Goal: Task Accomplishment & Management: Manage account settings

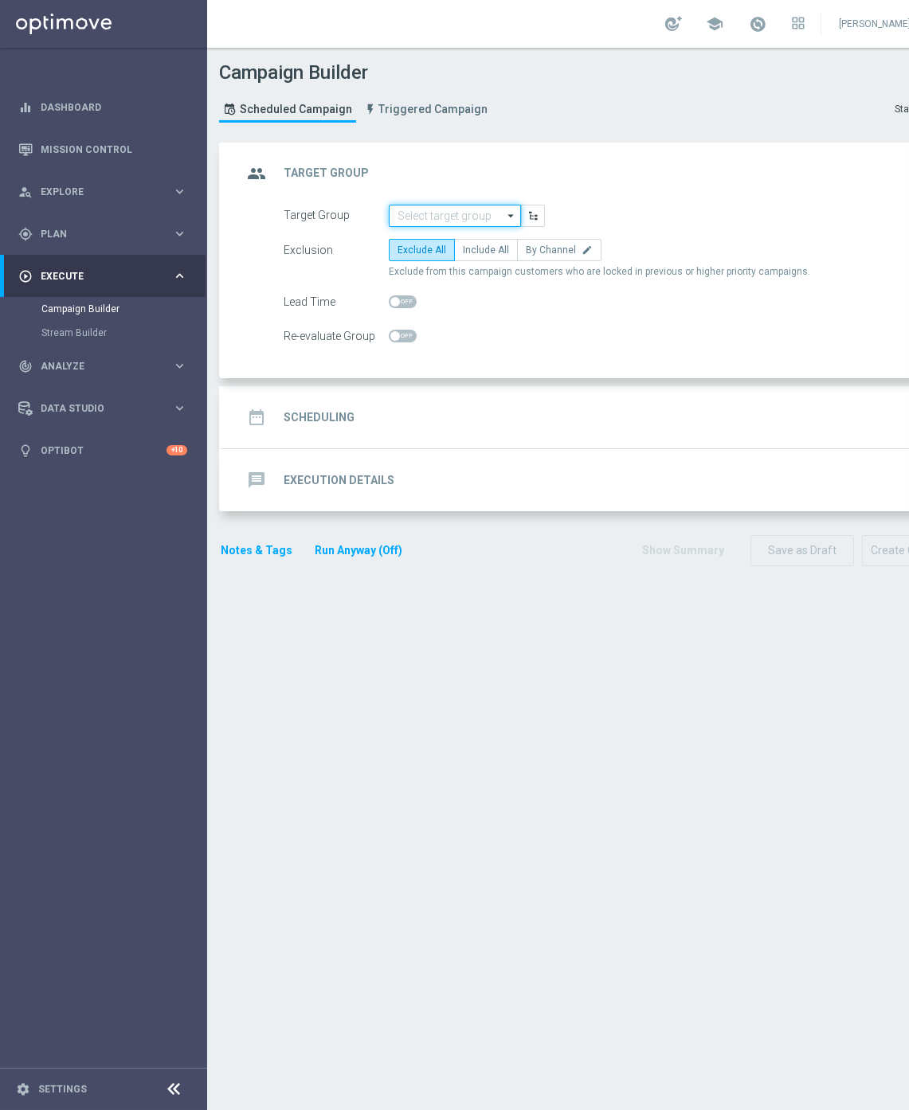
click at [444, 208] on input at bounding box center [455, 216] width 132 height 22
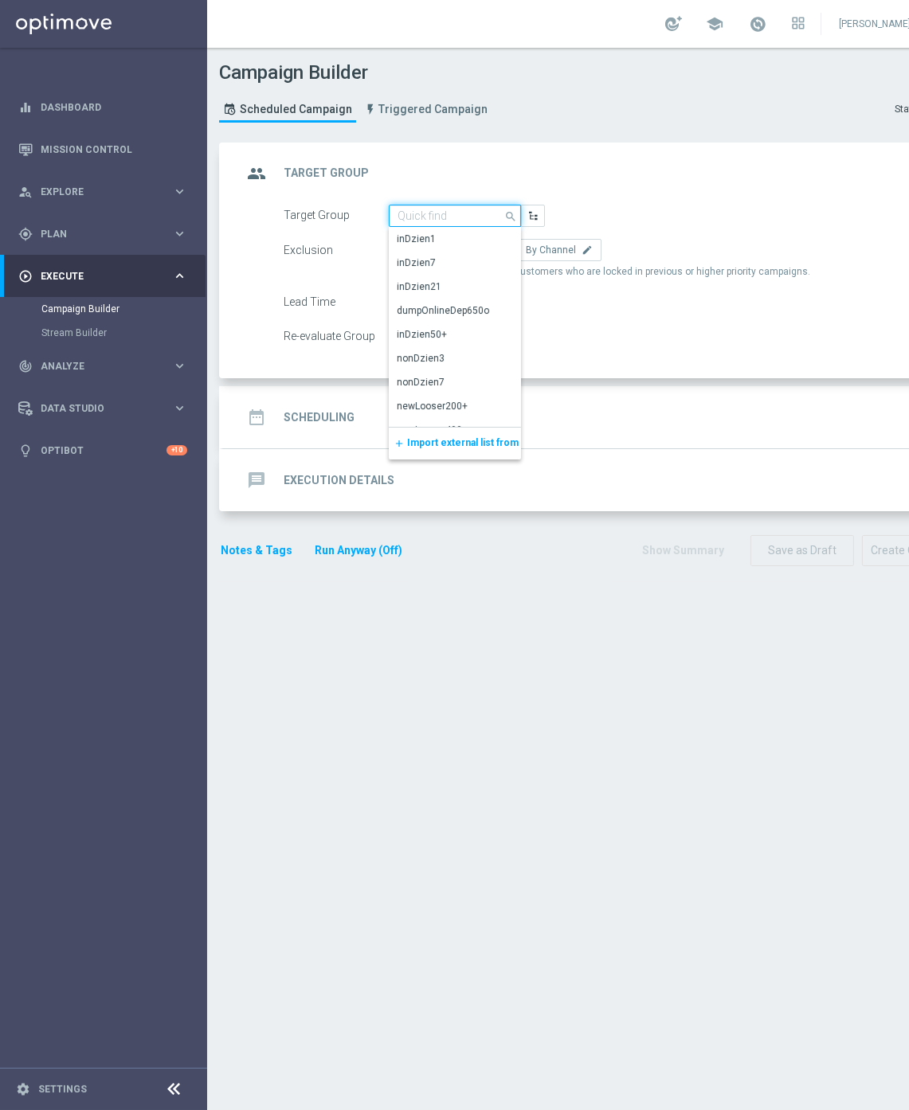
paste input "REA_MIN-LOW_TARGET_CASHBACK_EL MS NL-PL 50% do 100 PLN_020925"
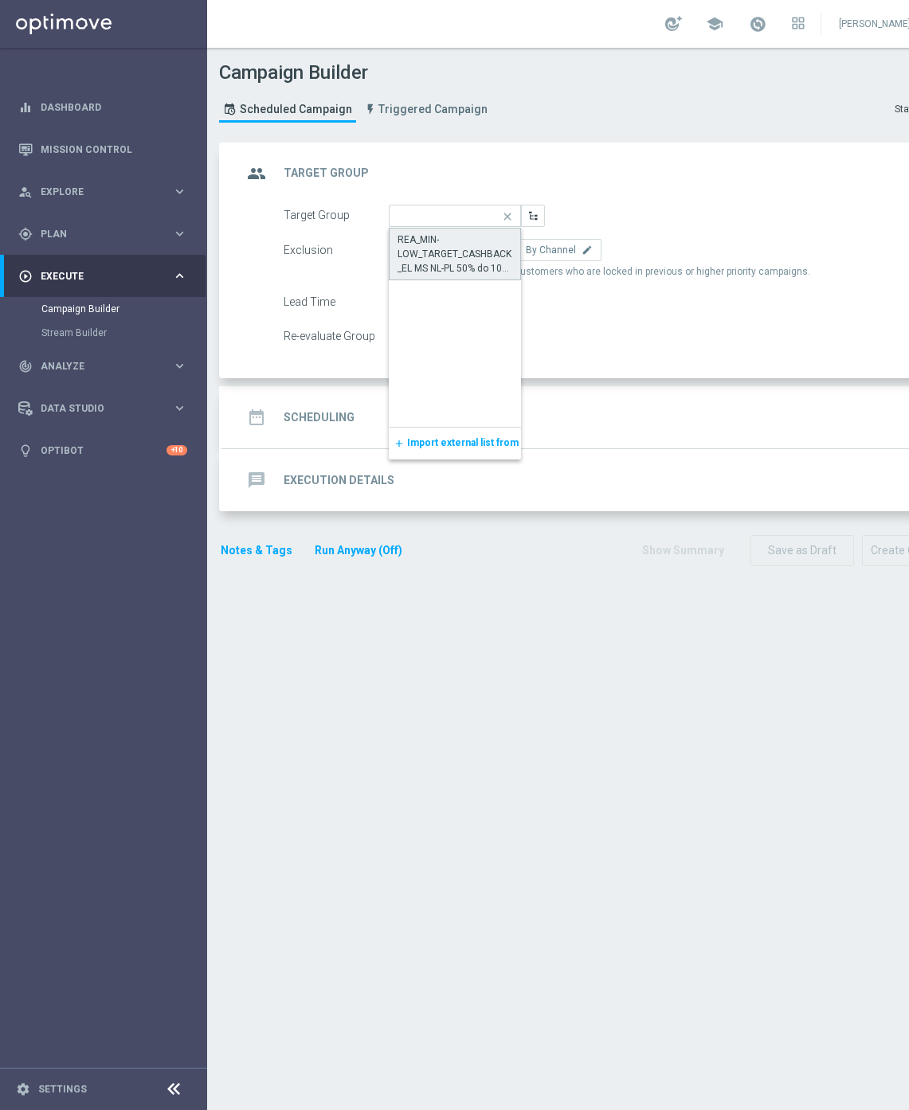
click at [447, 256] on div "REA_MIN-LOW_TARGET_CASHBACK_EL MS NL-PL 50% do 100 PLN_020925" at bounding box center [454, 254] width 115 height 43
type input "REA_MIN-LOW_TARGET_CASHBACK_EL MS NL-PL 50% do 100 PLN_020925"
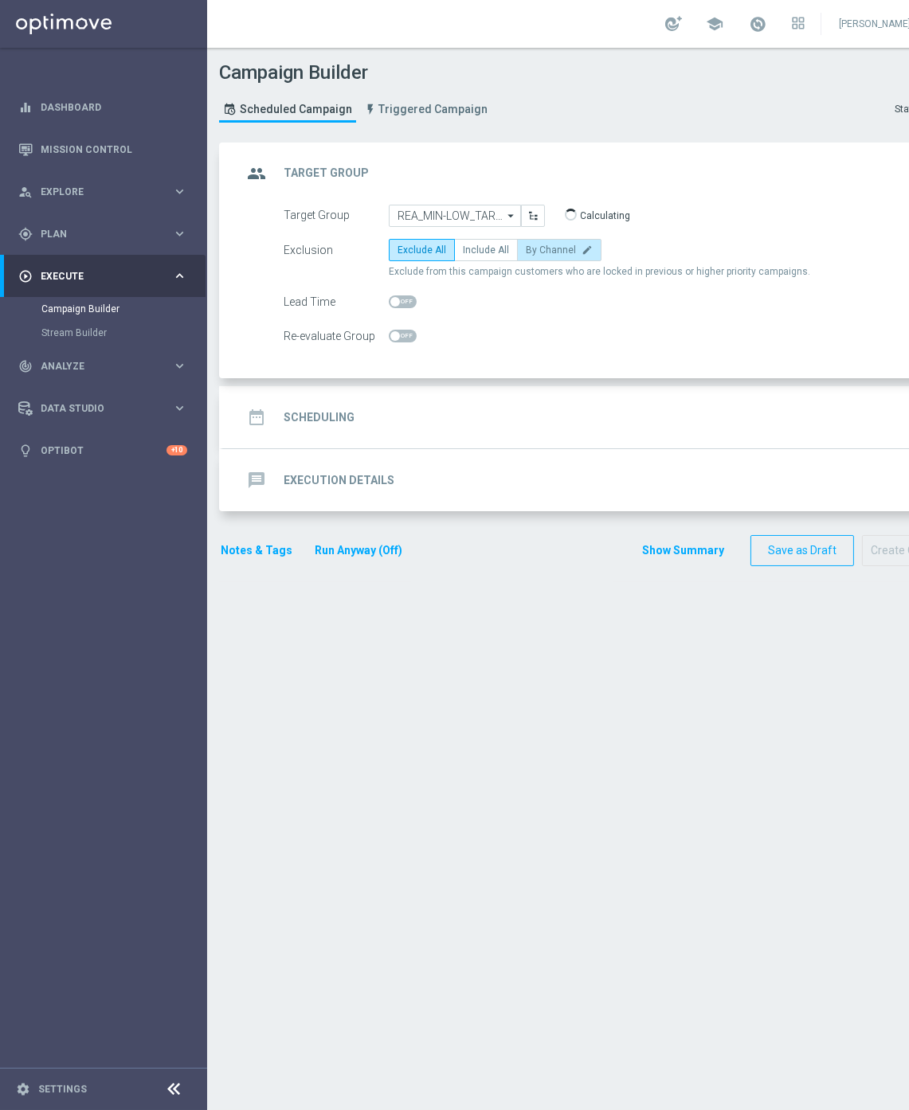
click at [545, 253] on span "By Channel" at bounding box center [551, 250] width 50 height 11
click at [536, 253] on input "By Channel edit" at bounding box center [531, 253] width 10 height 10
radio input "true"
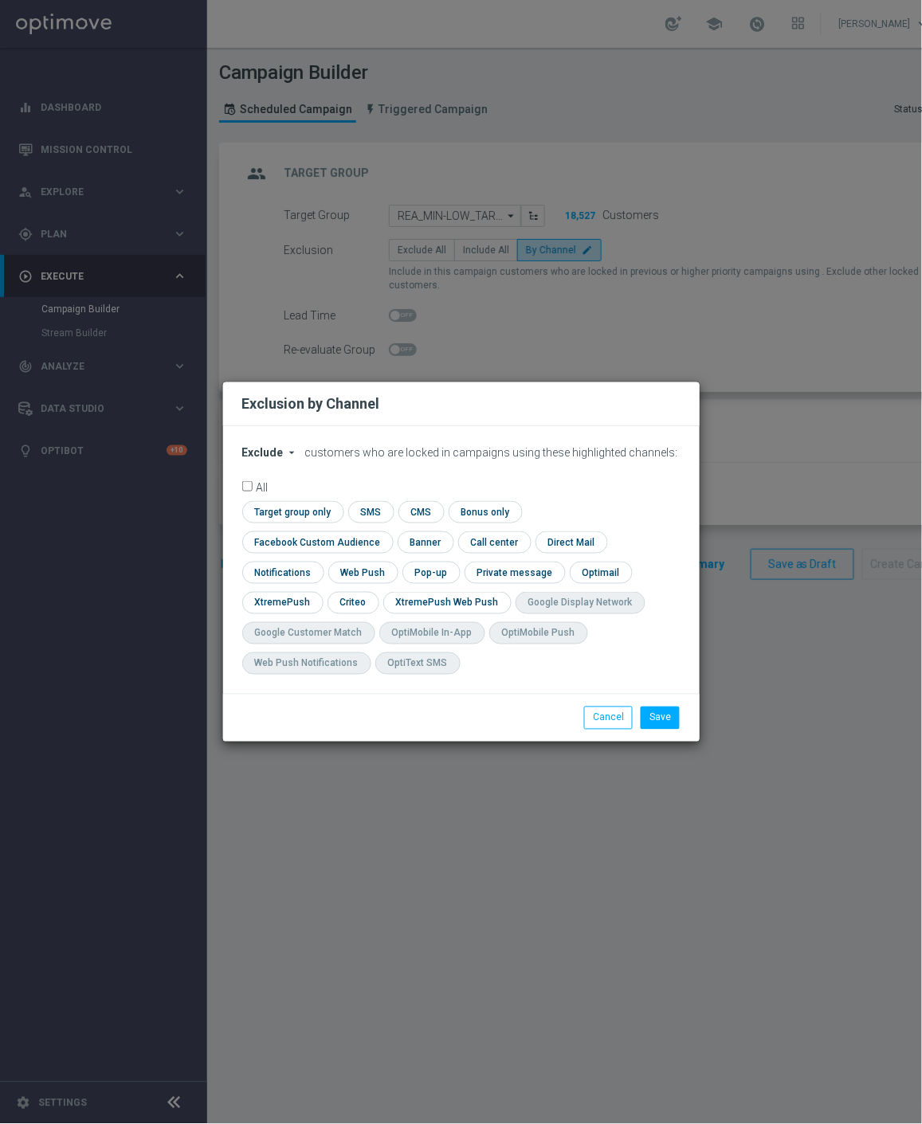
click at [276, 459] on span "Exclude" at bounding box center [262, 452] width 41 height 13
click at [0, 0] on span "Include" at bounding box center [0, 0] width 0 height 0
click at [386, 531] on input "checkbox" at bounding box center [314, 542] width 144 height 22
checkbox input "true"
click at [346, 604] on input "checkbox" at bounding box center [351, 603] width 49 height 22
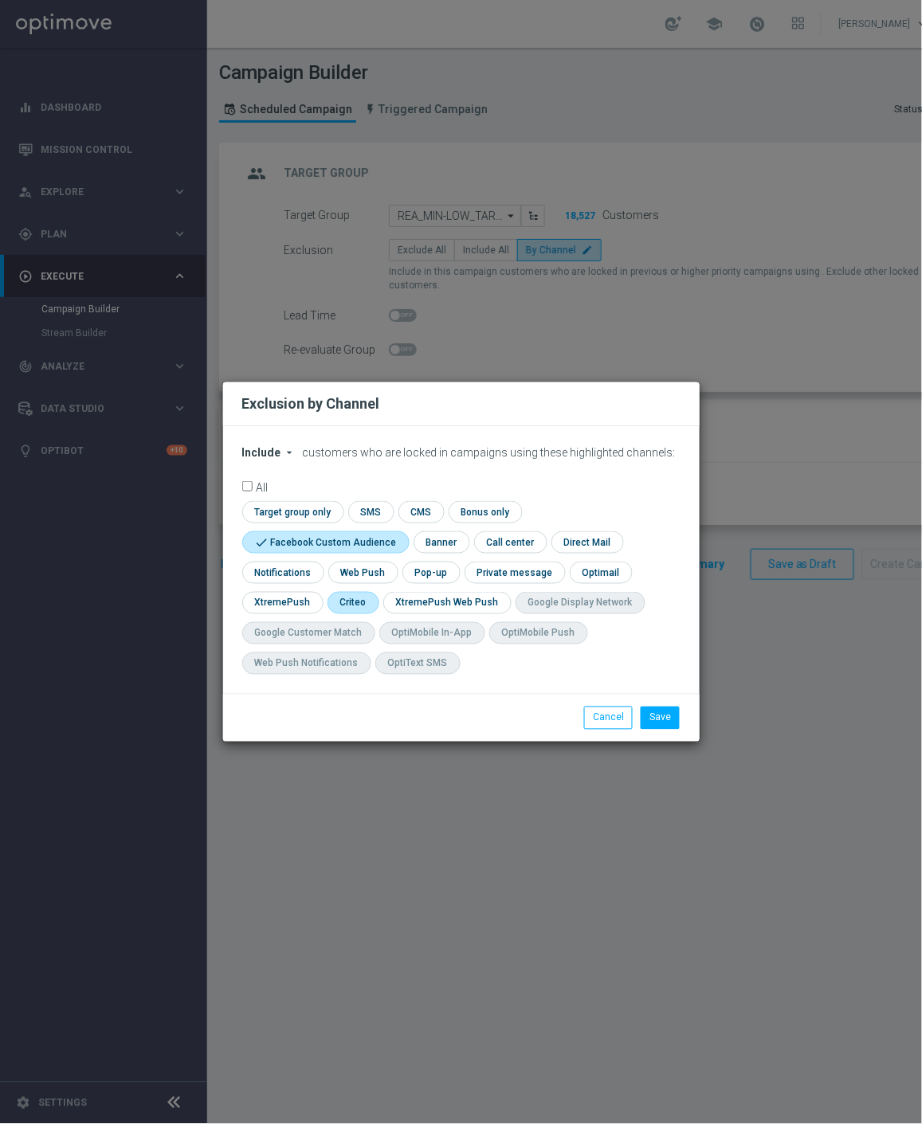
checkbox input "true"
click at [669, 712] on button "Save" at bounding box center [659, 718] width 39 height 22
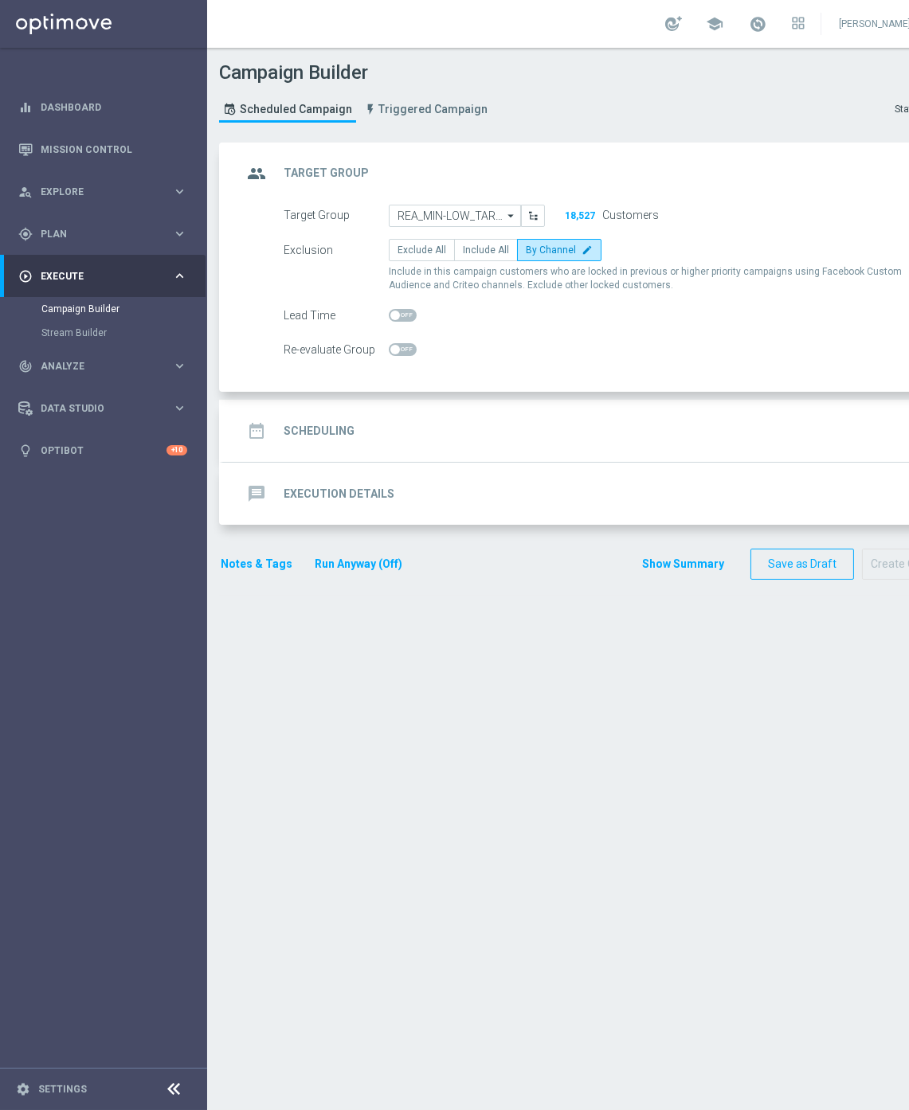
click at [436, 423] on div "date_range Scheduling keyboard_arrow_down" at bounding box center [595, 431] width 707 height 30
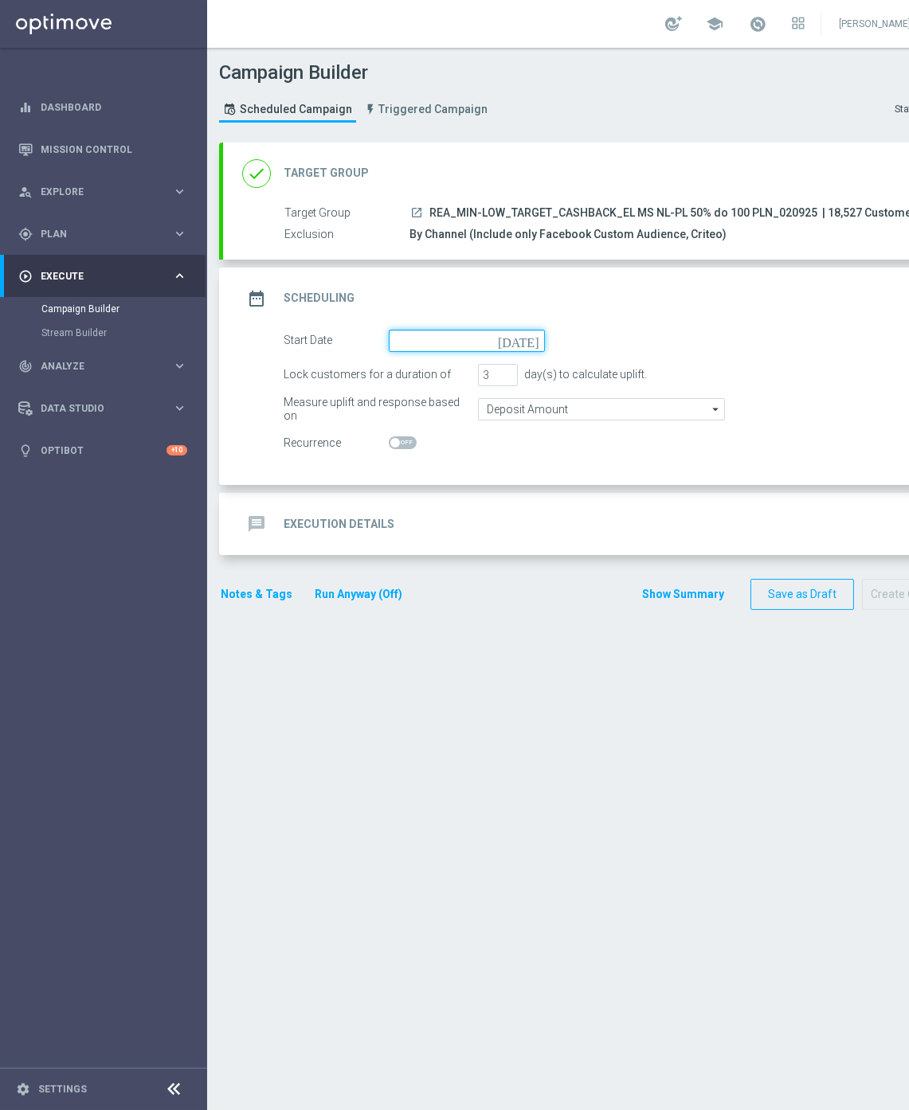
click at [458, 343] on input at bounding box center [467, 341] width 156 height 22
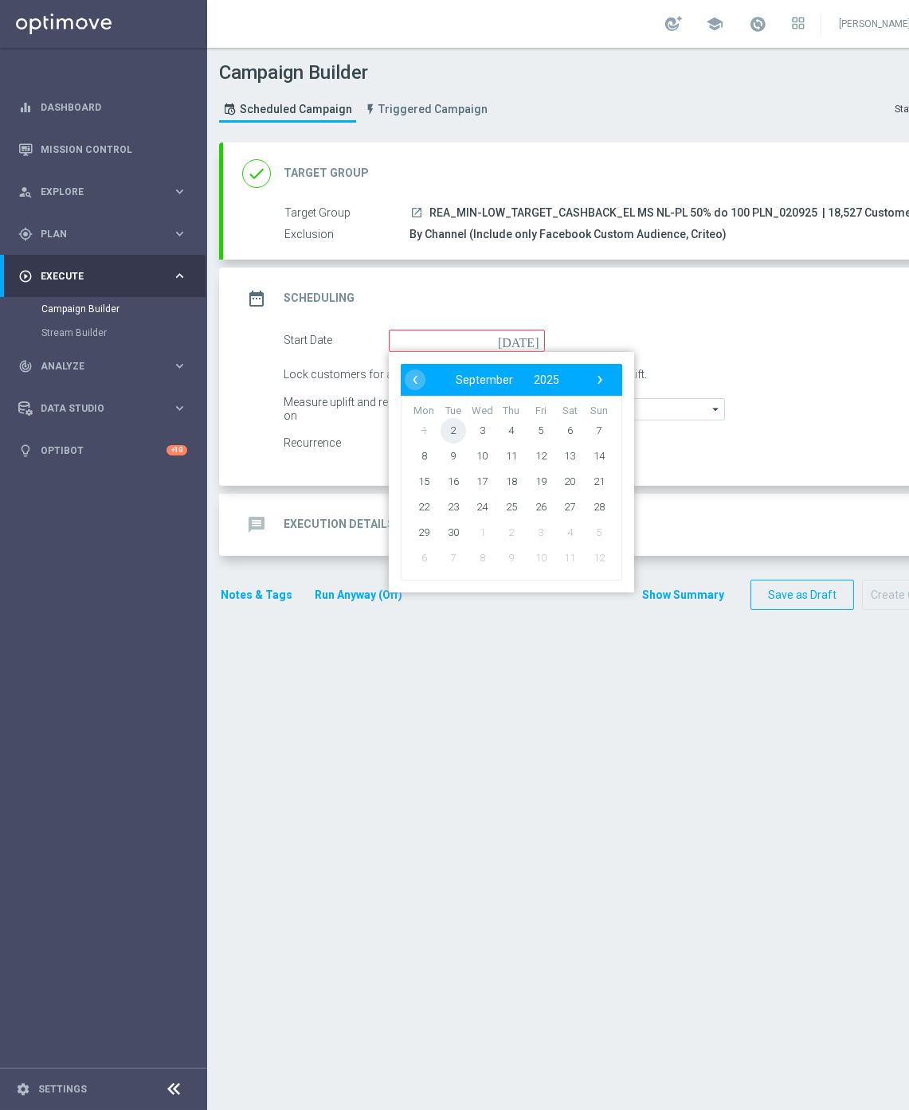
click at [451, 431] on span "2" at bounding box center [452, 429] width 25 height 25
type input "02 Sep 2025"
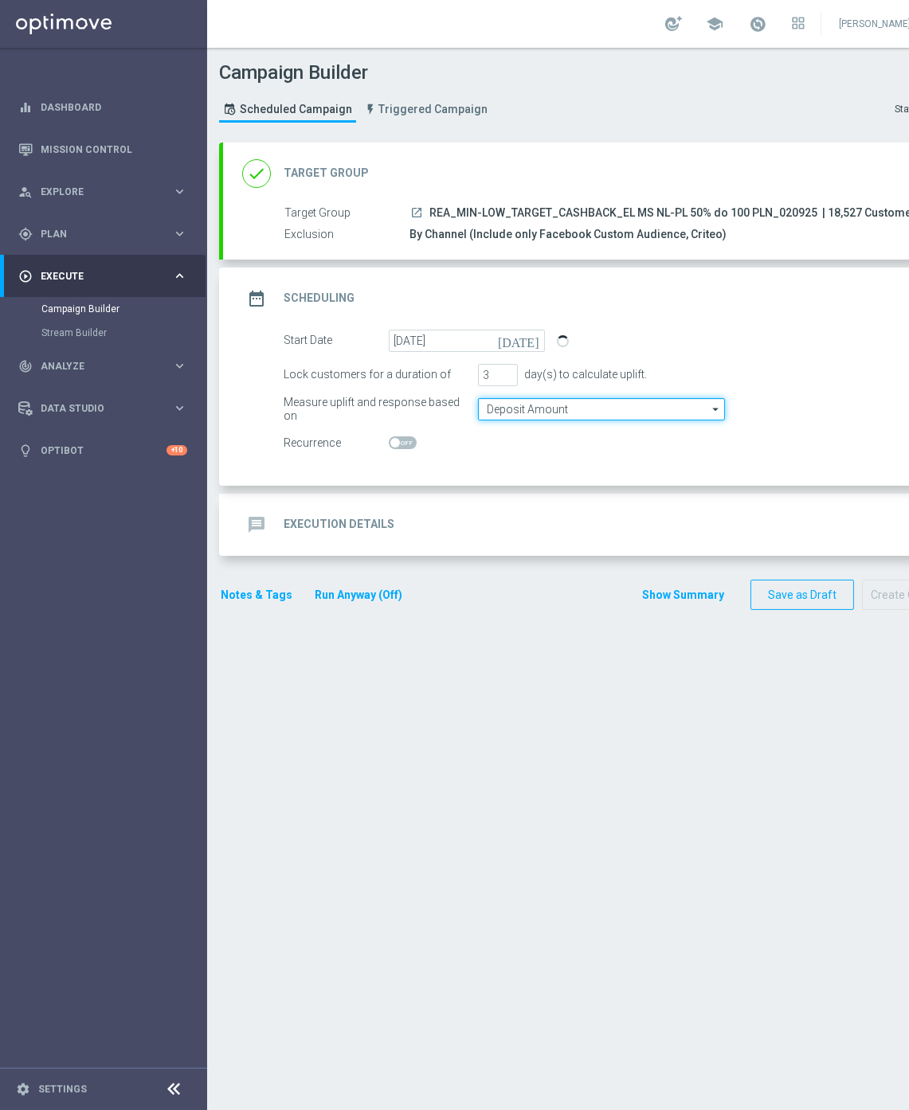
click at [504, 408] on input "Deposit Amount" at bounding box center [601, 409] width 247 height 22
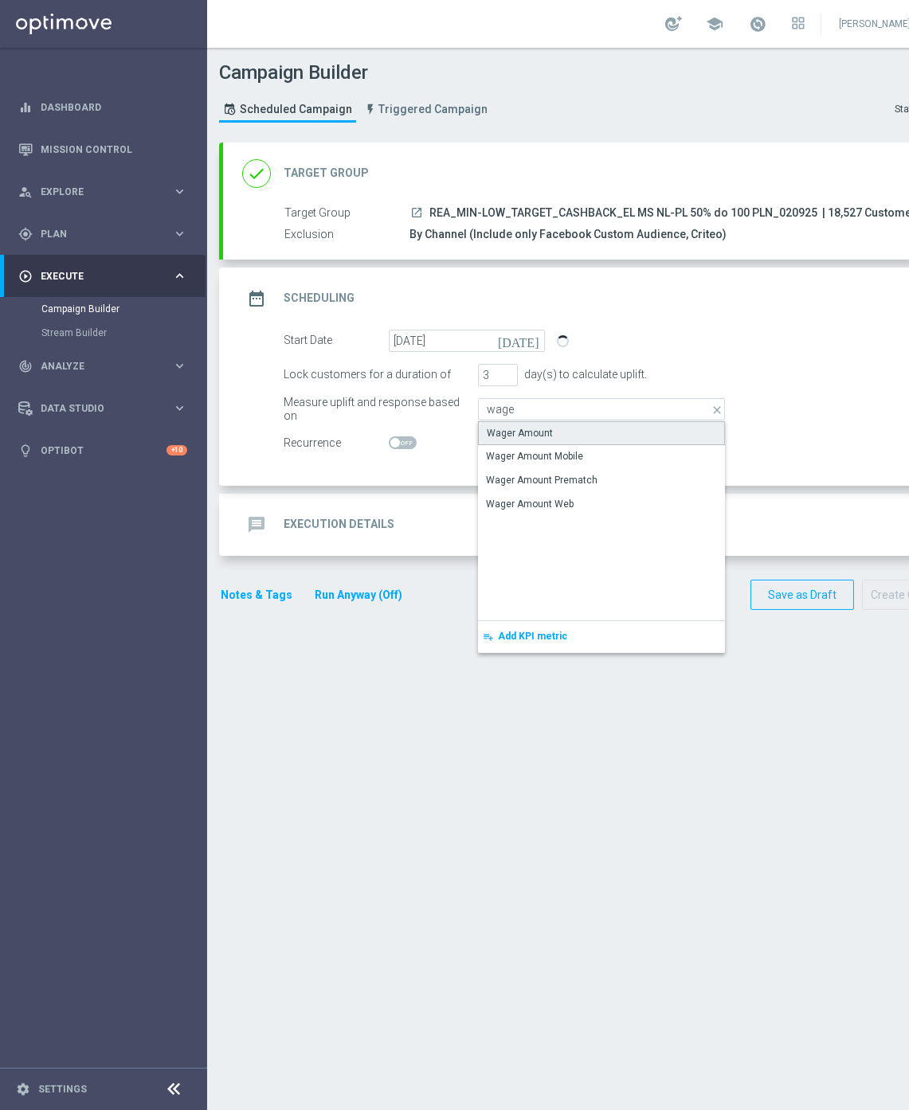
click at [518, 426] on div "Wager Amount" at bounding box center [520, 433] width 66 height 14
type input "Wager Amount"
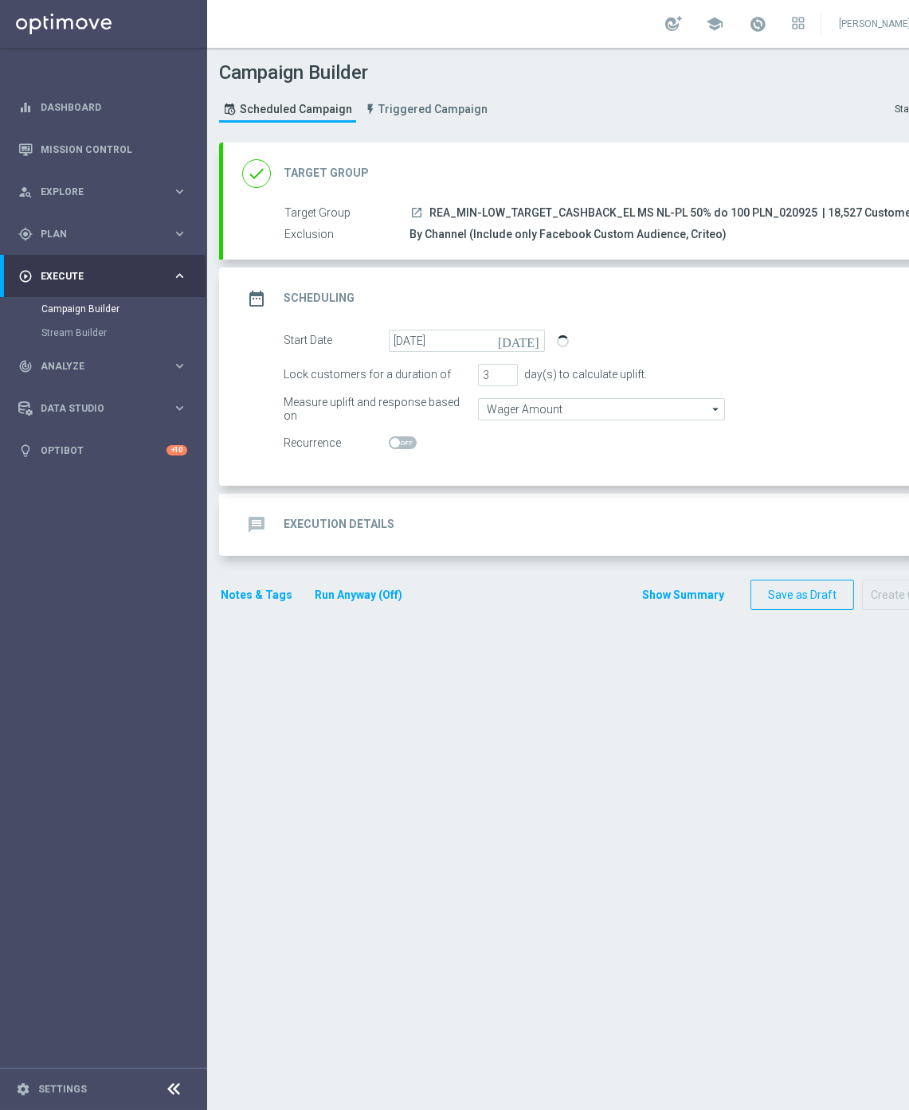
click at [431, 534] on div "message Execution Details keyboard_arrow_down" at bounding box center [595, 525] width 707 height 30
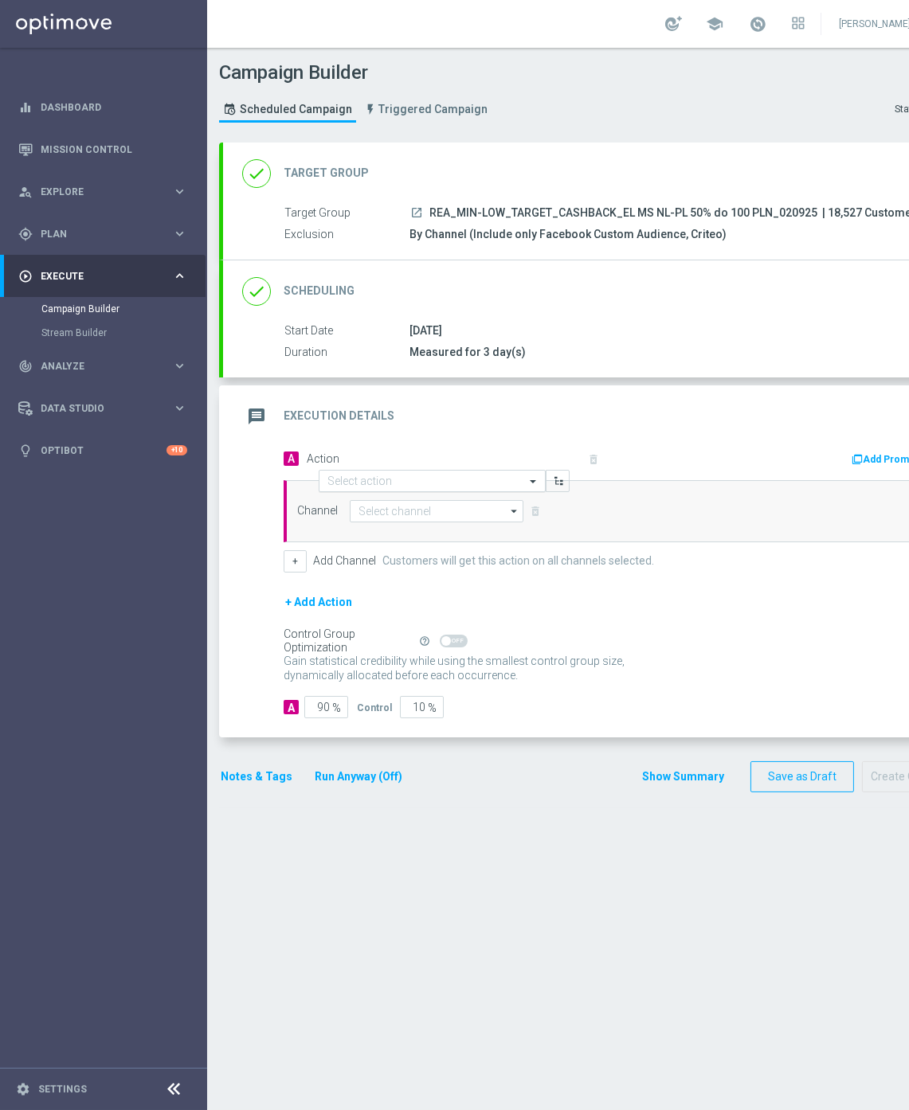
click at [354, 475] on input "text" at bounding box center [416, 482] width 178 height 14
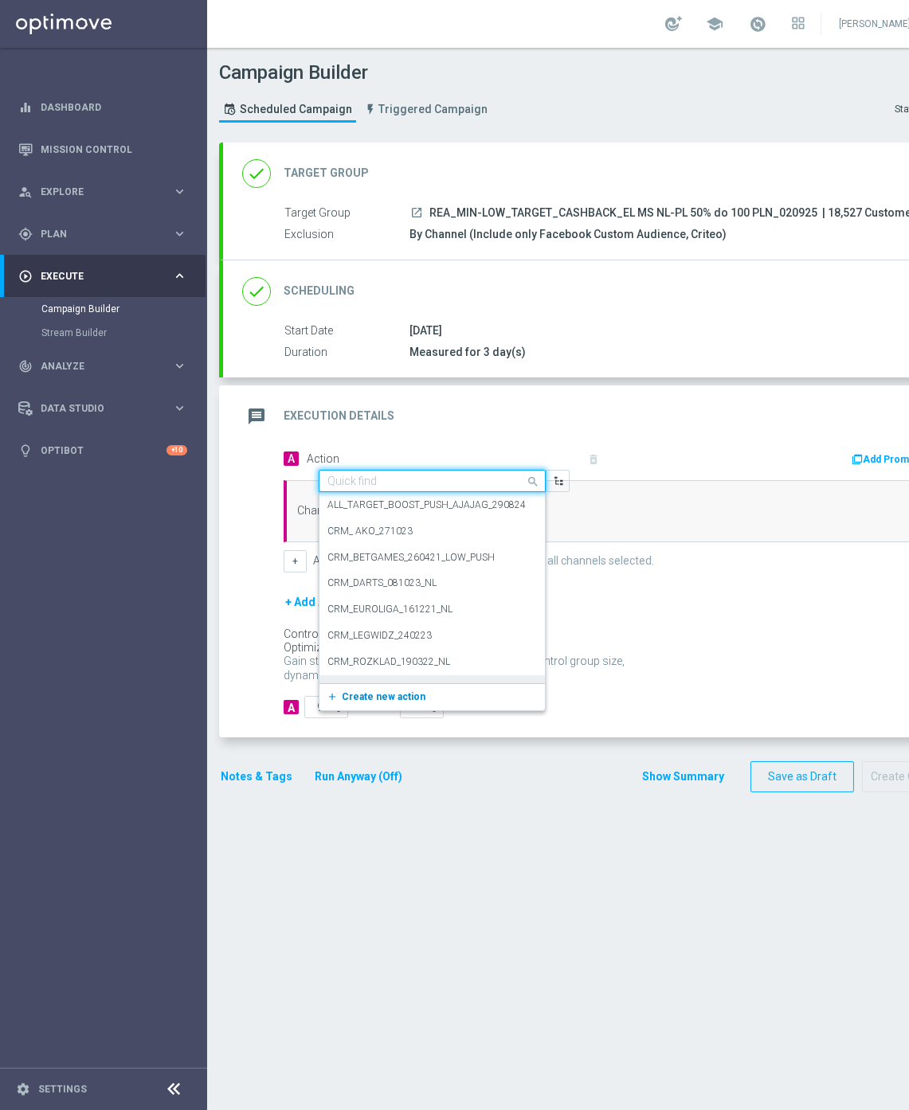
click at [378, 691] on span "Create new action" at bounding box center [384, 696] width 84 height 11
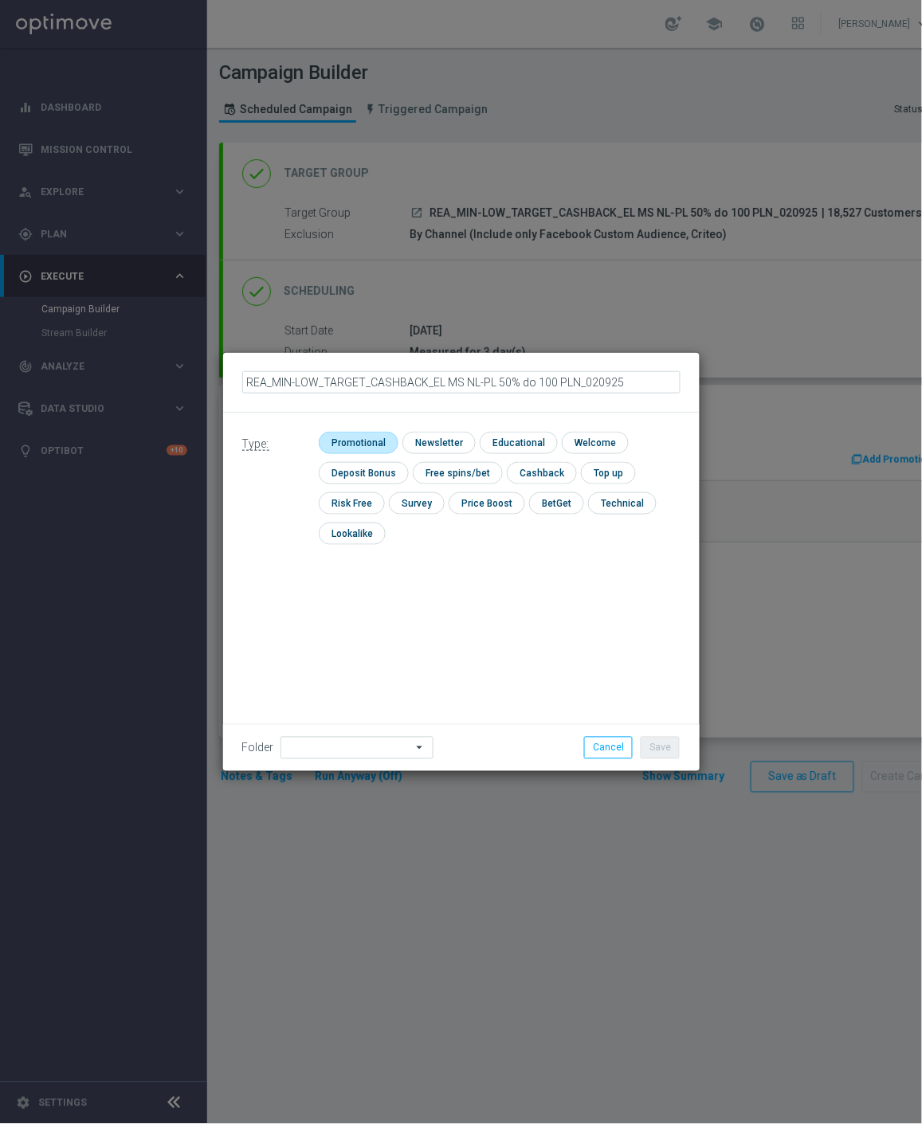
click at [373, 452] on input "checkbox" at bounding box center [357, 443] width 76 height 22
checkbox input "true"
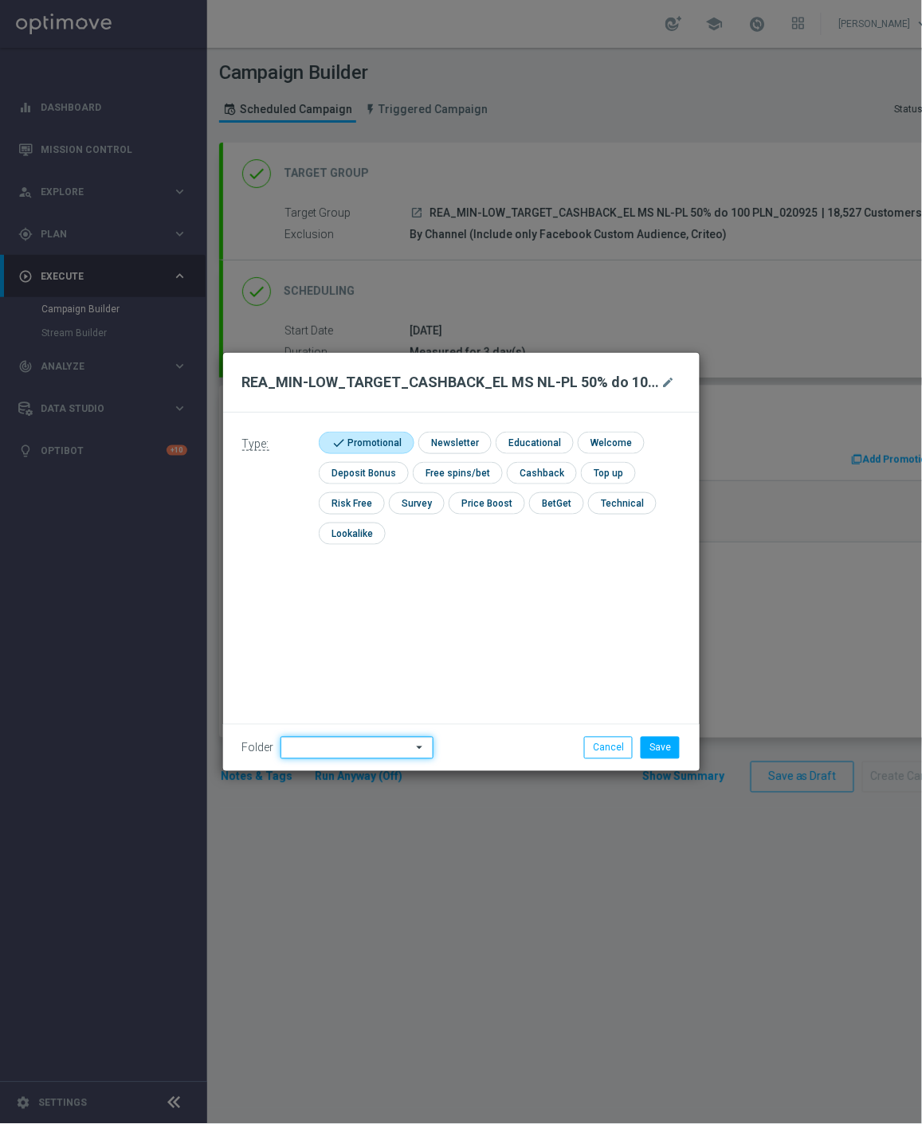
click at [335, 752] on input at bounding box center [356, 748] width 153 height 22
type input "Antoni"
click button "mode_edit" at bounding box center [670, 382] width 20 height 19
click at [331, 762] on div "Folder arrow_drop_down Show Selected 0 of 477 !ARCHIVE" at bounding box center [461, 747] width 476 height 47
click at [340, 750] on input at bounding box center [356, 748] width 153 height 22
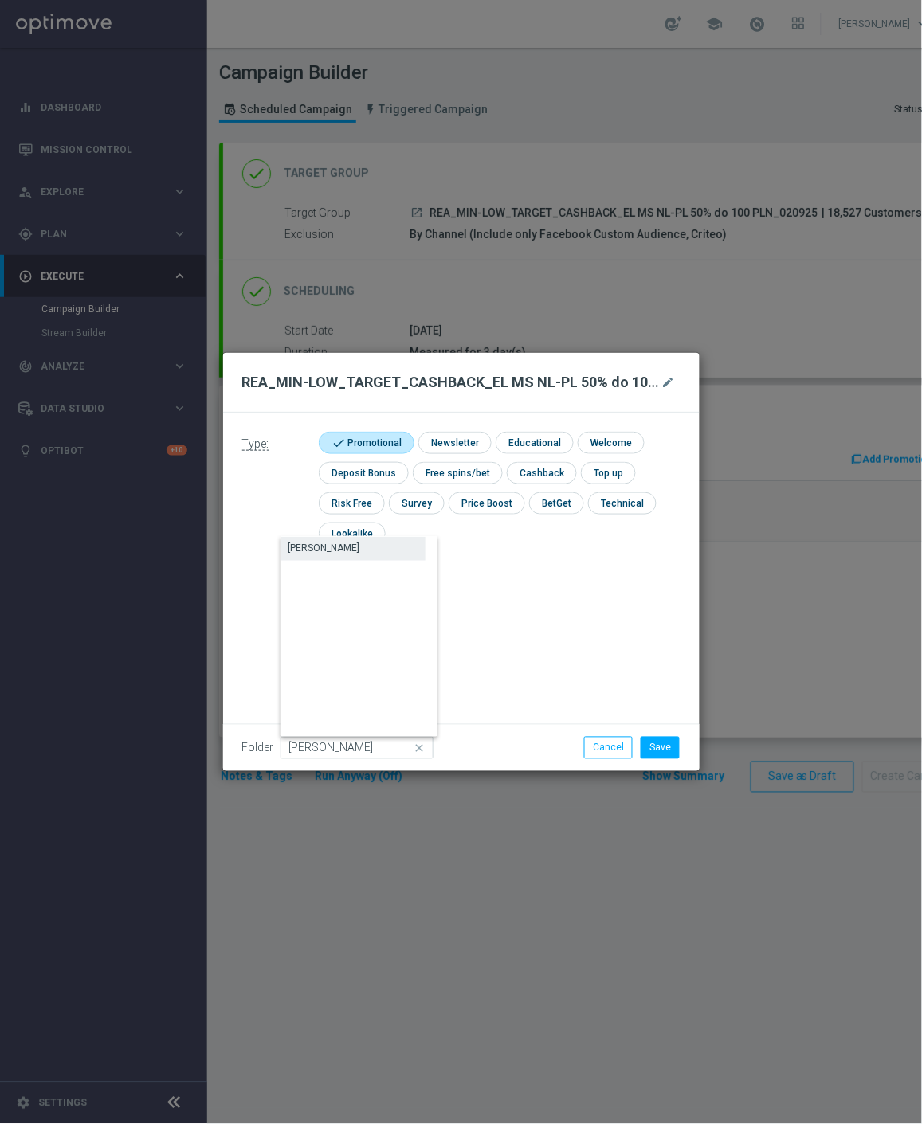
click at [311, 546] on div "Antoni L." at bounding box center [324, 548] width 72 height 14
type input "Antoni L."
click at [649, 744] on button "Save" at bounding box center [659, 748] width 39 height 22
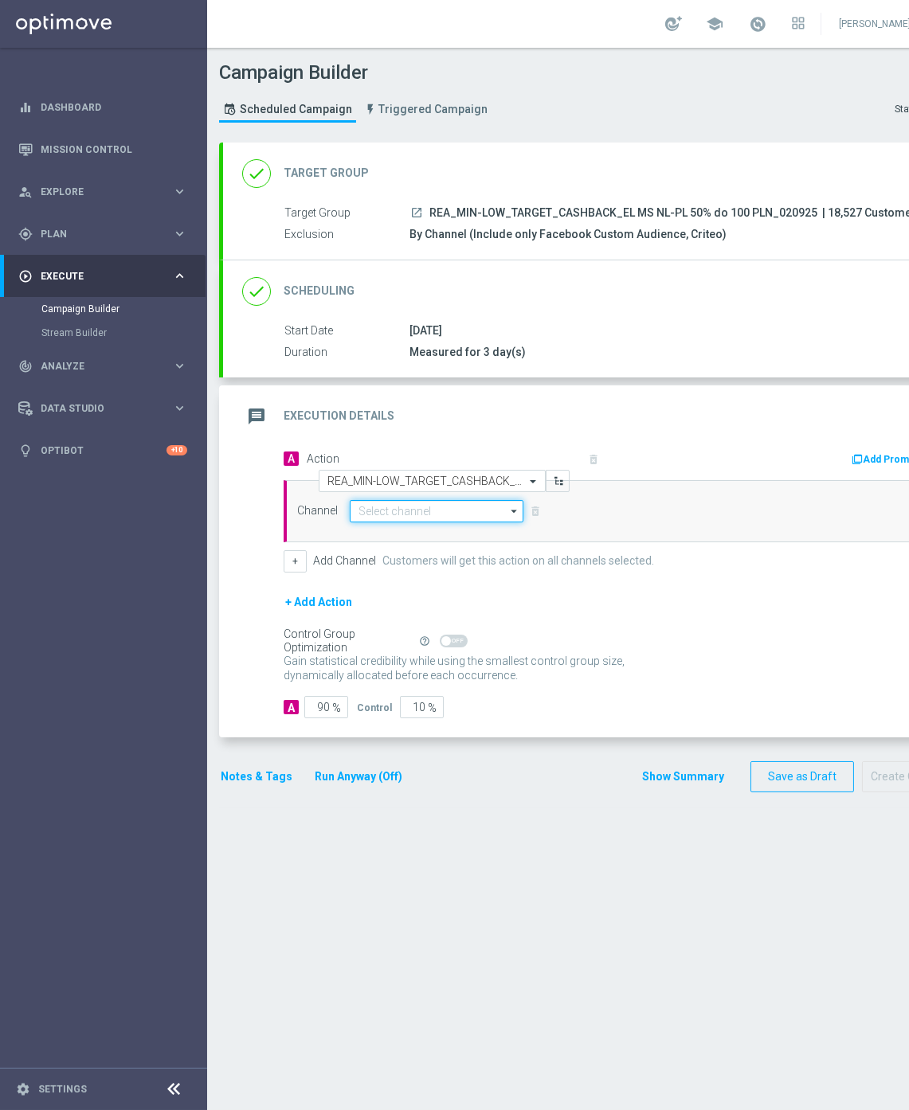
click at [393, 507] on input at bounding box center [437, 511] width 174 height 22
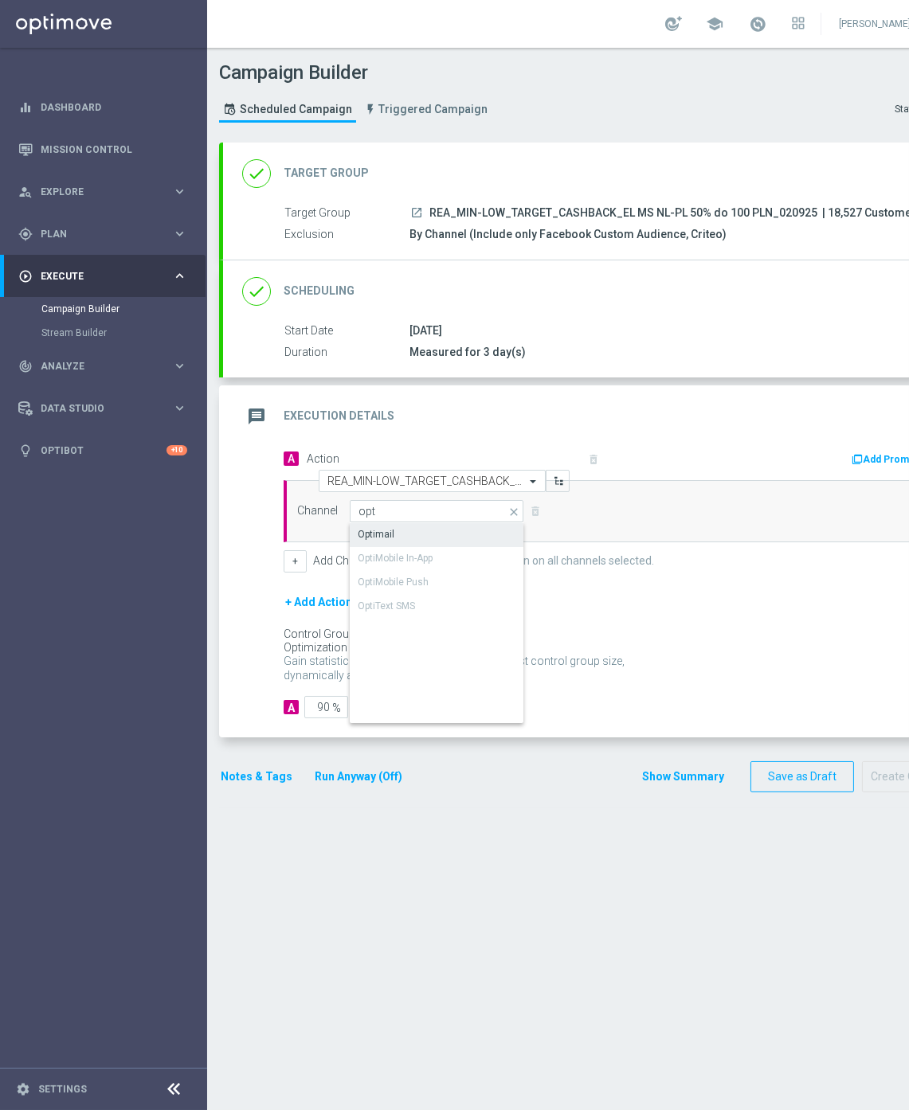
click at [399, 540] on div "Optimail" at bounding box center [437, 534] width 174 height 22
type input "Optimail"
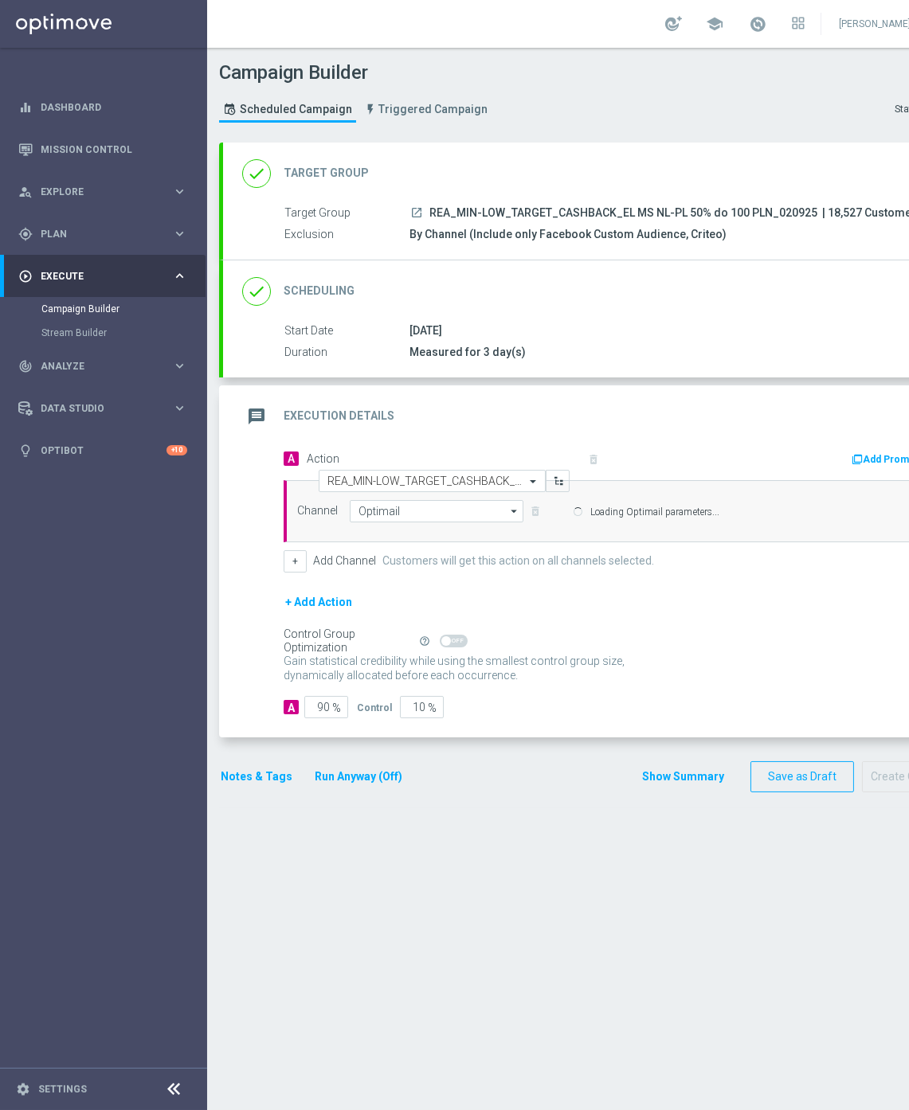
click at [296, 523] on div "Channel Optimail Optimail arrow_drop_down Show Selected 0 of 22 Target group on…" at bounding box center [610, 511] width 650 height 22
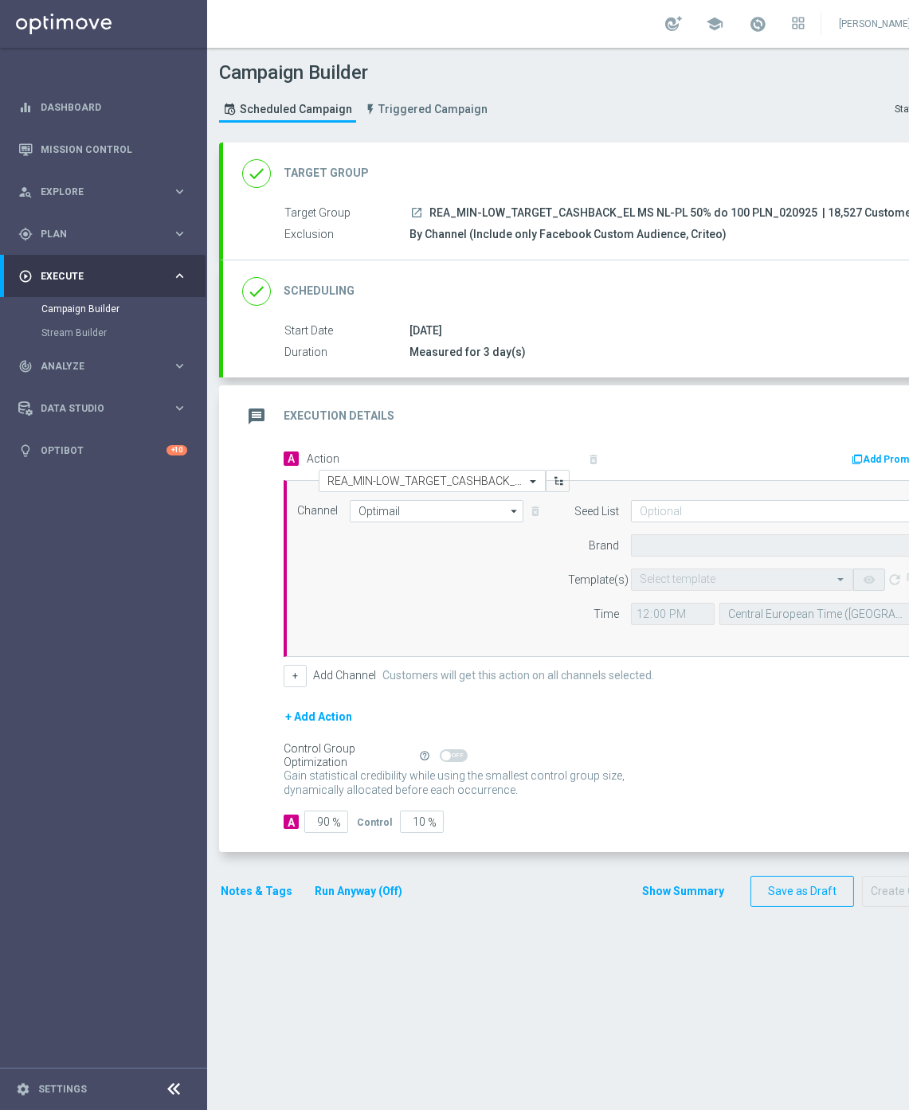
type input "STS"
click at [663, 578] on input "text" at bounding box center [726, 581] width 173 height 14
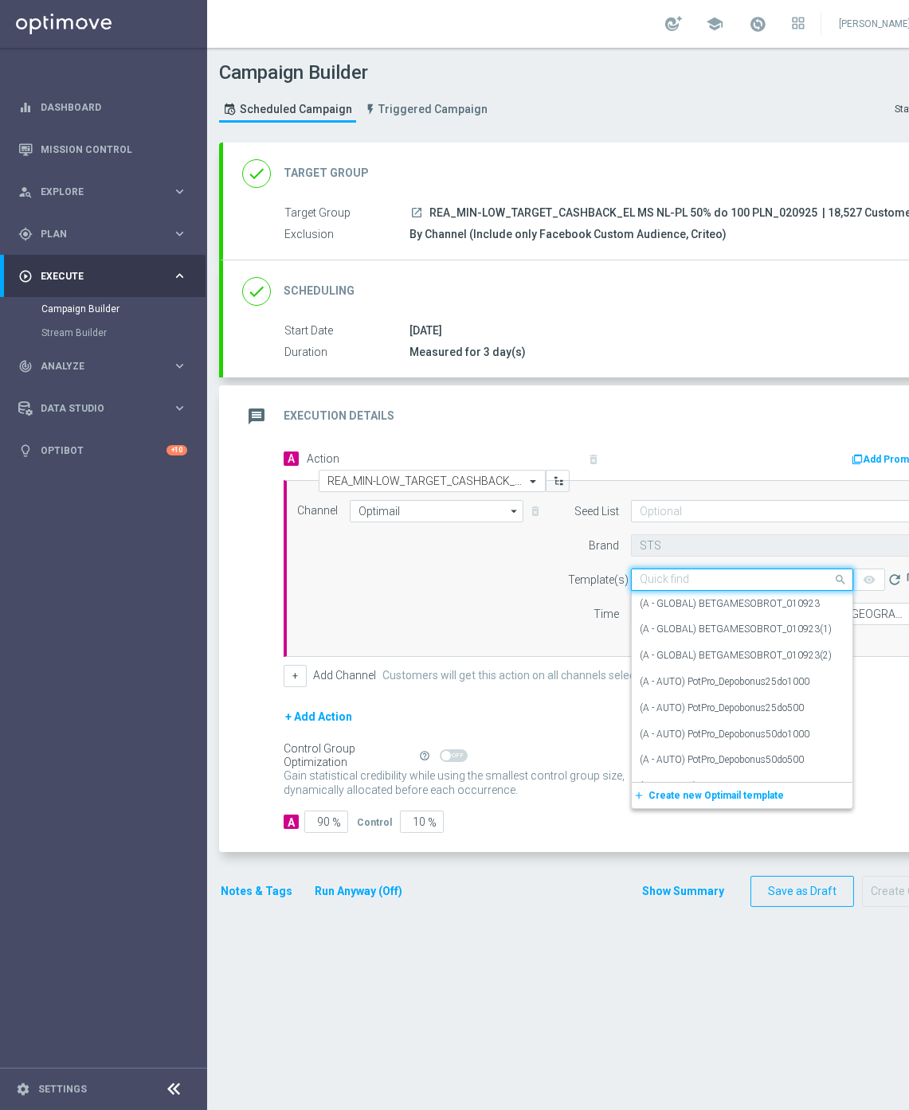
paste input "REA_MIN-LOW_TARGET_CASHBACK_EL MS NL-PL 50% do 100 PLN_020925"
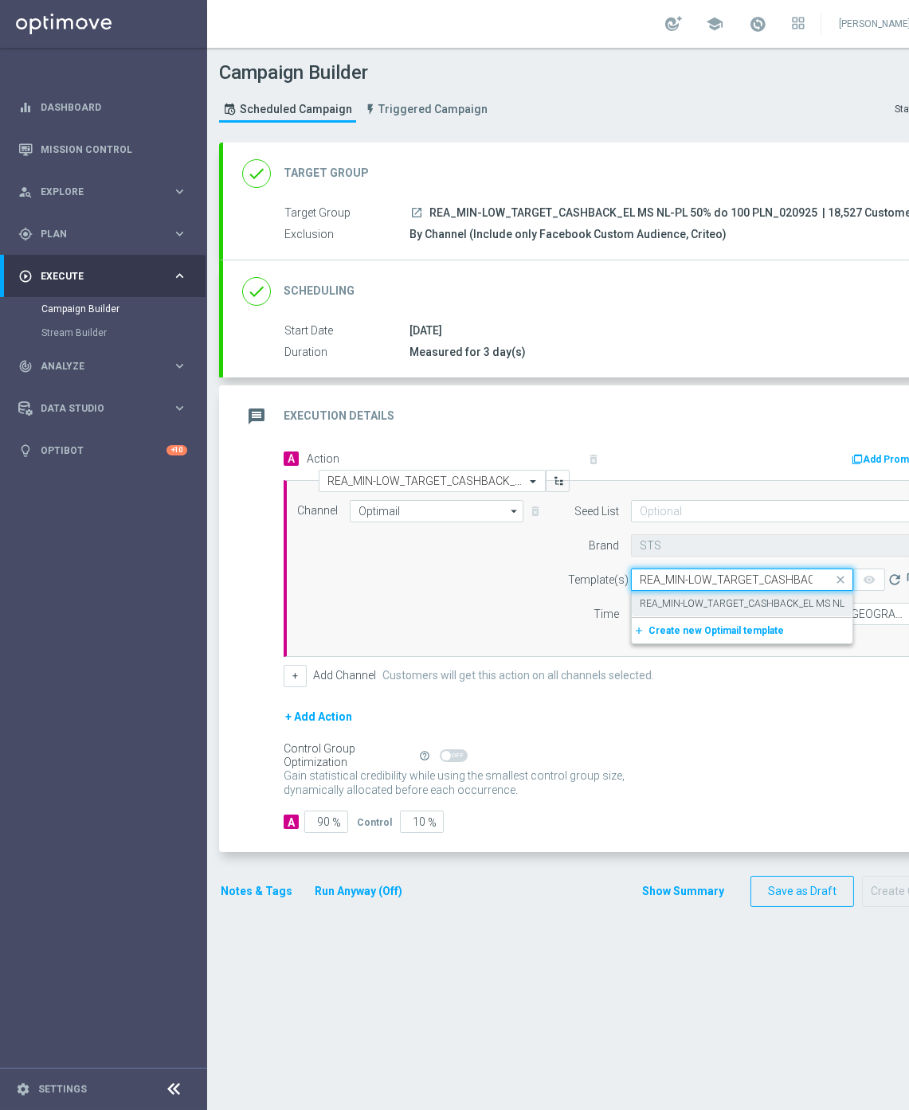
scroll to position [0, 200]
click at [682, 604] on label "REA_MIN-LOW_TARGET_CASHBACK_EL MS NL-PL 50% do 100 PLN_020925" at bounding box center [803, 604] width 327 height 14
type input "REA_MIN-LOW_TARGET_CASHBACK_EL MS NL-PL 50% do 100 PLN_020925"
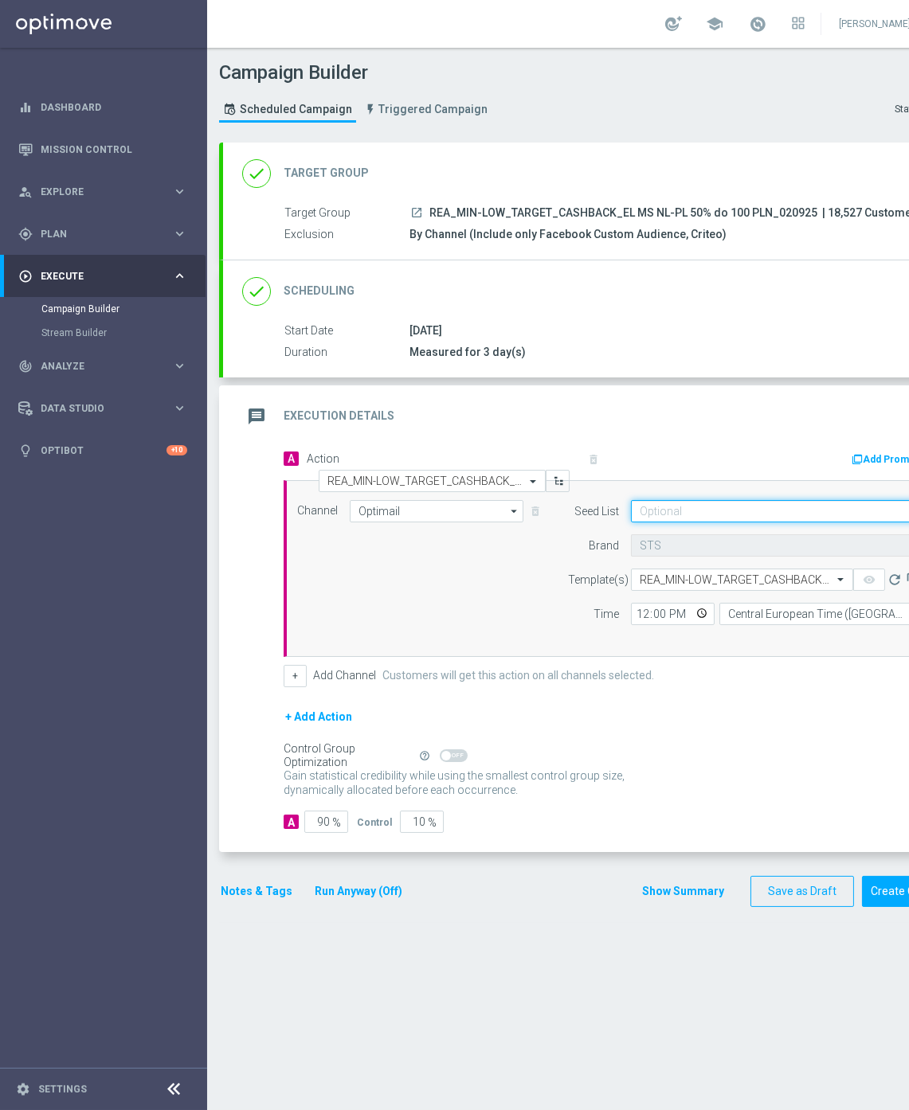
click at [680, 502] on input at bounding box center [777, 511] width 292 height 22
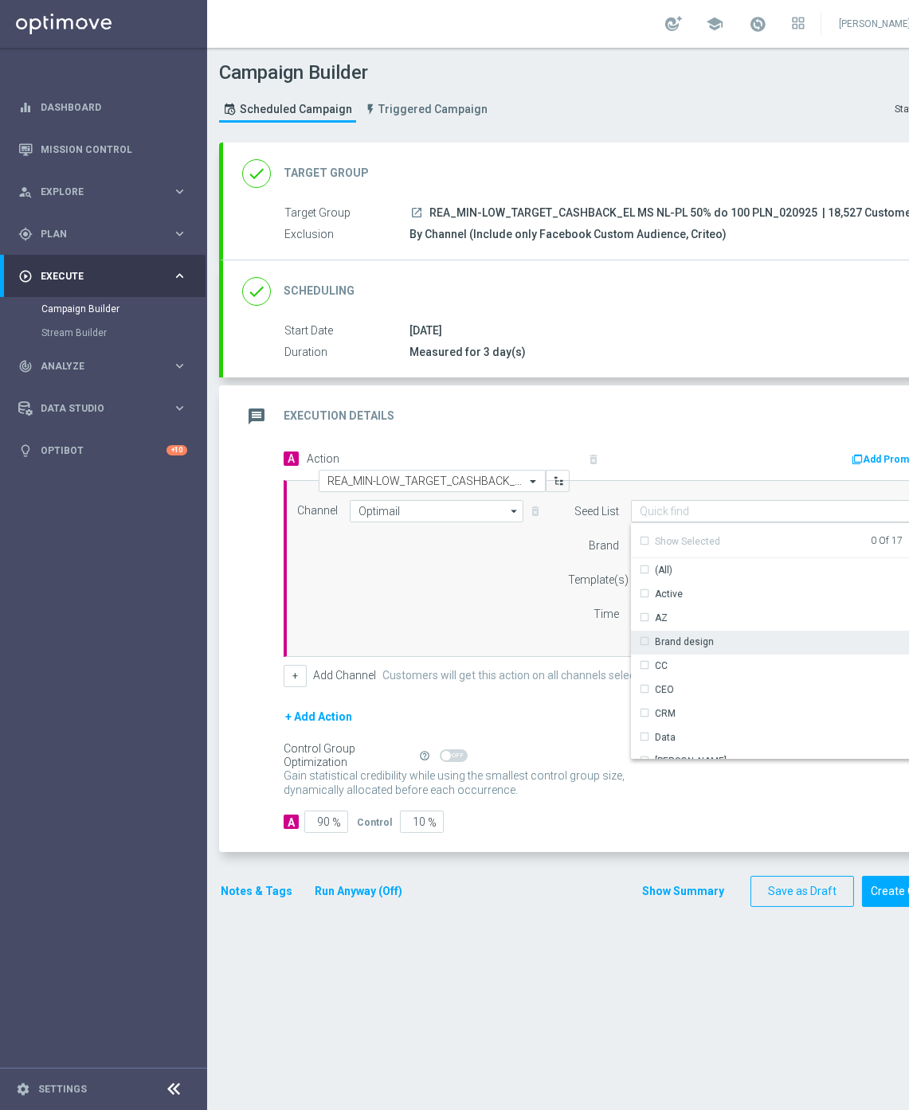
click at [665, 640] on div "Brand design" at bounding box center [684, 642] width 59 height 14
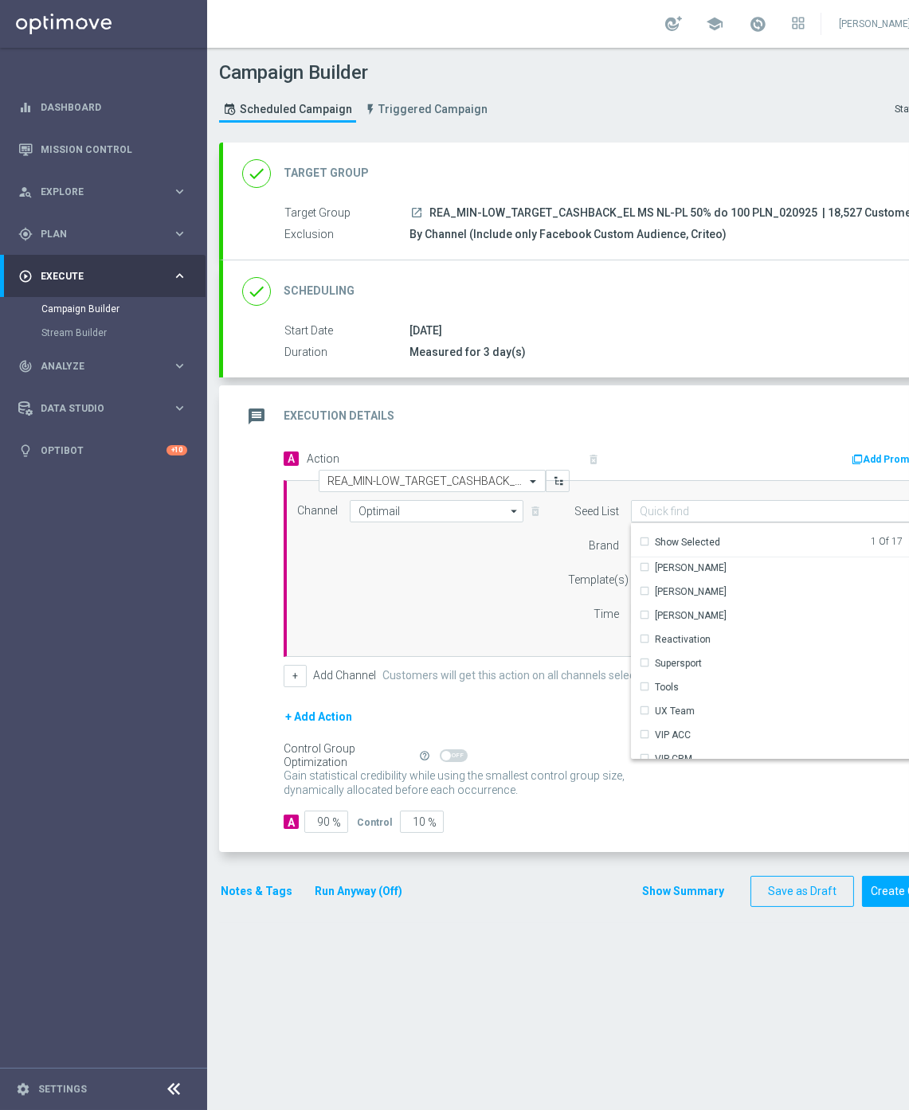
scroll to position [229, 0]
click at [707, 632] on div "Reactivation" at bounding box center [770, 628] width 279 height 22
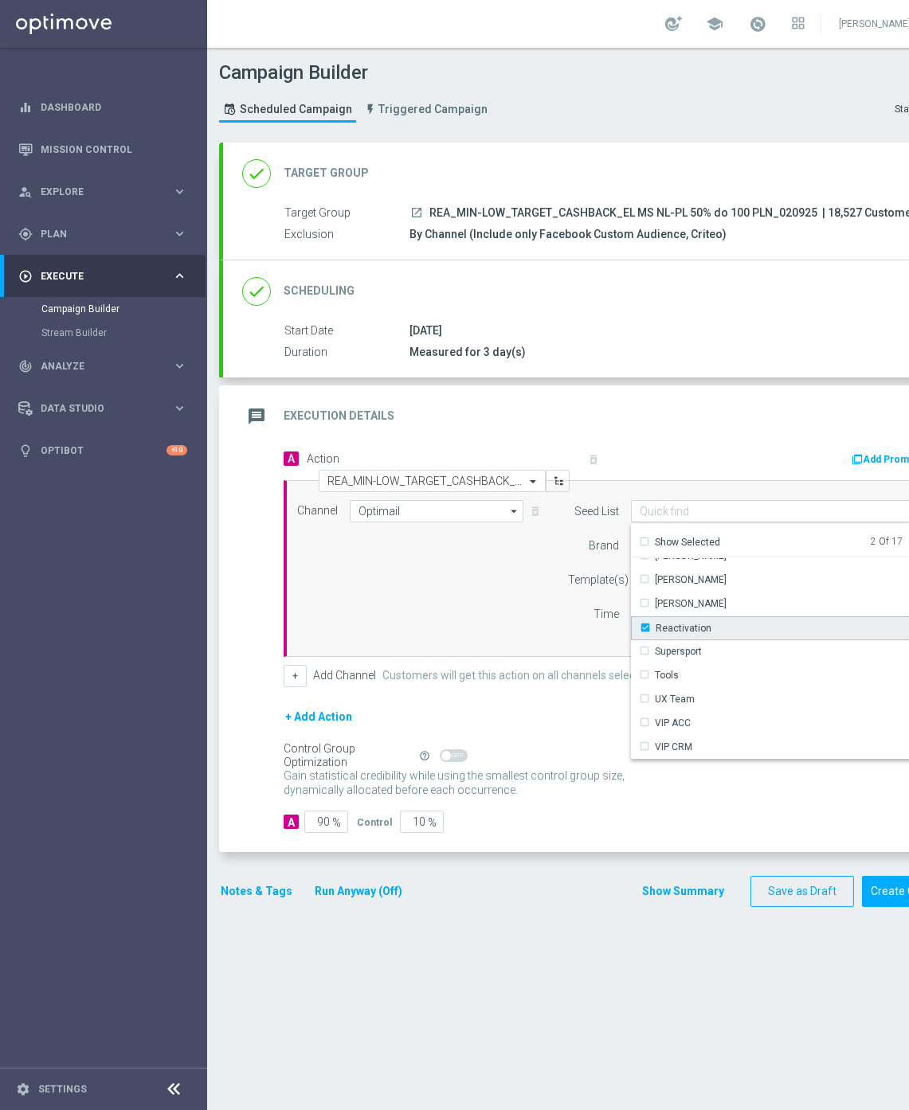
click at [515, 614] on div "Channel Optimail Optimail arrow_drop_down Show Selected 1 of 22 Target group on…" at bounding box center [610, 568] width 650 height 137
type input "Selected 2 of 17"
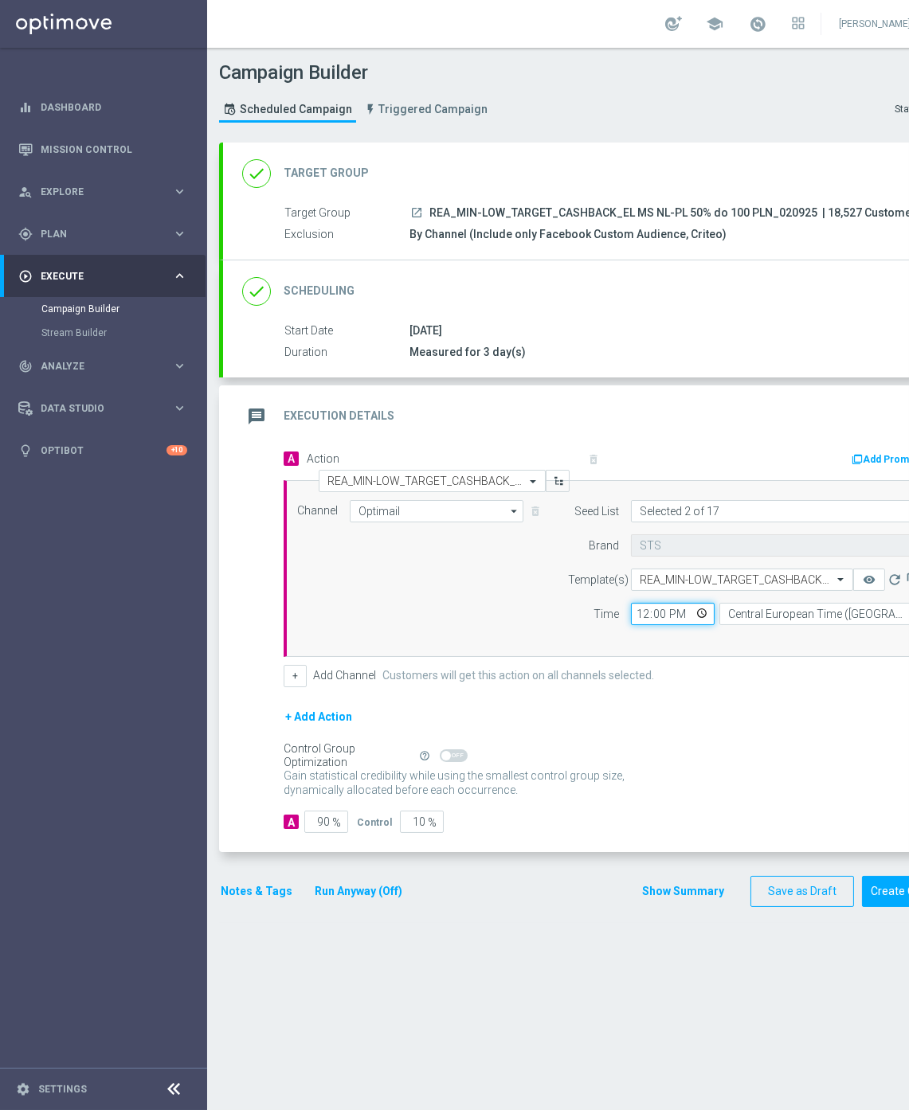
click at [642, 614] on input "12:00" at bounding box center [673, 614] width 84 height 22
type input "17:01"
click at [284, 675] on button "+" at bounding box center [295, 676] width 23 height 22
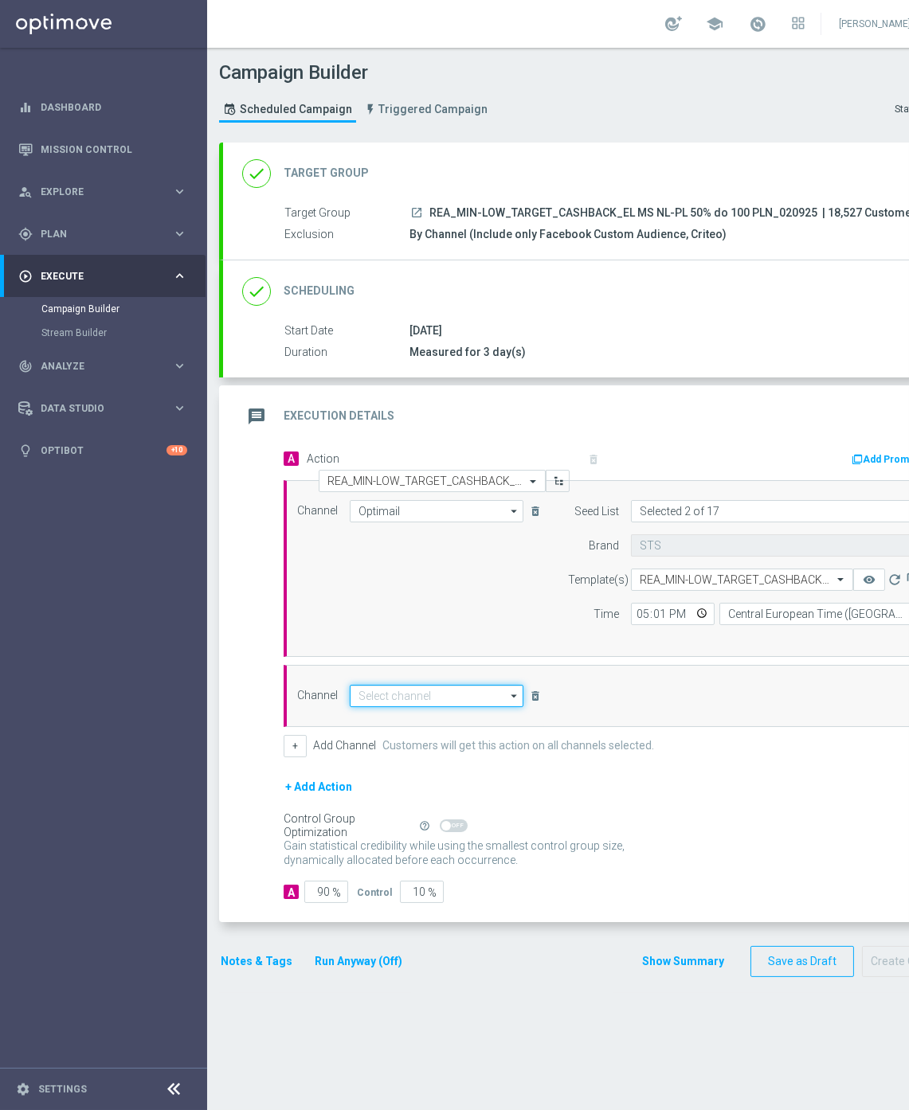
click at [408, 696] on input at bounding box center [437, 696] width 174 height 22
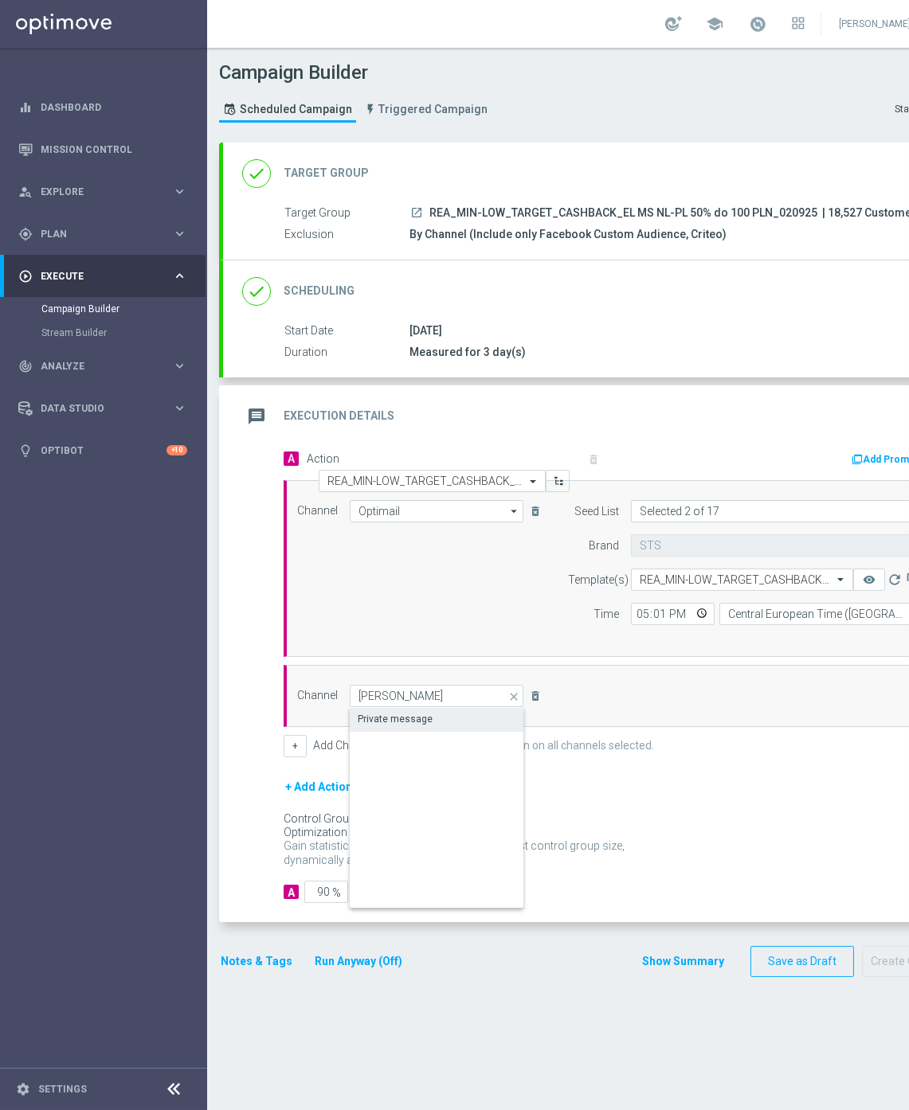
click at [408, 712] on div "Private message" at bounding box center [395, 719] width 75 height 14
type input "Private message"
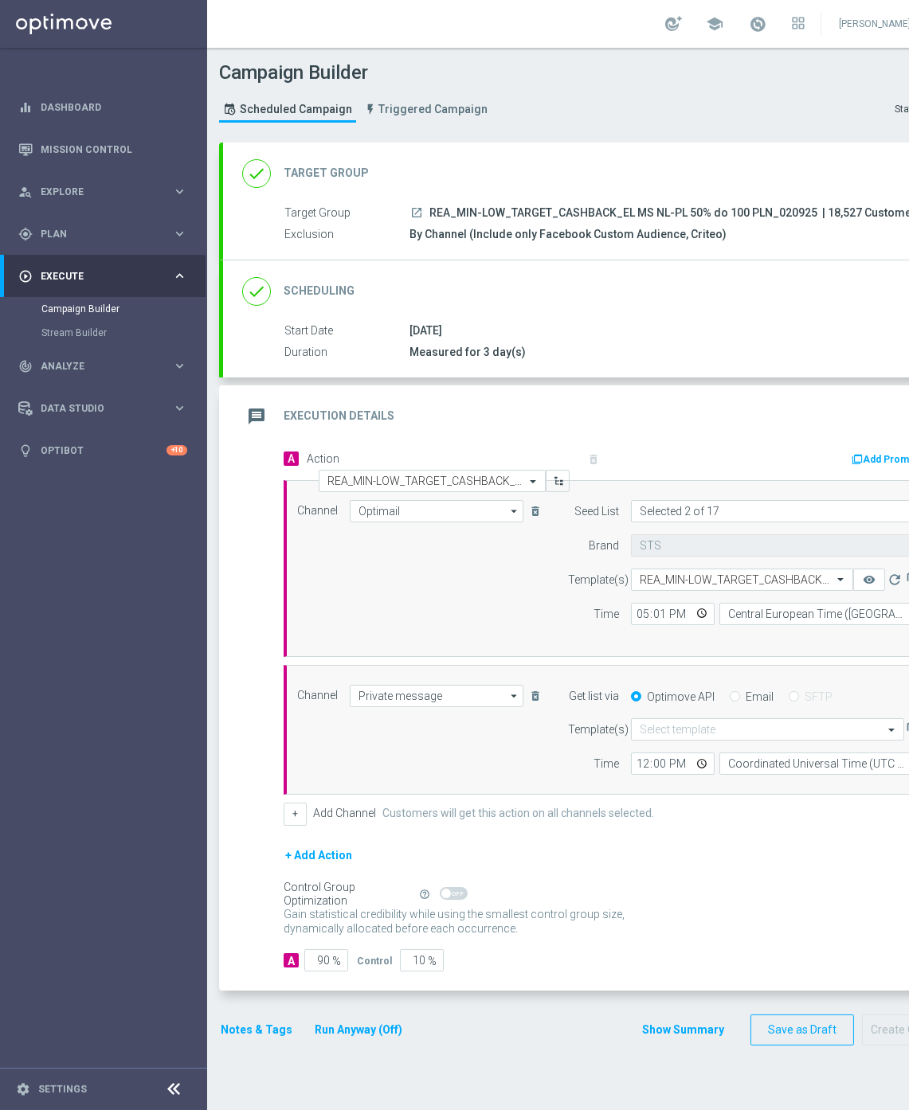
click at [673, 743] on form "Template(s) Select template Time 12:00 Coordinated Universal Time (UTC 00:00) C…" at bounding box center [745, 746] width 355 height 57
click at [673, 734] on input "text" at bounding box center [752, 730] width 224 height 14
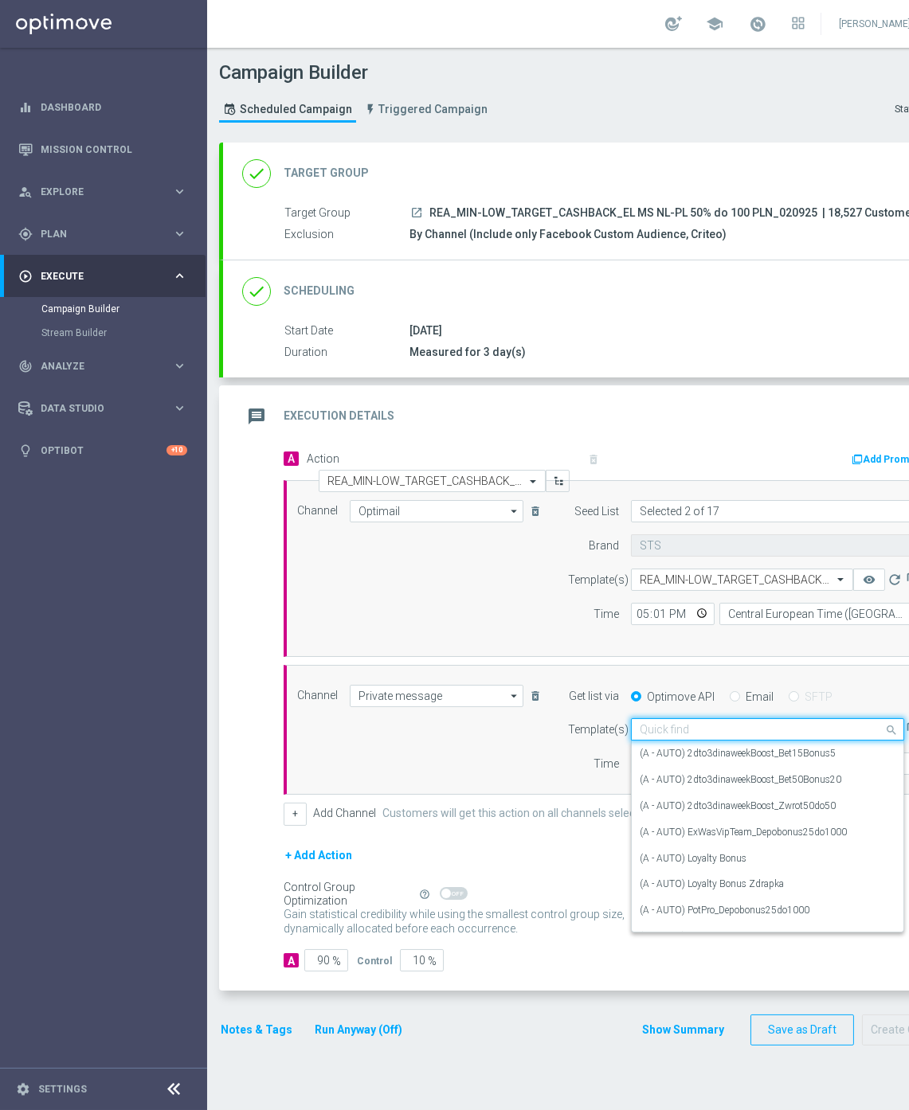
paste input "REA_MIN-LOW_TARGET_CASHBACK_EL MS NL-PL 50% do 100 PLN_020925"
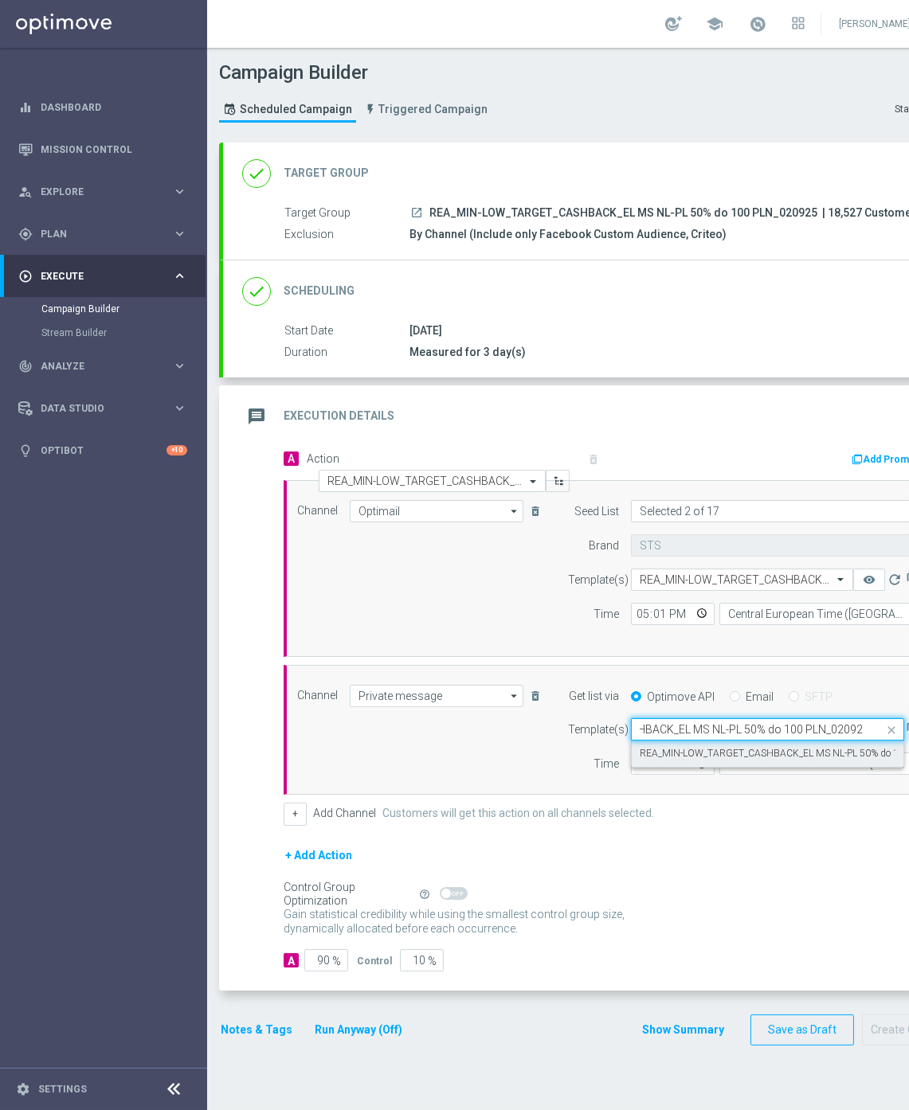
click at [679, 754] on label "REA_MIN-LOW_TARGET_CASHBACK_EL MS NL-PL 50% do 100 PLN_020925" at bounding box center [803, 754] width 327 height 14
type input "REA_MIN-LOW_TARGET_CASHBACK_EL MS NL-PL 50% do 100 PLN_020925"
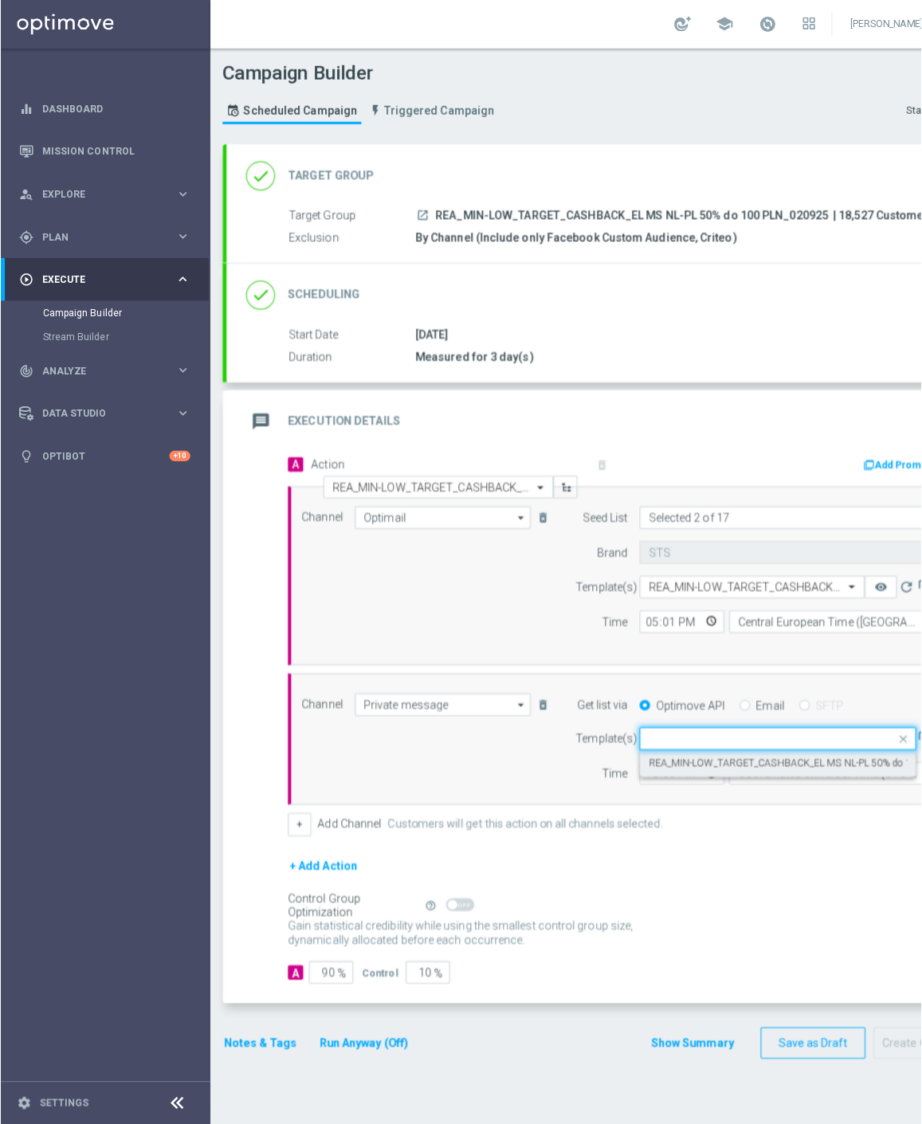
scroll to position [0, 0]
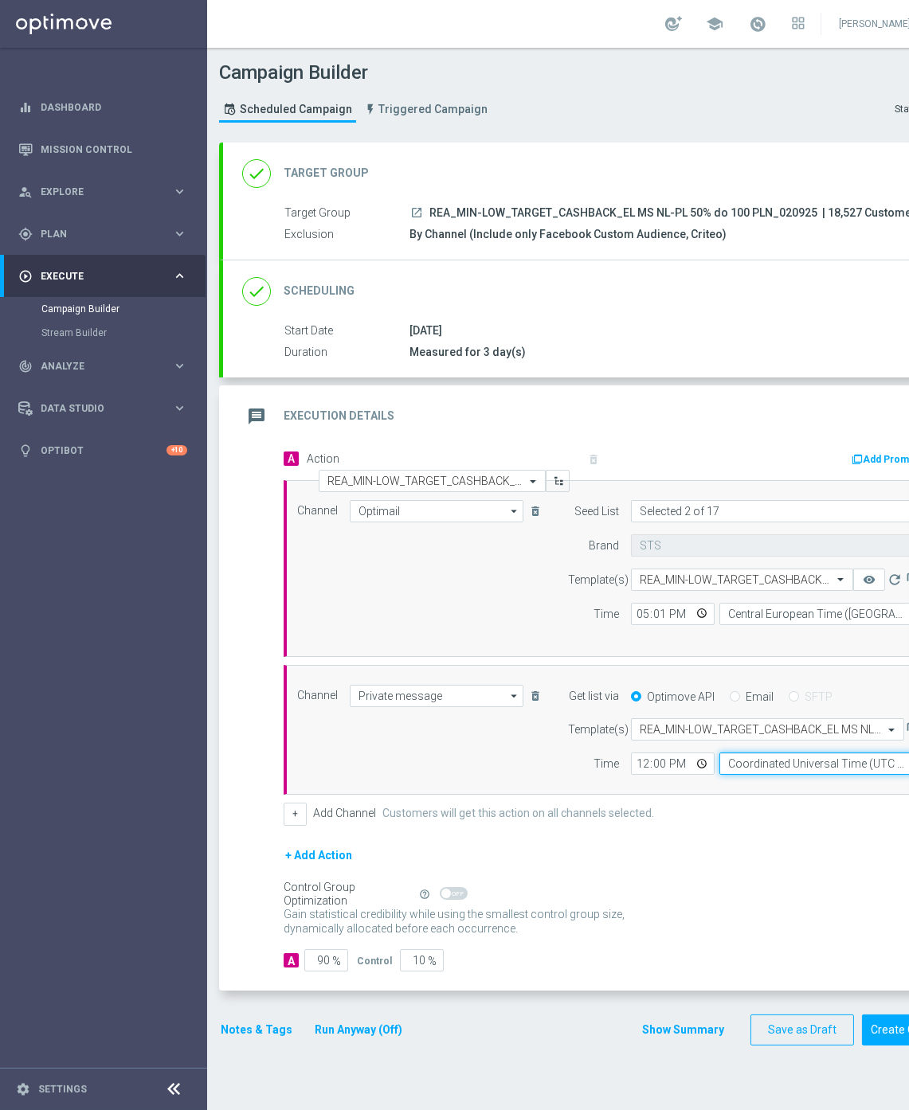
click at [758, 759] on input "Coordinated Universal Time (UTC 00:00)" at bounding box center [821, 764] width 204 height 22
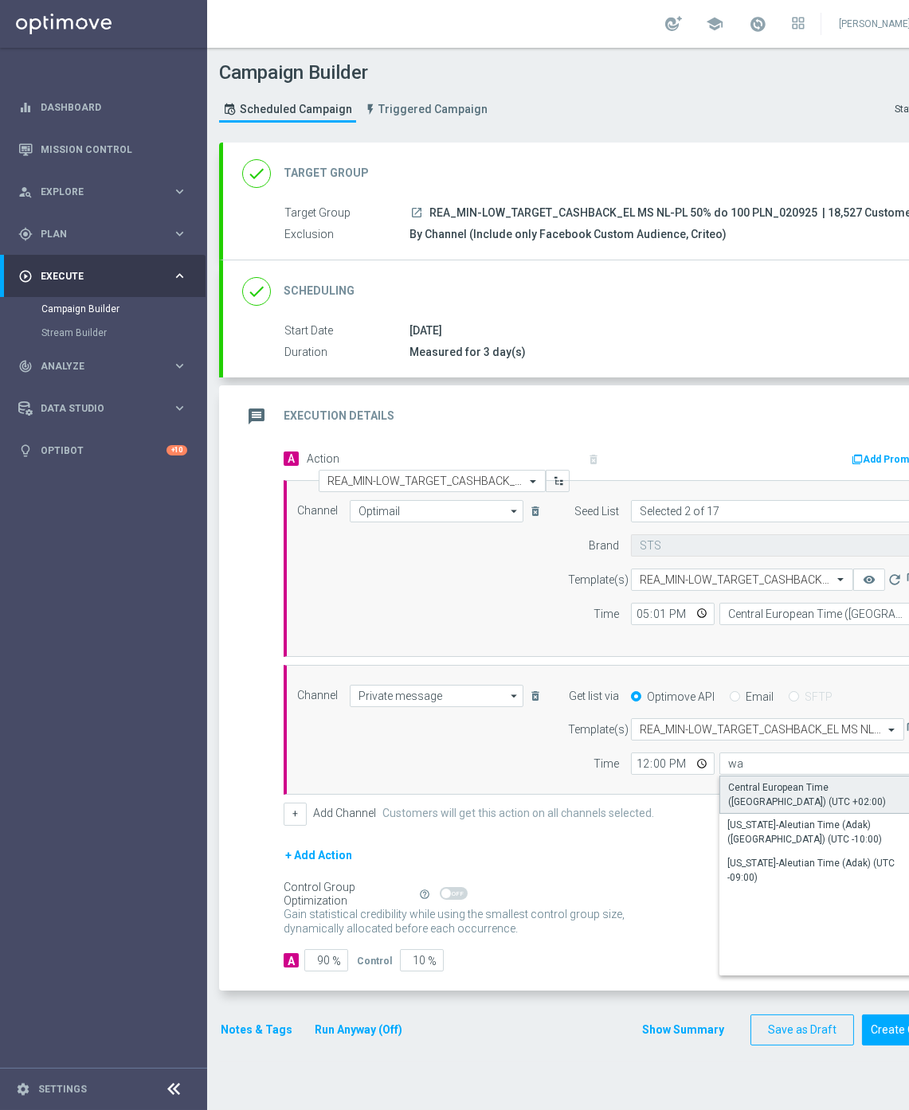
click at [758, 787] on div "Central European Time (Warsaw) (UTC +02:00)" at bounding box center [821, 795] width 186 height 29
type input "Central European Time (Warsaw) (UTC +02:00)"
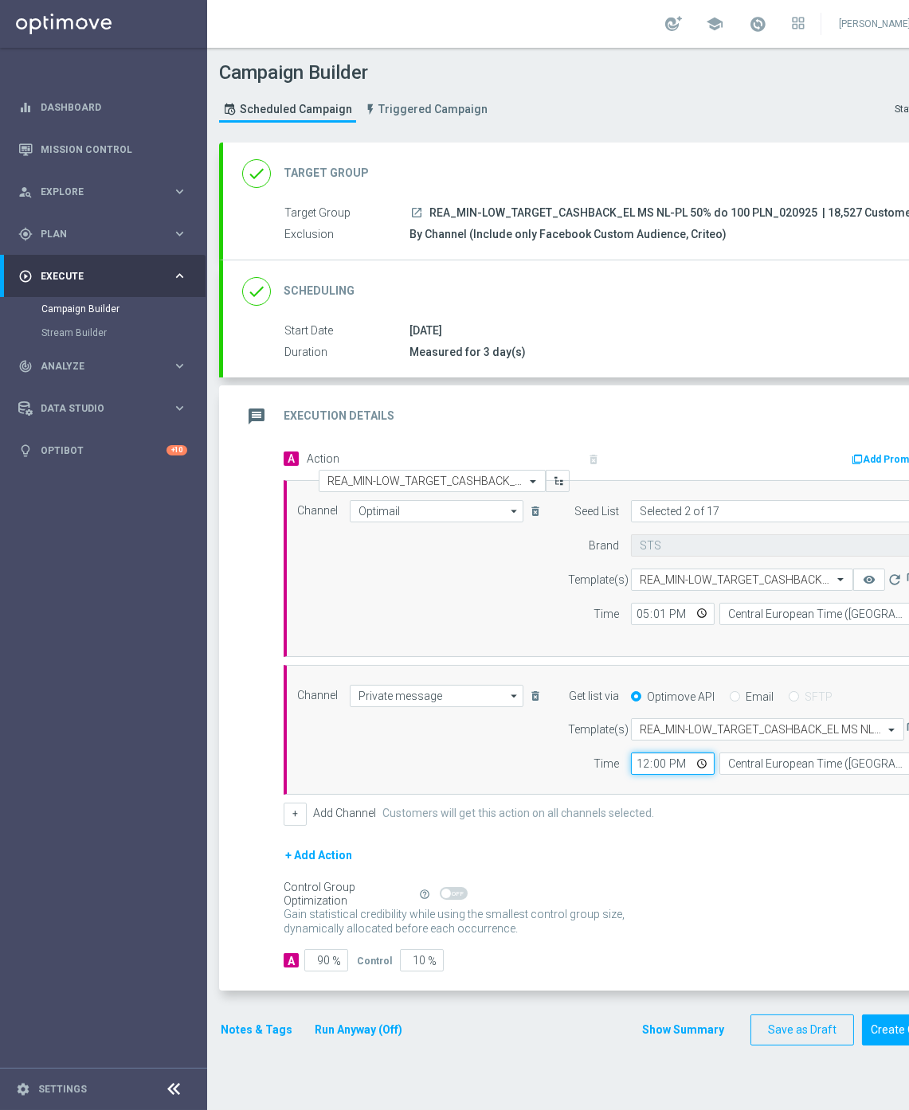
click at [648, 765] on input "12:00" at bounding box center [673, 764] width 84 height 22
type input "17:31"
click at [306, 966] on input "90" at bounding box center [326, 960] width 44 height 22
type input "9"
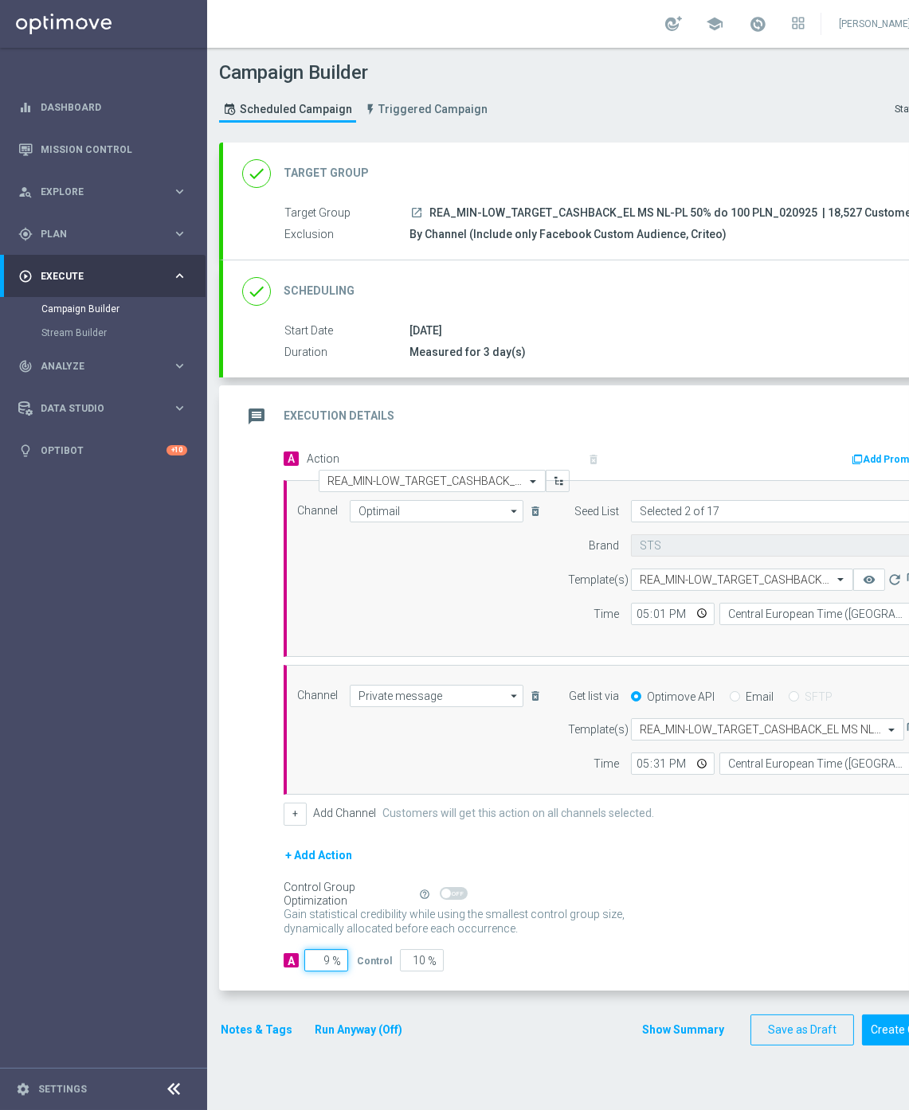
type input "91"
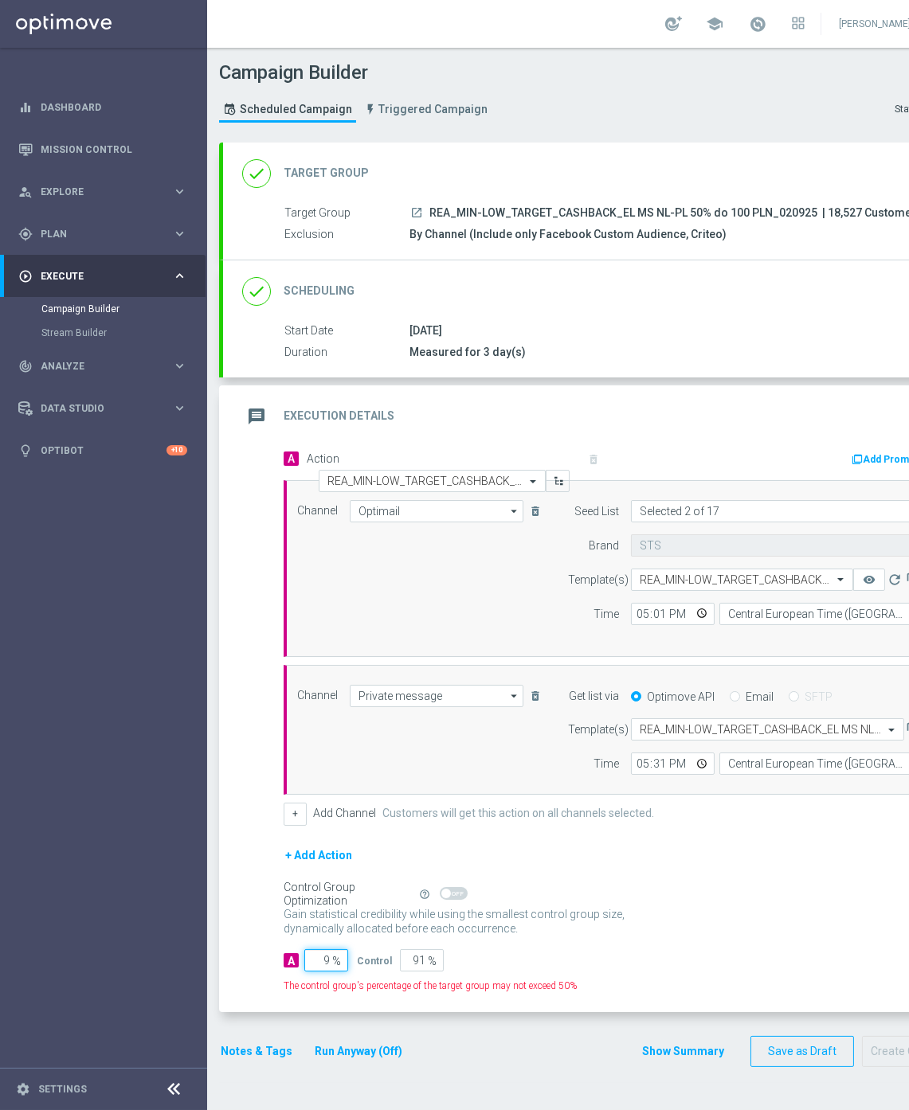
type input "95"
type input "5"
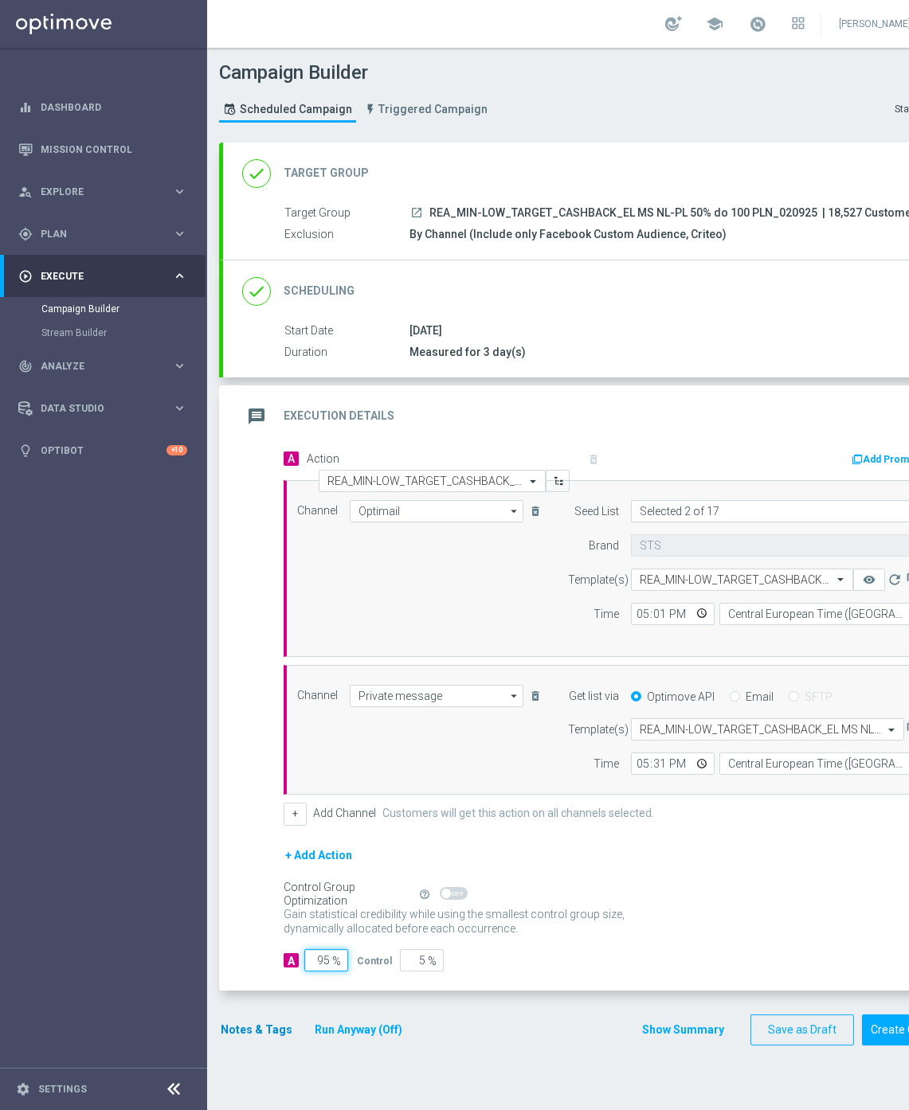
type input "95"
click at [233, 1032] on button "Notes & Tags" at bounding box center [256, 1030] width 75 height 20
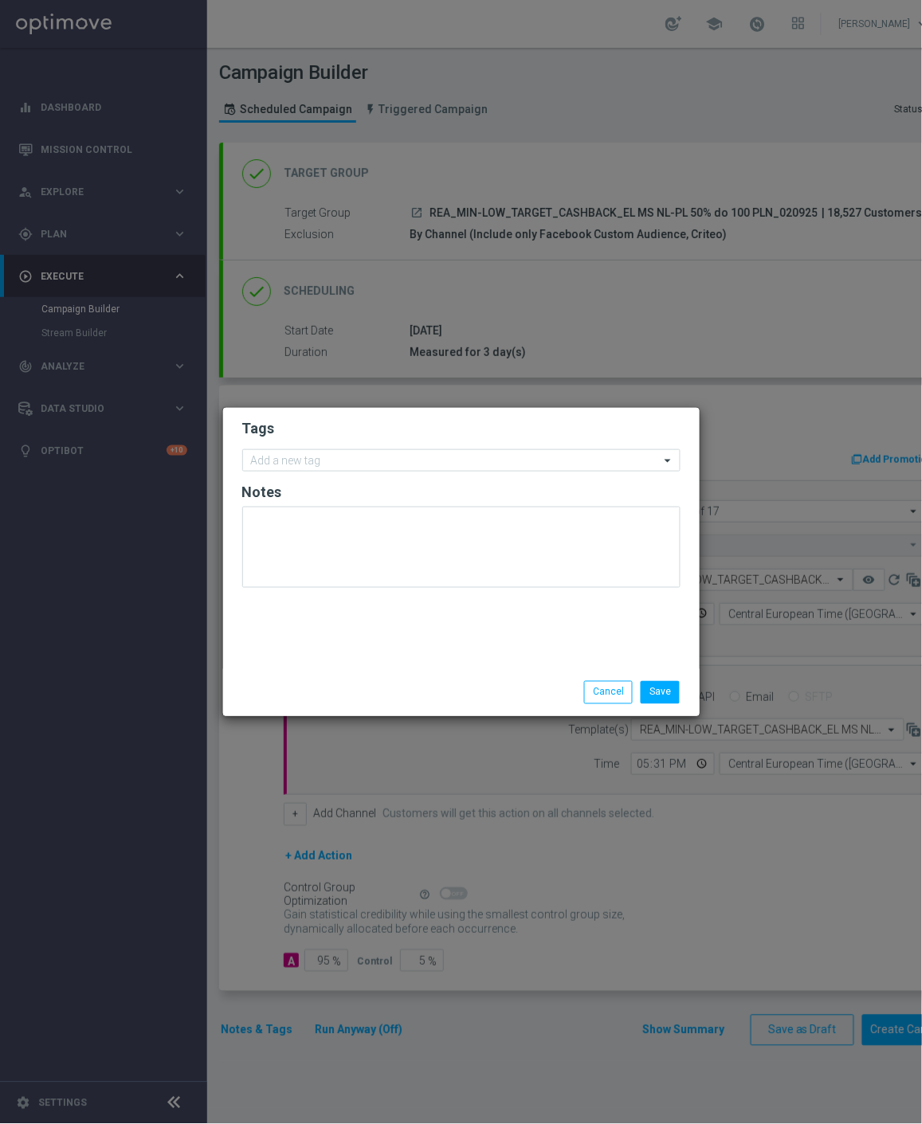
click at [343, 444] on form "Tags Add a new tag Notes" at bounding box center [461, 507] width 438 height 185
click at [332, 460] on input "text" at bounding box center [455, 462] width 409 height 14
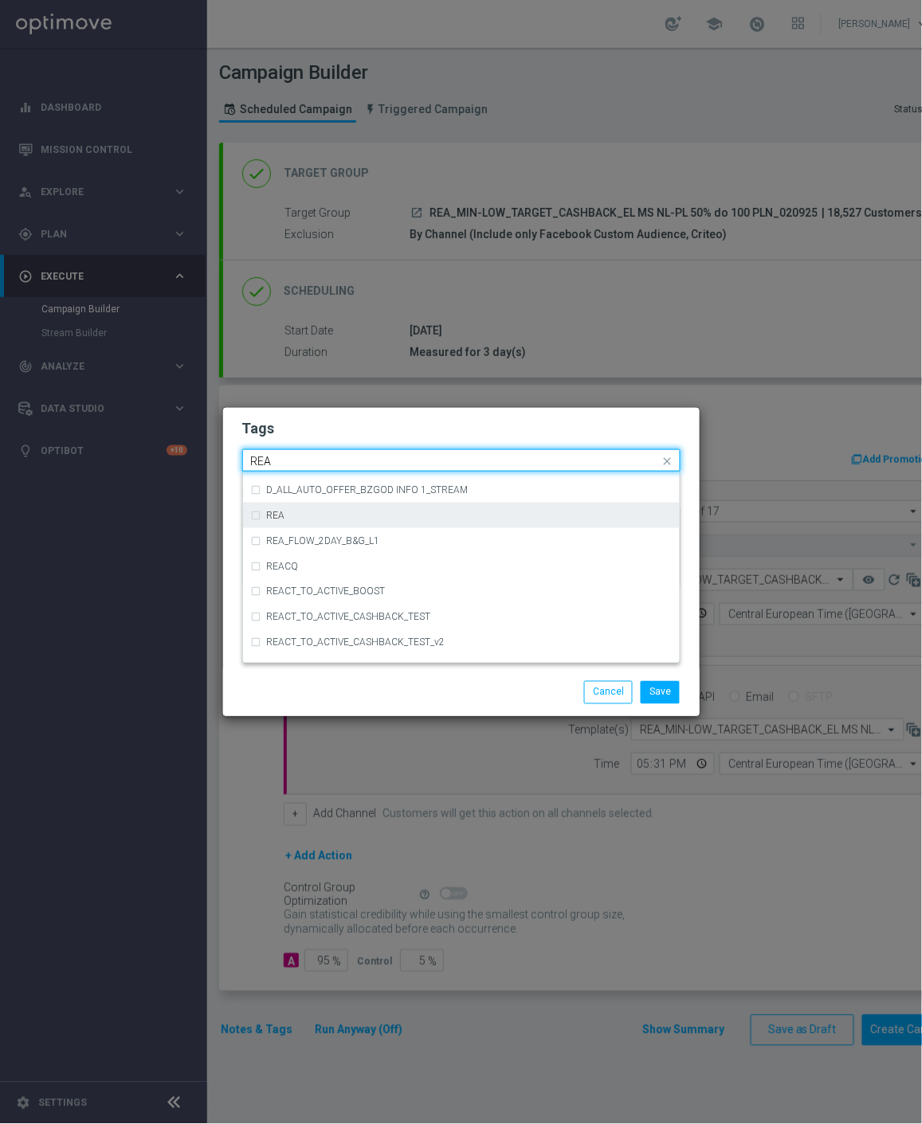
scroll to position [882, 0]
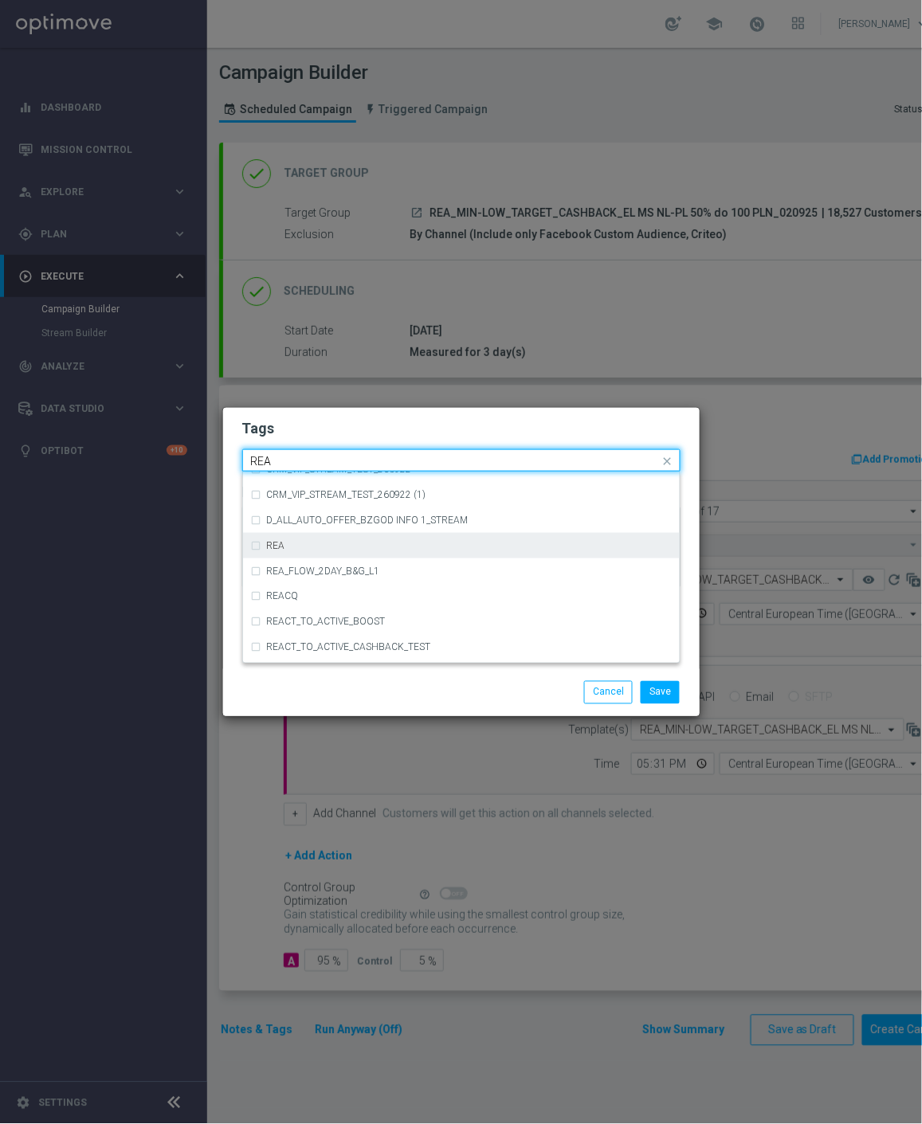
click at [375, 554] on div "REA" at bounding box center [461, 545] width 421 height 25
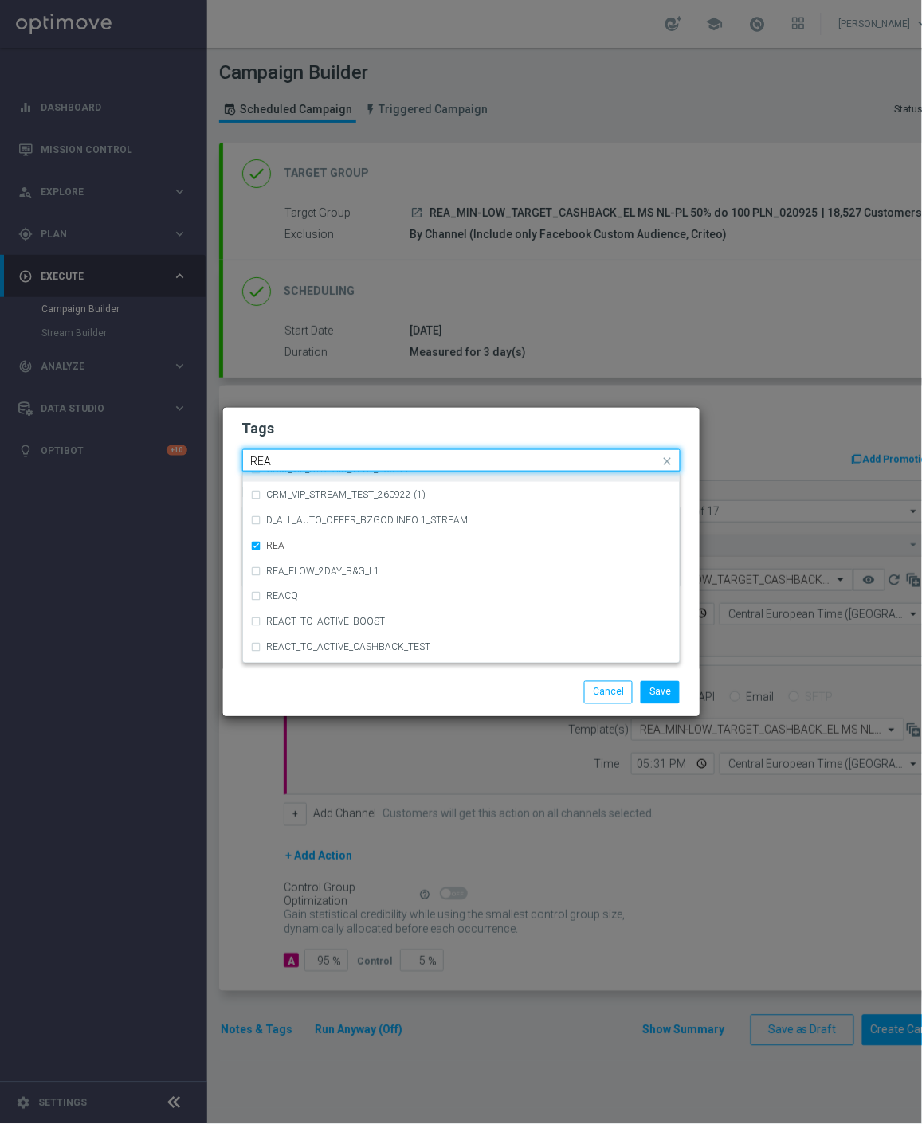
click at [256, 468] on div "REA" at bounding box center [454, 463] width 411 height 16
click at [289, 462] on input "REA" at bounding box center [455, 462] width 409 height 14
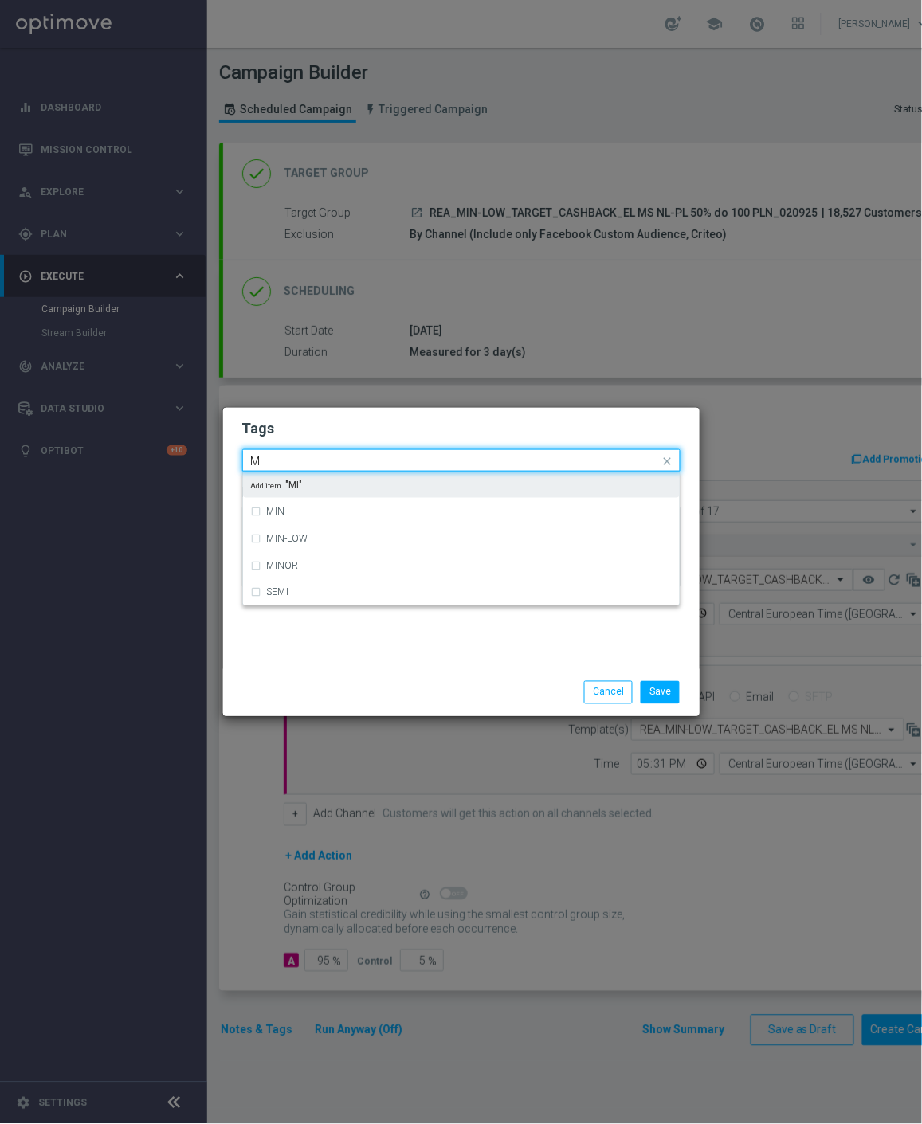
scroll to position [0, 0]
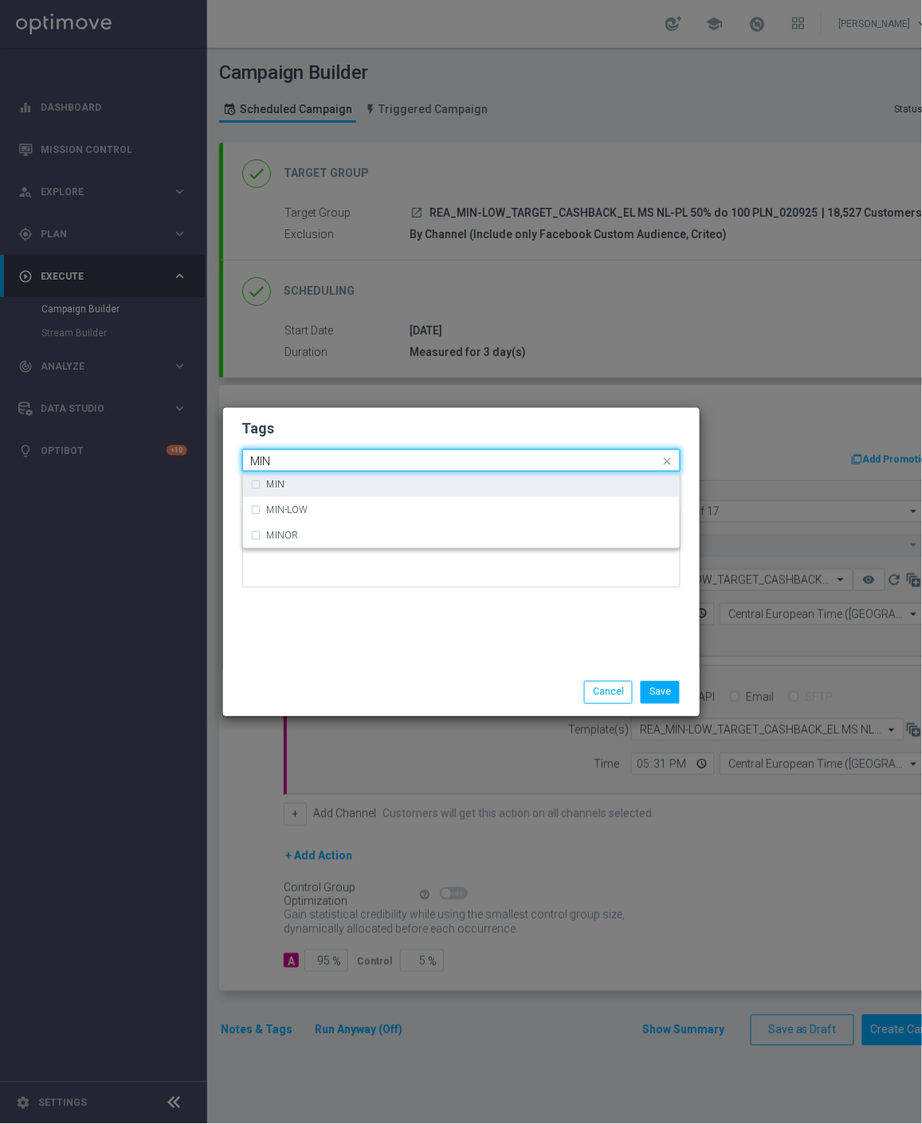
click at [298, 481] on div "MIN" at bounding box center [469, 485] width 405 height 10
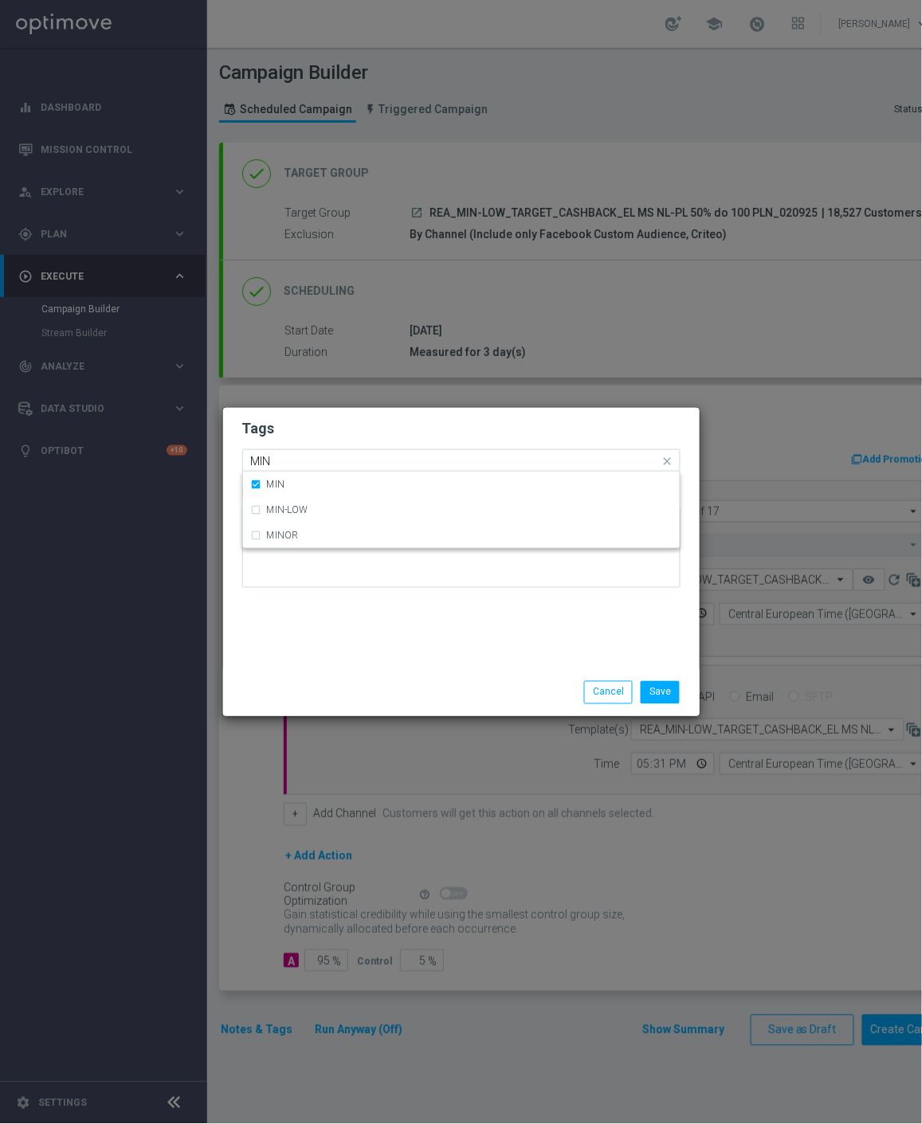
click at [305, 465] on input "MIN" at bounding box center [455, 462] width 409 height 14
click at [305, 464] on input "MIN" at bounding box center [455, 462] width 409 height 14
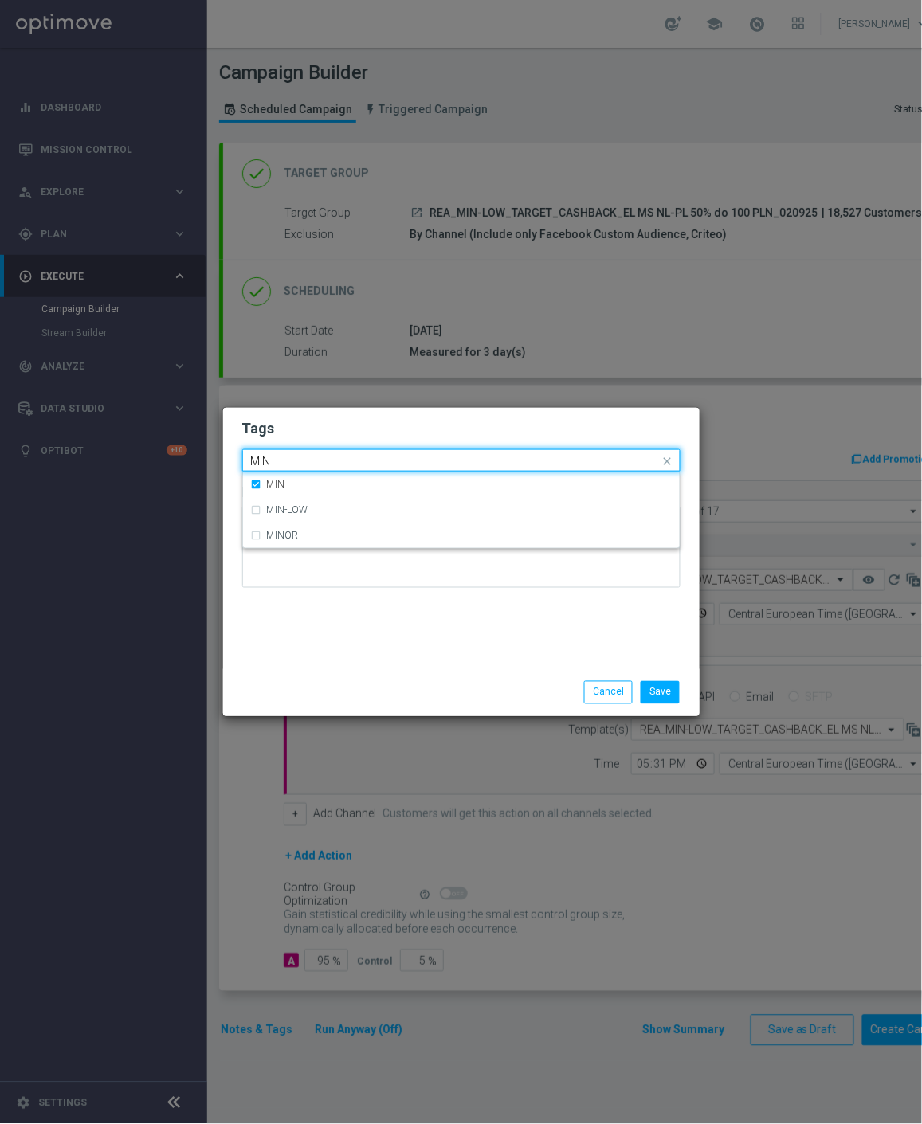
click at [305, 464] on input "MIN" at bounding box center [455, 462] width 409 height 14
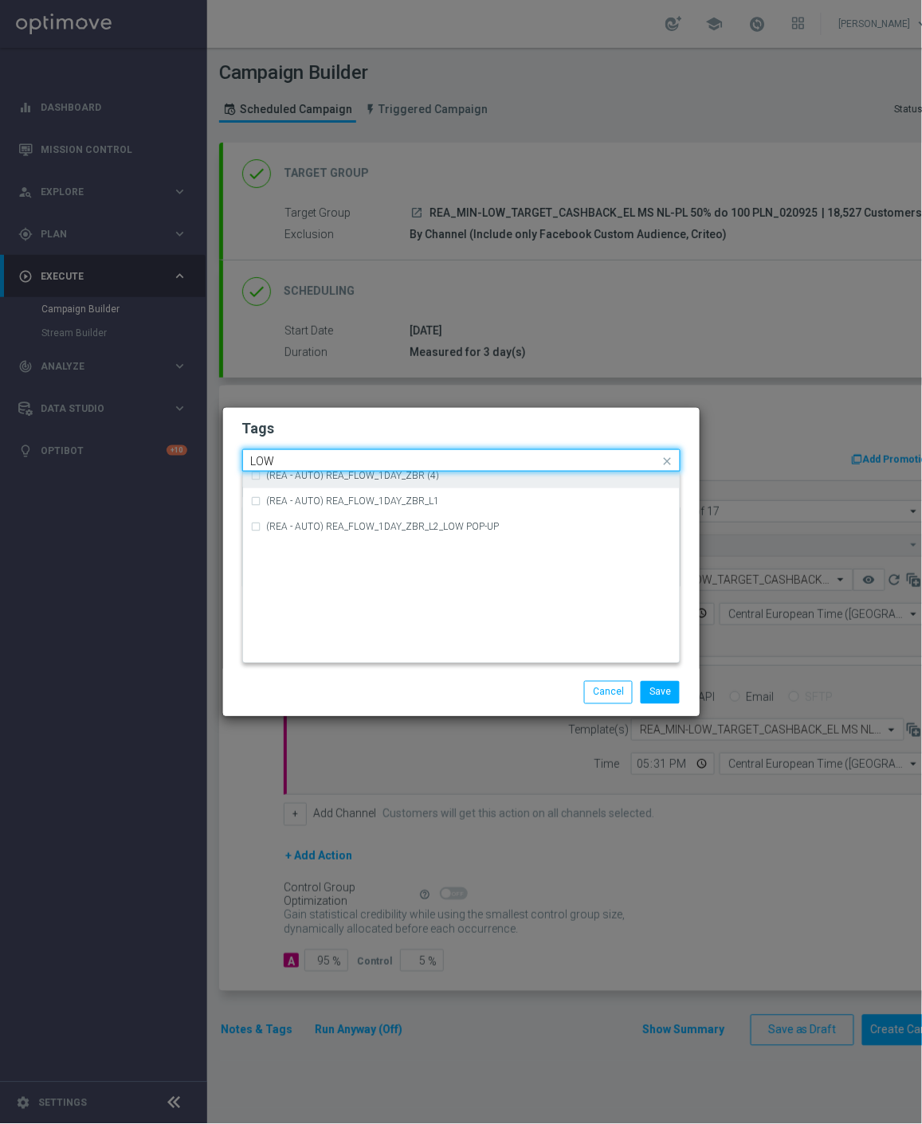
scroll to position [777, 0]
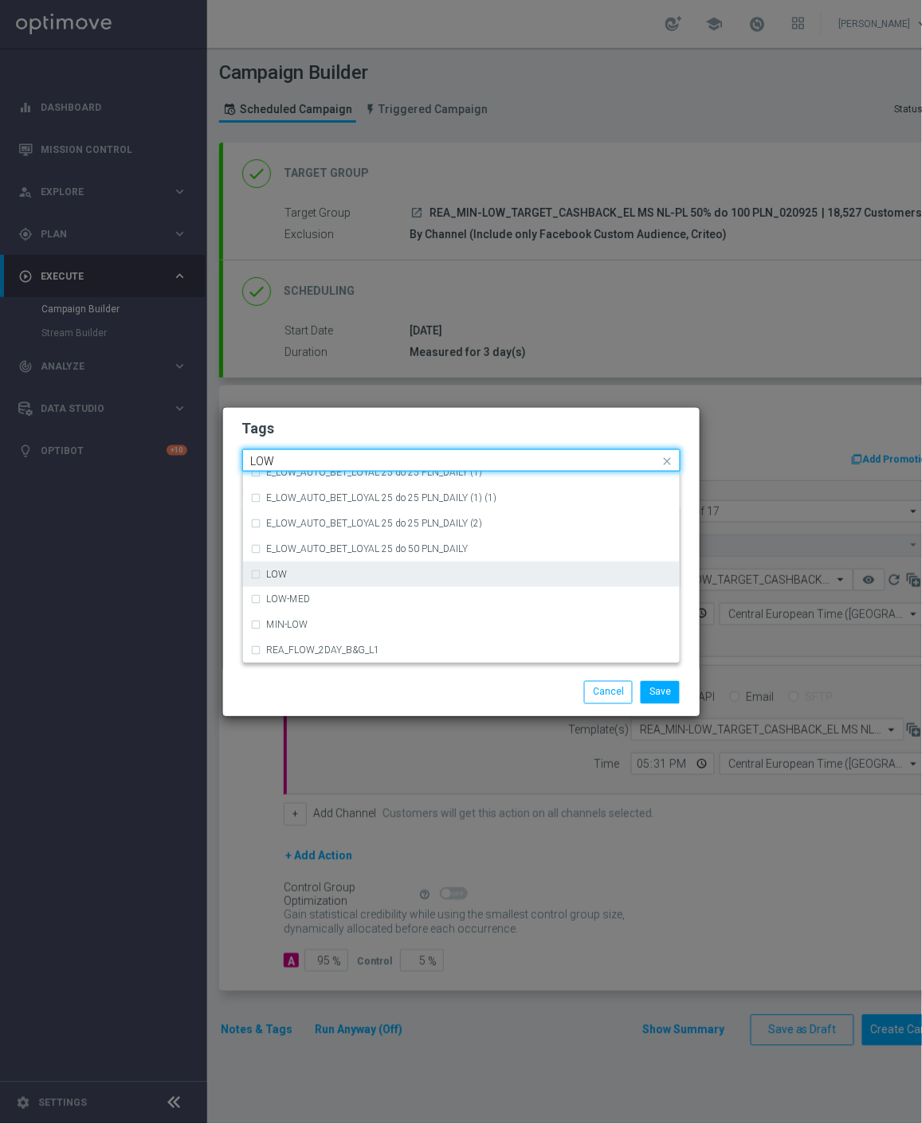
click at [308, 576] on div "LOW" at bounding box center [469, 575] width 405 height 10
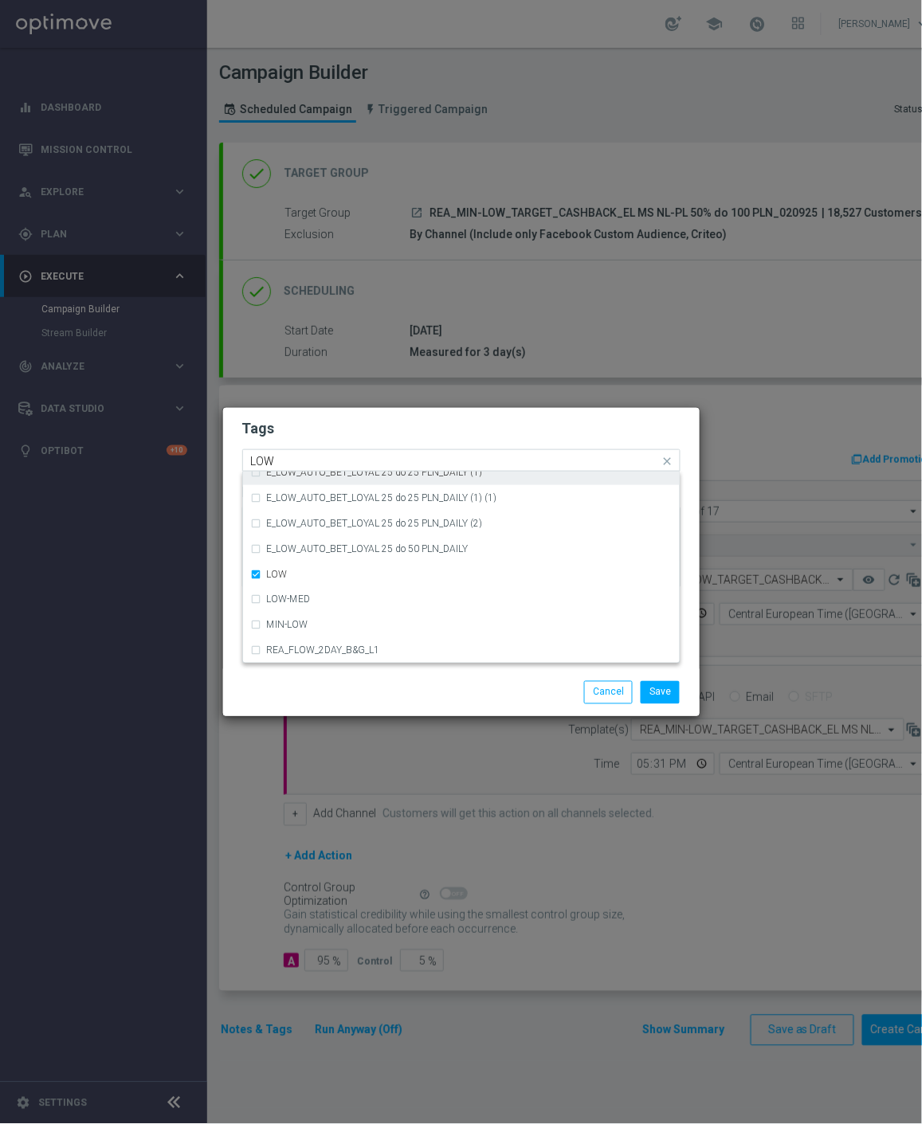
click at [288, 457] on input "LOW" at bounding box center [455, 462] width 409 height 14
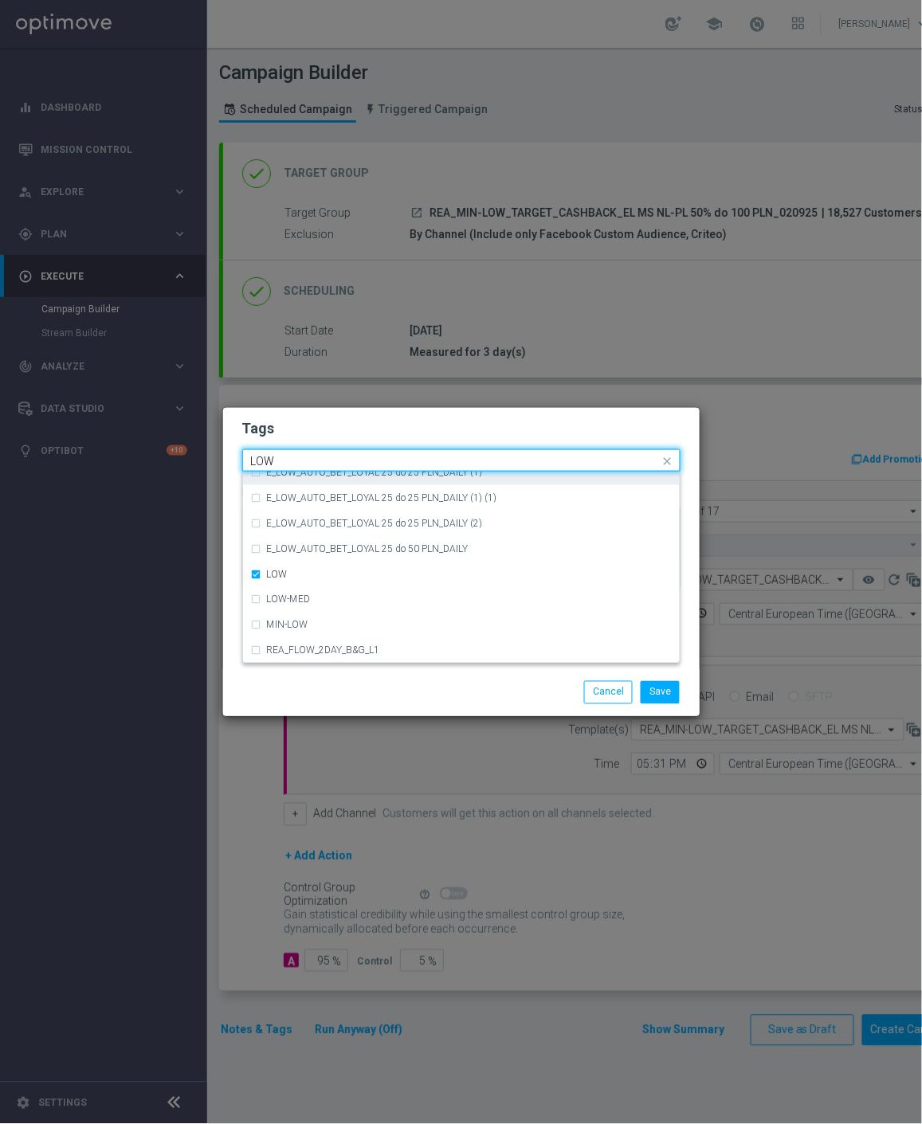
click at [288, 457] on input "LOW" at bounding box center [455, 462] width 409 height 14
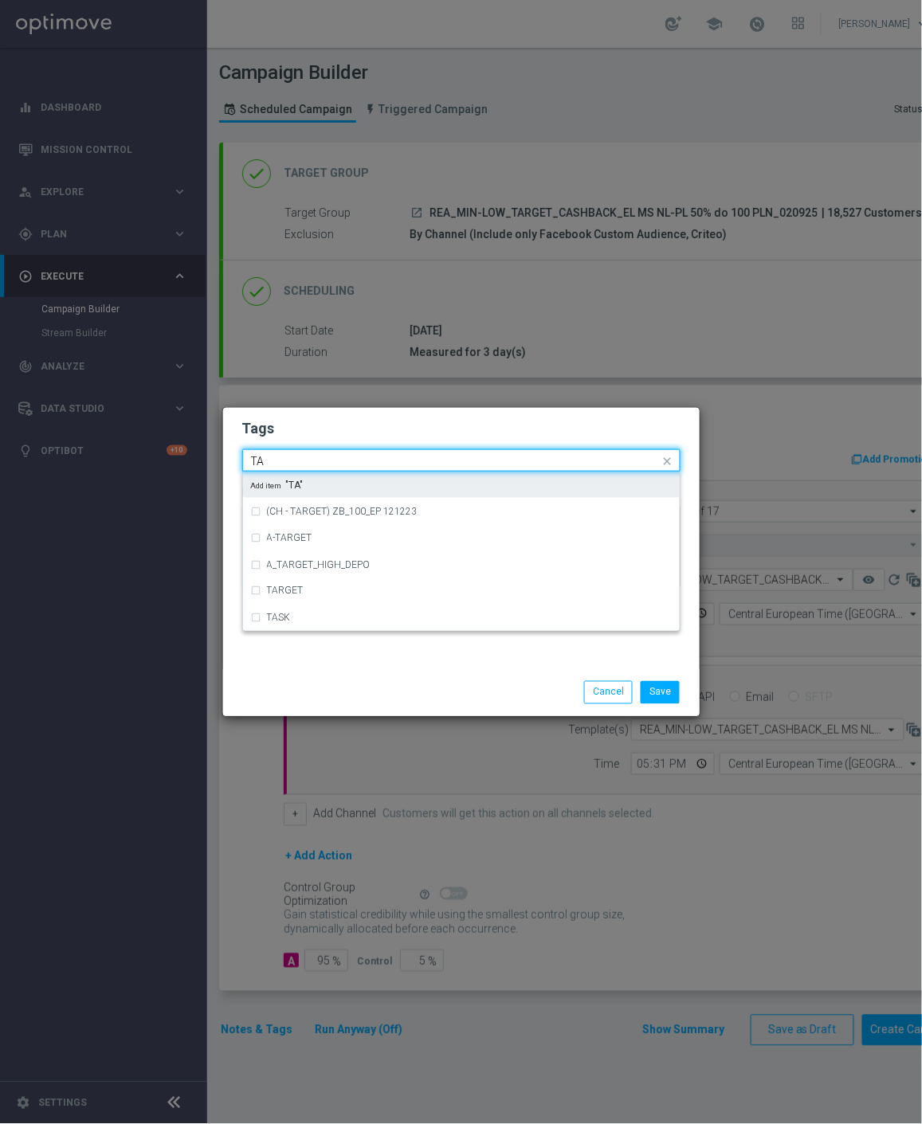
scroll to position [0, 0]
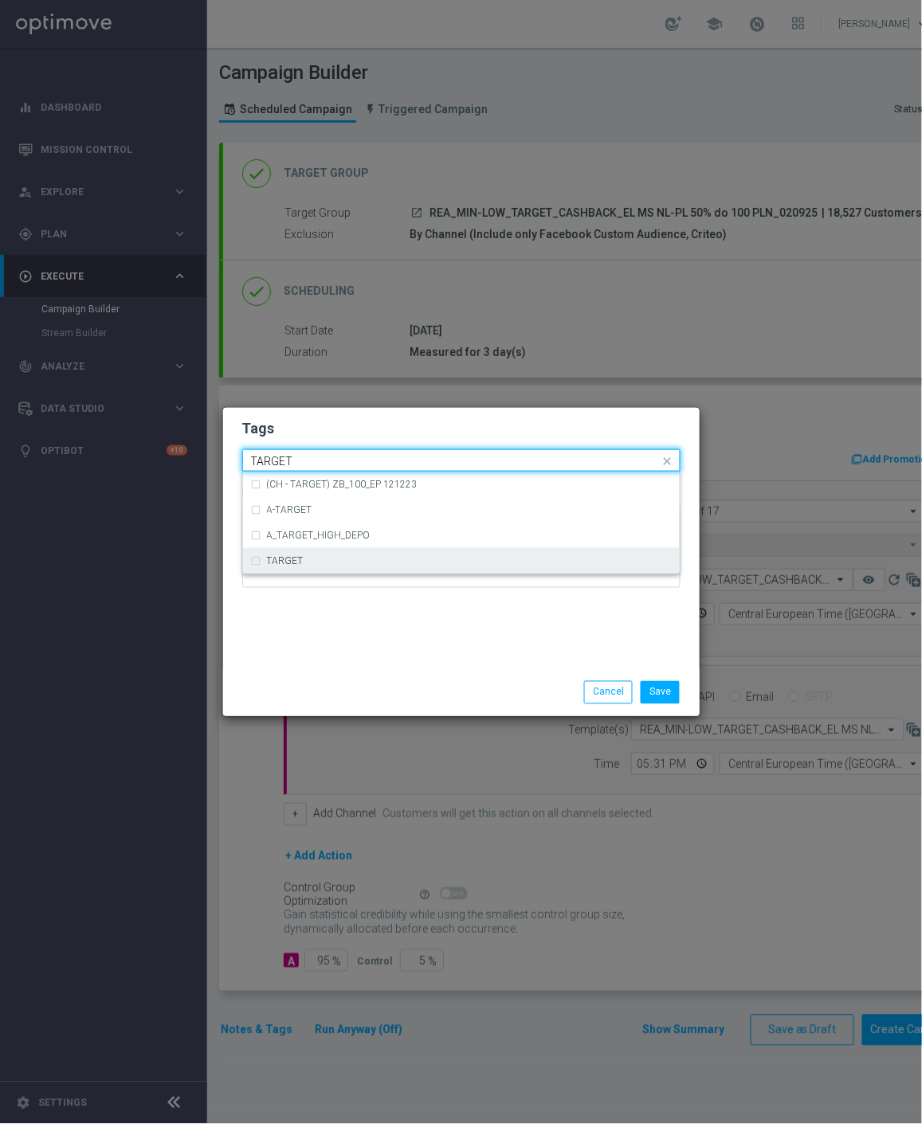
click at [285, 556] on label "TARGET" at bounding box center [285, 561] width 37 height 10
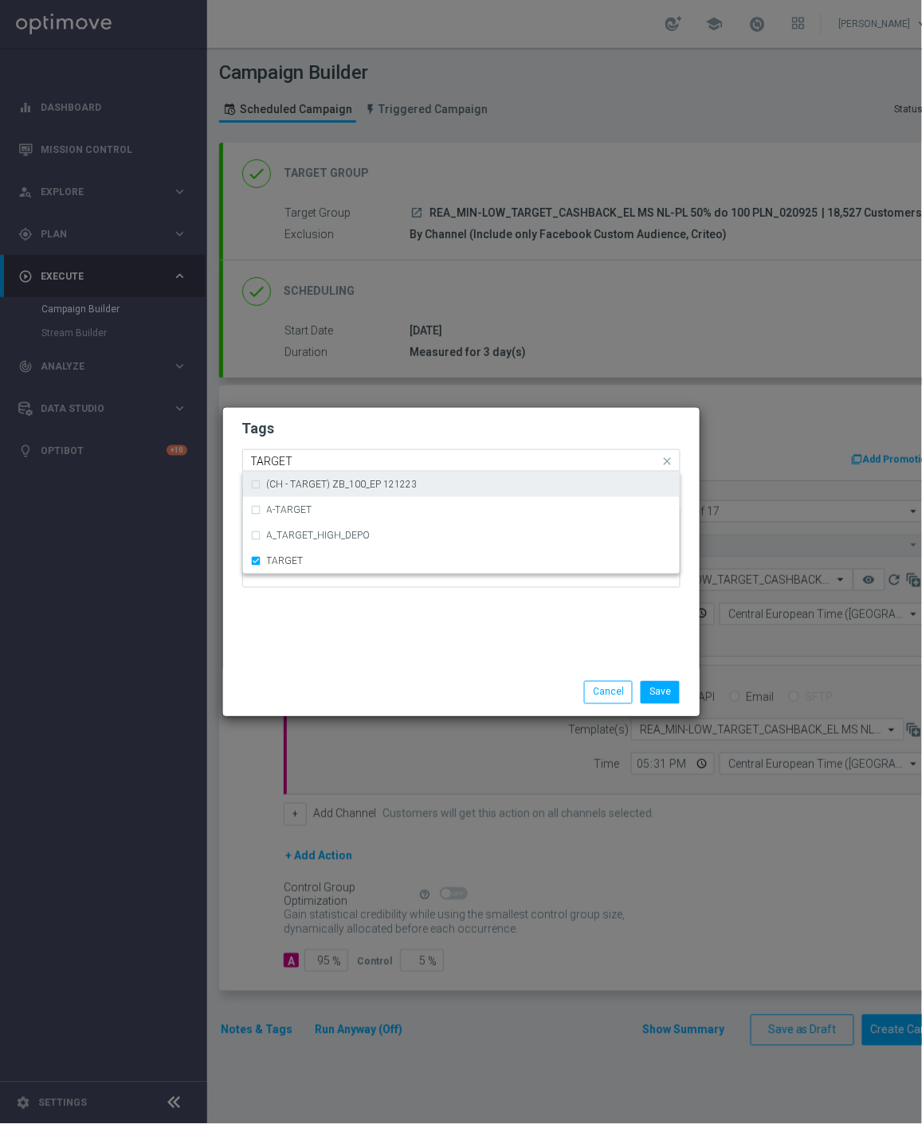
click at [315, 462] on input "TARGET" at bounding box center [455, 462] width 409 height 14
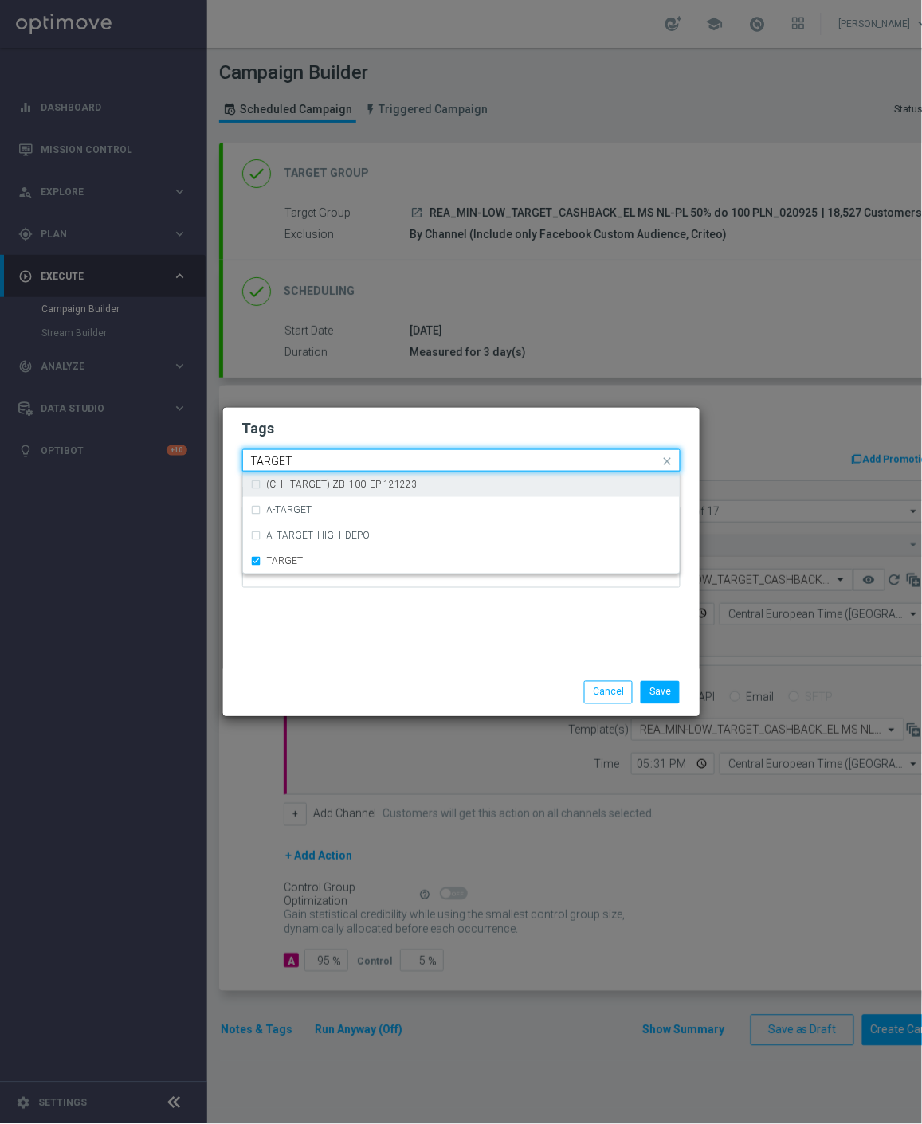
click at [315, 462] on input "TARGET" at bounding box center [455, 462] width 409 height 14
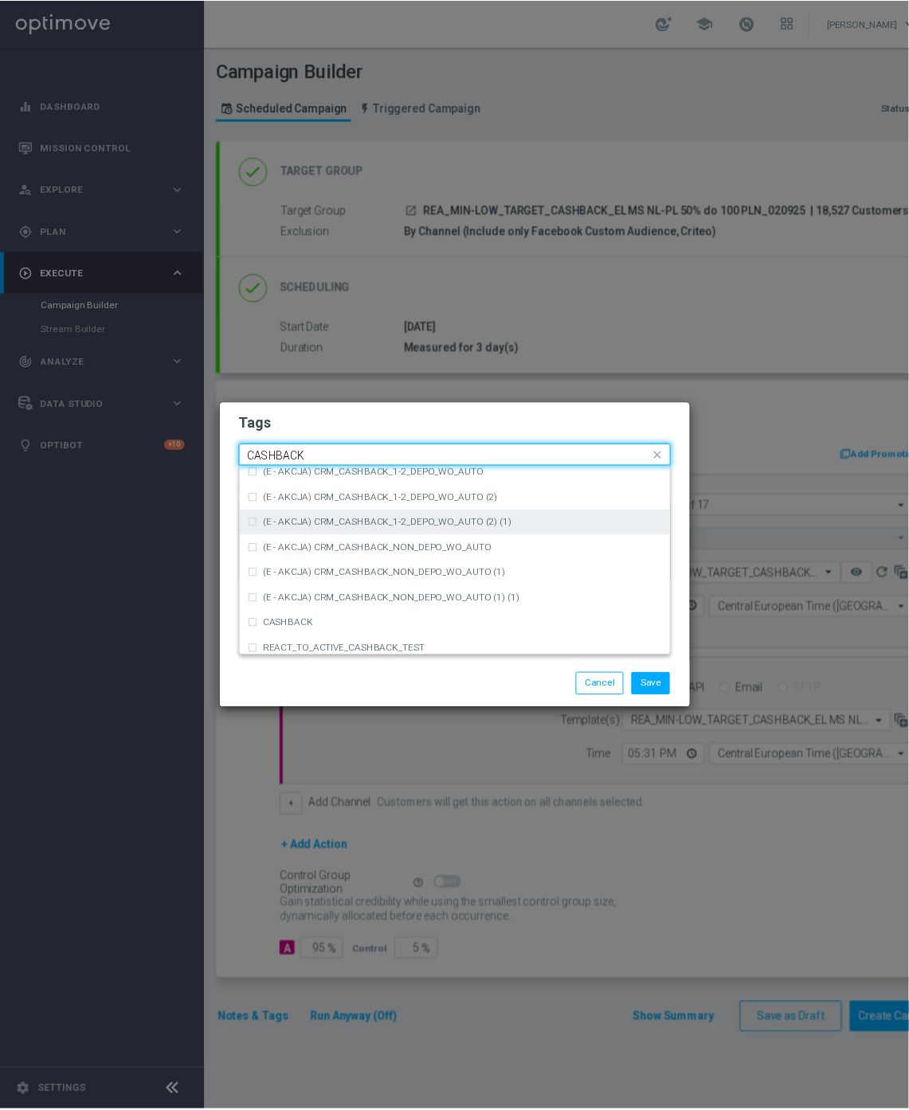
scroll to position [242, 0]
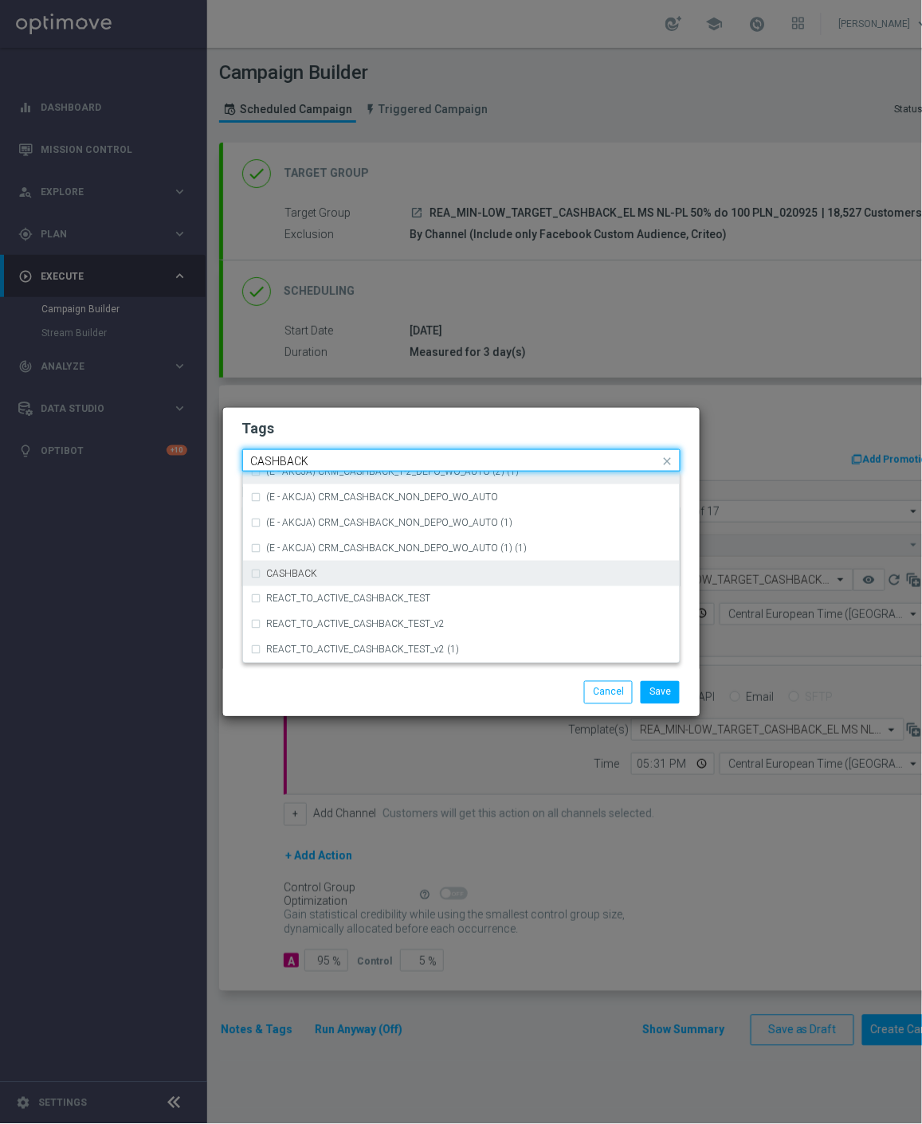
click at [411, 570] on div "CASHBACK" at bounding box center [469, 574] width 405 height 10
type input "CASHBACK"
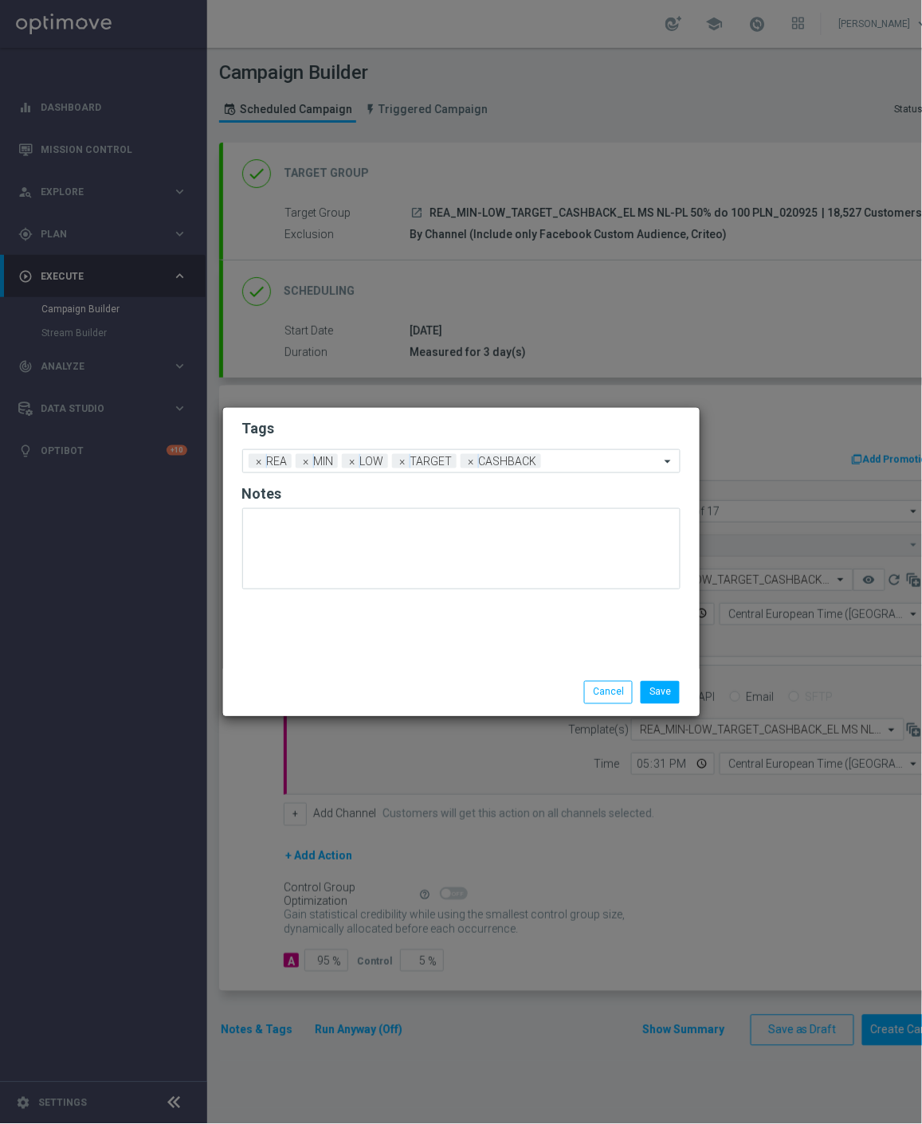
click at [421, 426] on h2 "Tags" at bounding box center [461, 428] width 438 height 19
click at [652, 686] on button "Save" at bounding box center [659, 692] width 39 height 22
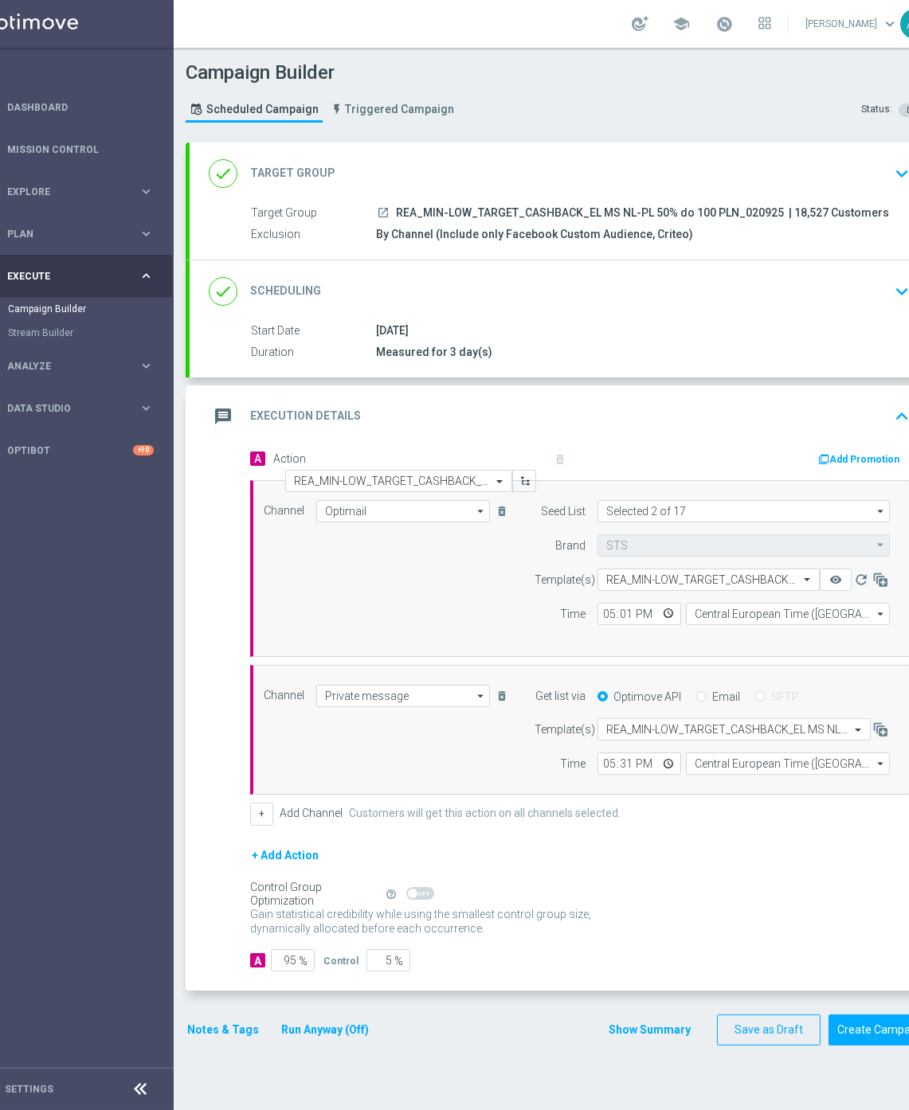
scroll to position [13, 84]
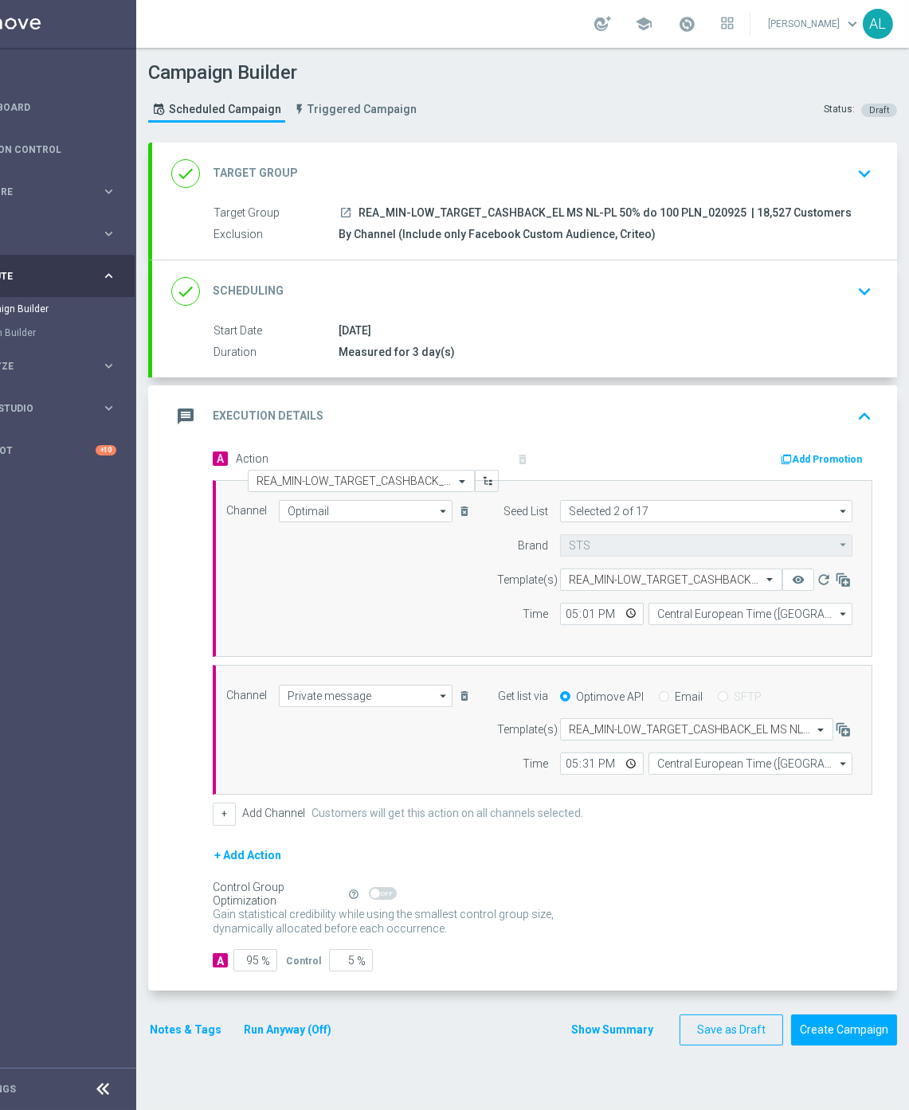
click at [165, 1020] on button "Notes & Tags" at bounding box center [185, 1030] width 75 height 20
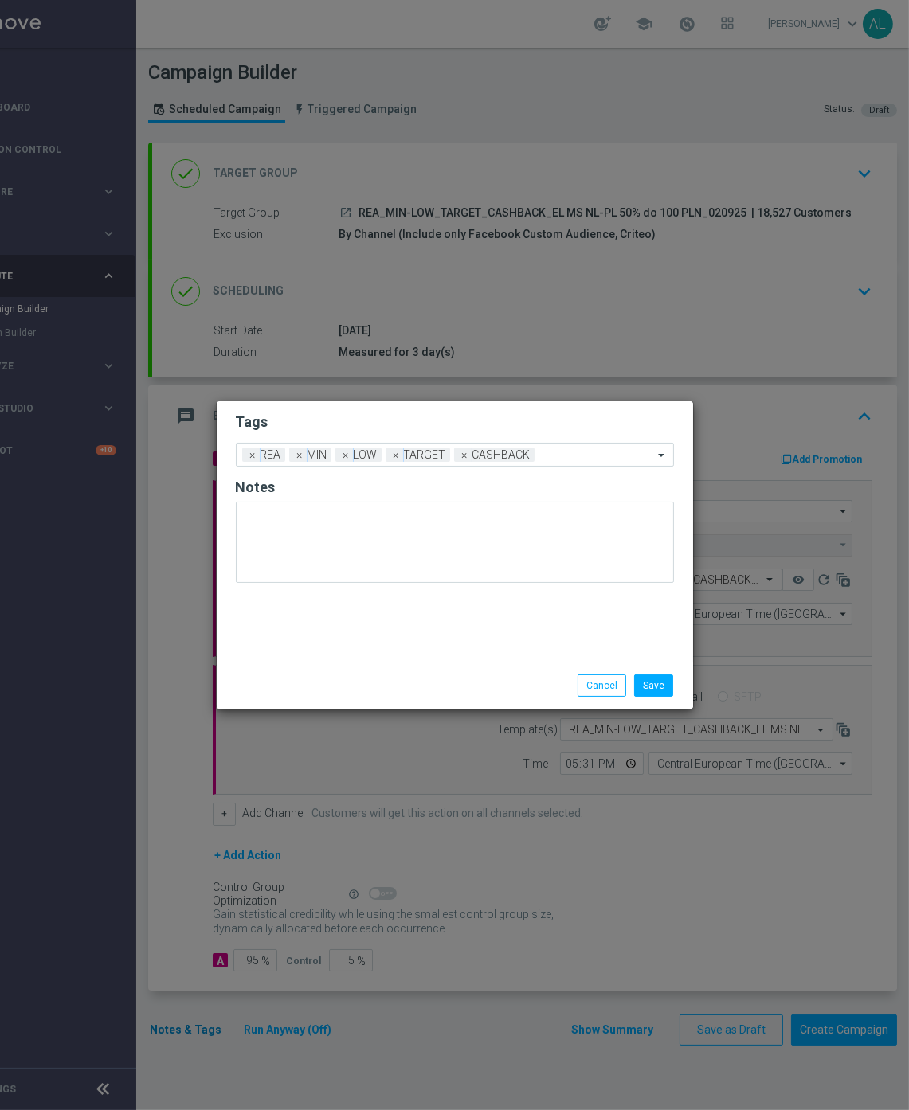
scroll to position [0, 70]
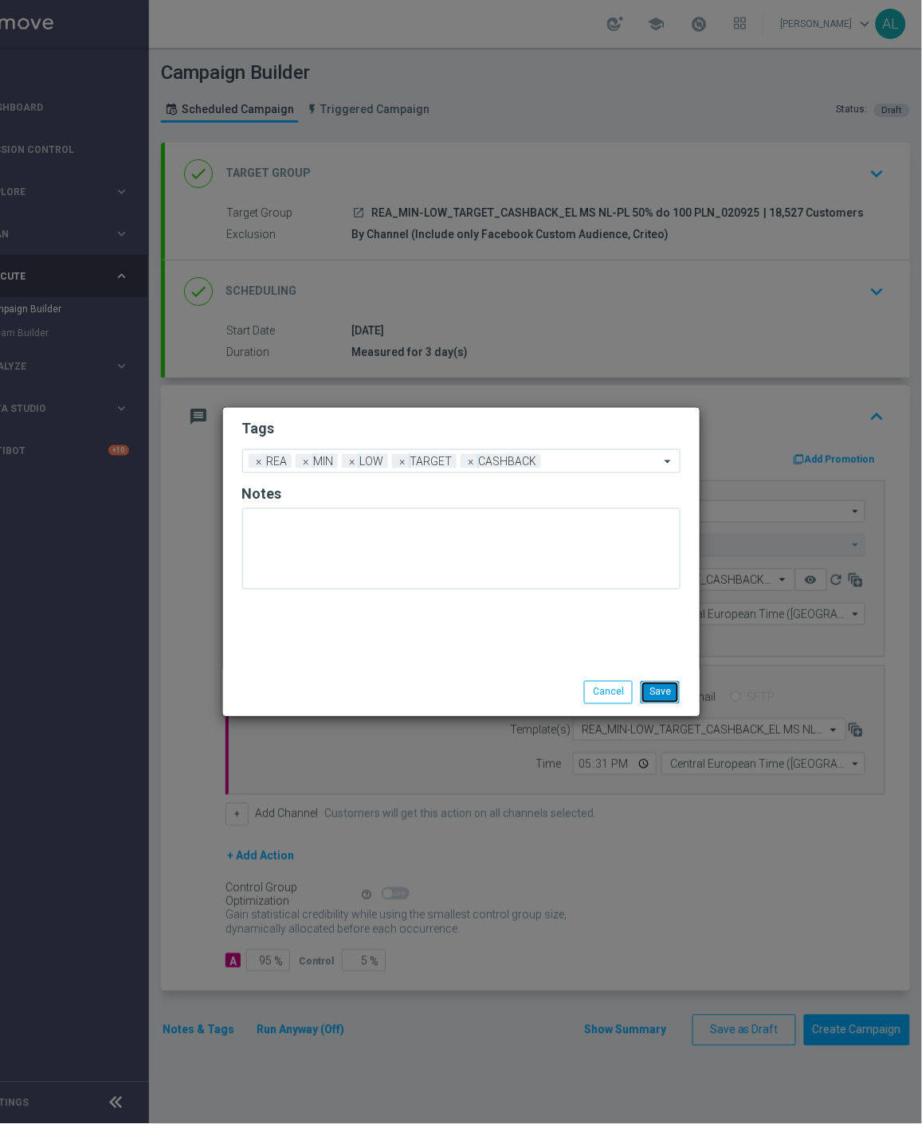
click at [656, 696] on button "Save" at bounding box center [659, 692] width 39 height 22
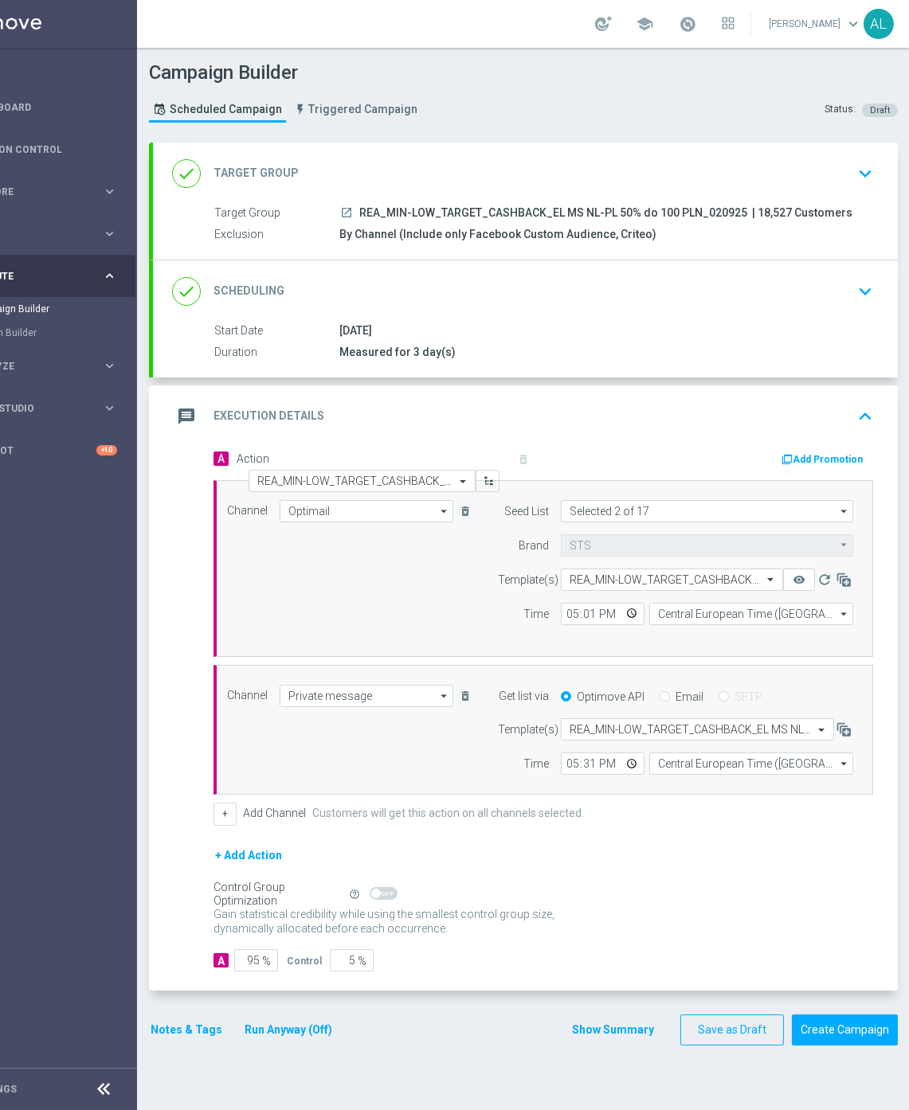
scroll to position [0, 84]
click at [846, 1022] on button "Create Campaign" at bounding box center [844, 1030] width 106 height 31
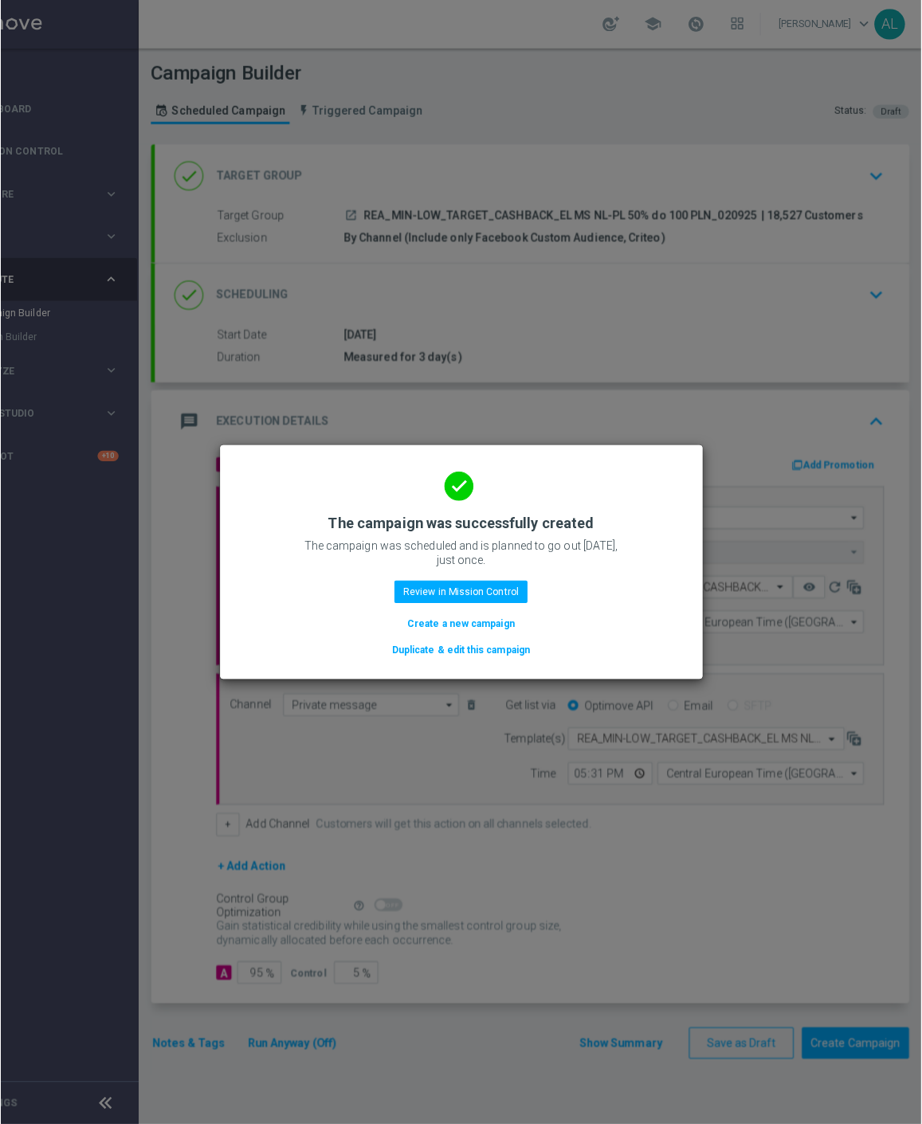
scroll to position [0, 70]
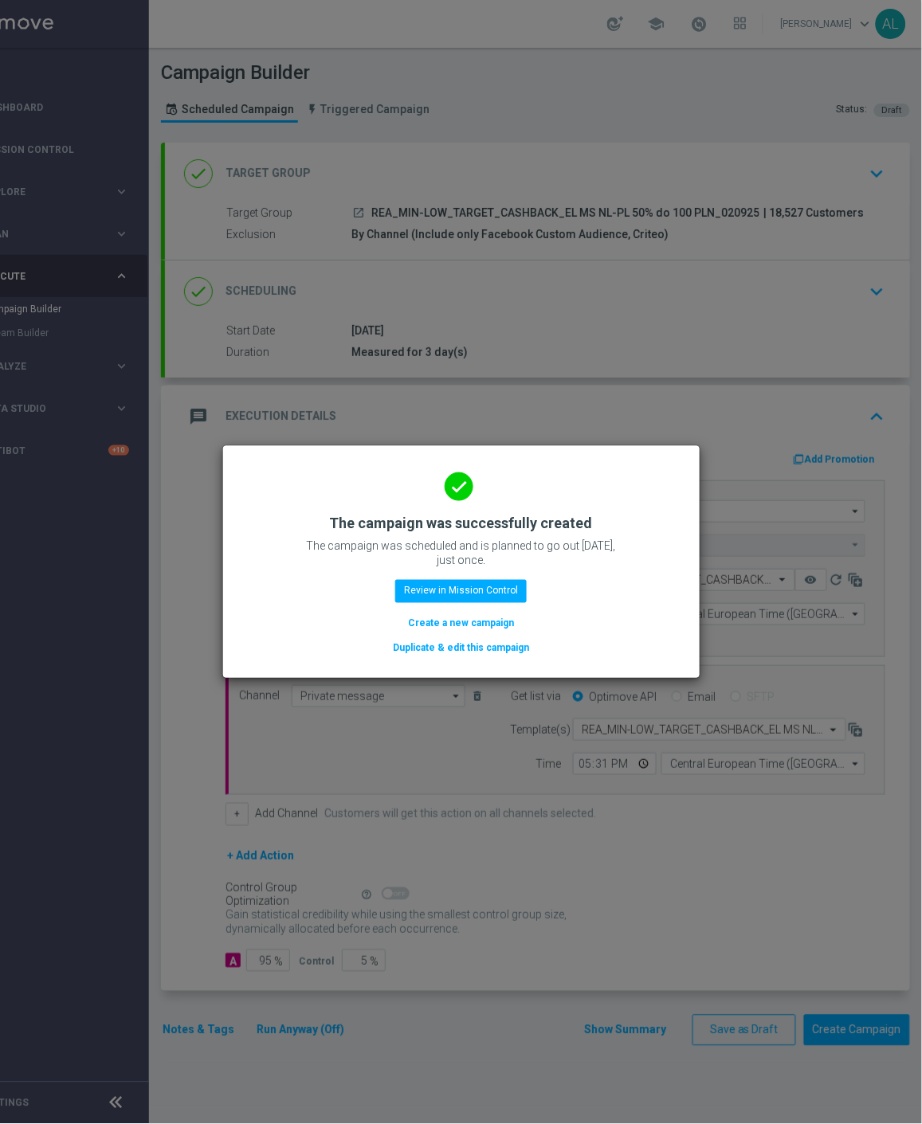
click at [454, 648] on button "Duplicate & edit this campaign" at bounding box center [460, 649] width 139 height 18
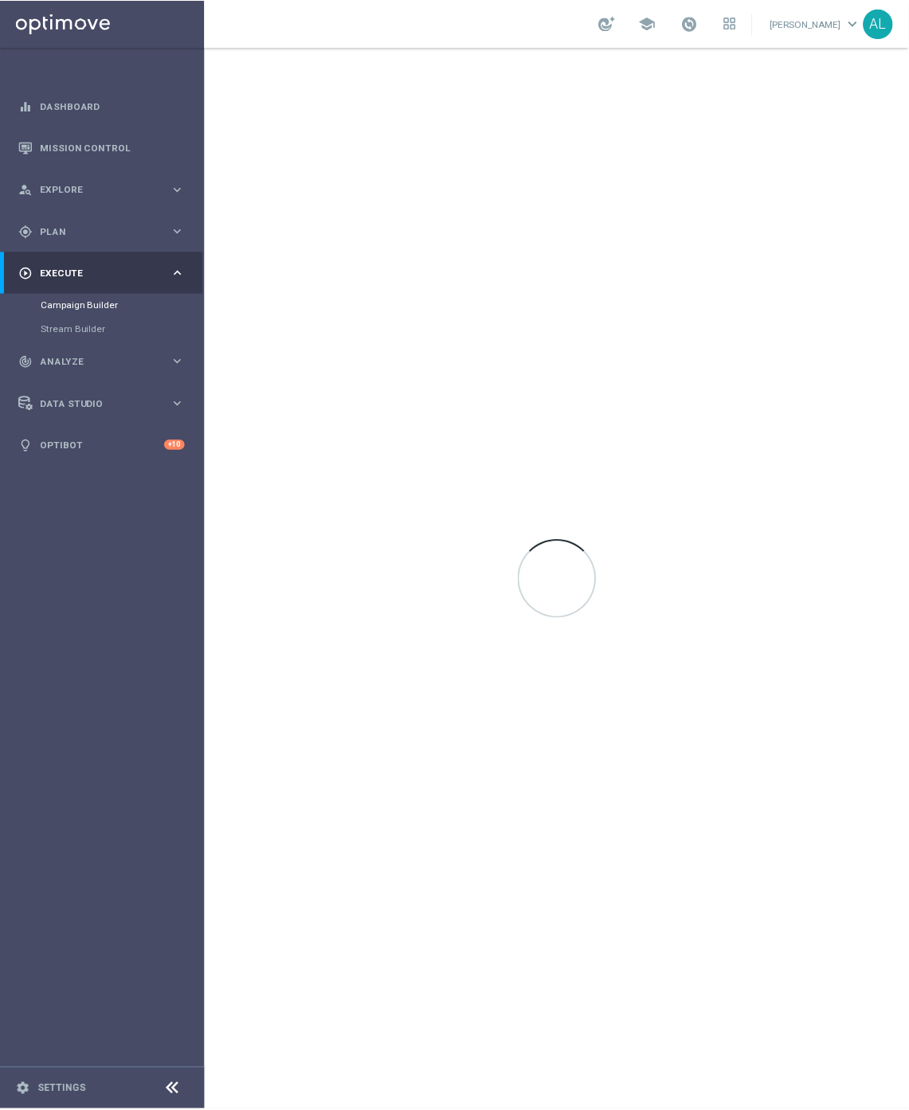
scroll to position [0, 0]
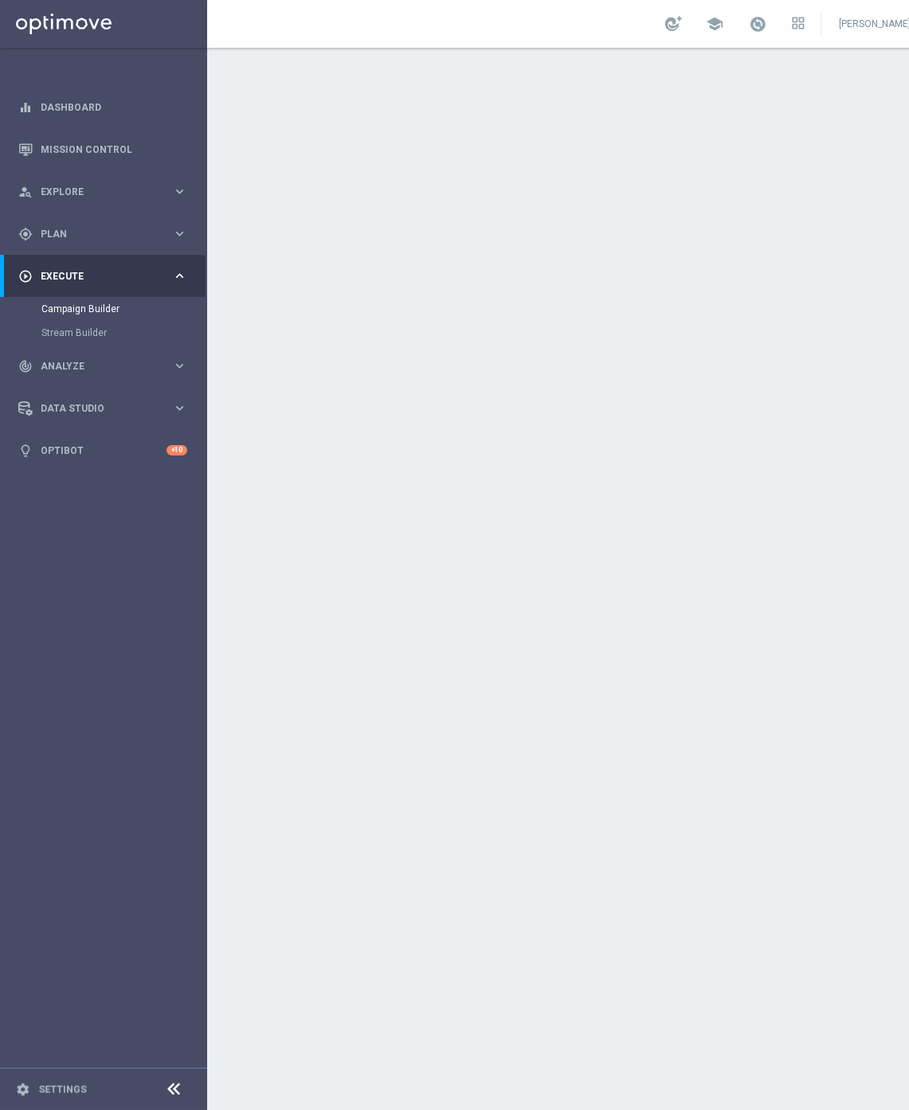
click at [550, 178] on div "done Target Group keyboard_arrow_down" at bounding box center [595, 174] width 707 height 30
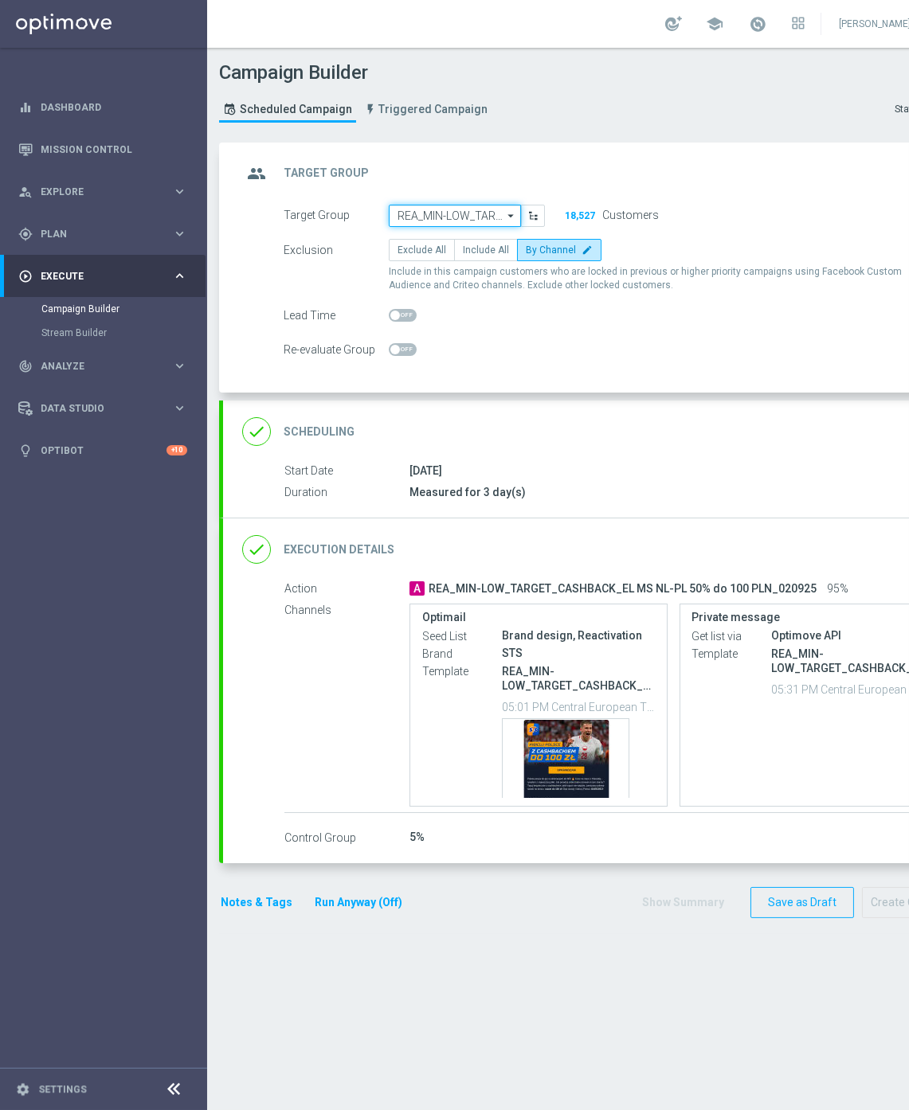
click at [472, 217] on input "REA_MIN-LOW_TARGET_CASHBACK_EL MS NL-PL 50% do 100 PLN_020925" at bounding box center [455, 216] width 132 height 22
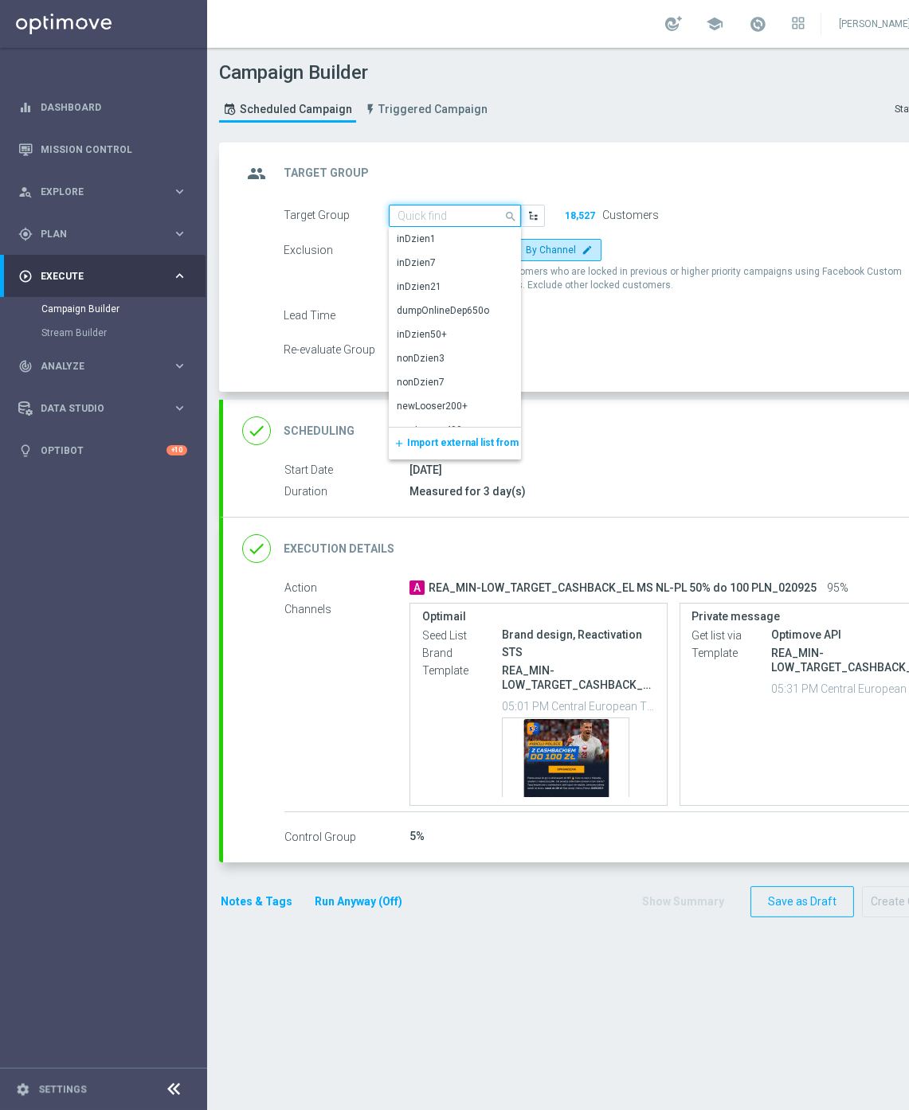
paste input "REA_MED-HIGH_TARGET_CASHBACK_EL MS NL-PL 50% do 300 PLN_020925"
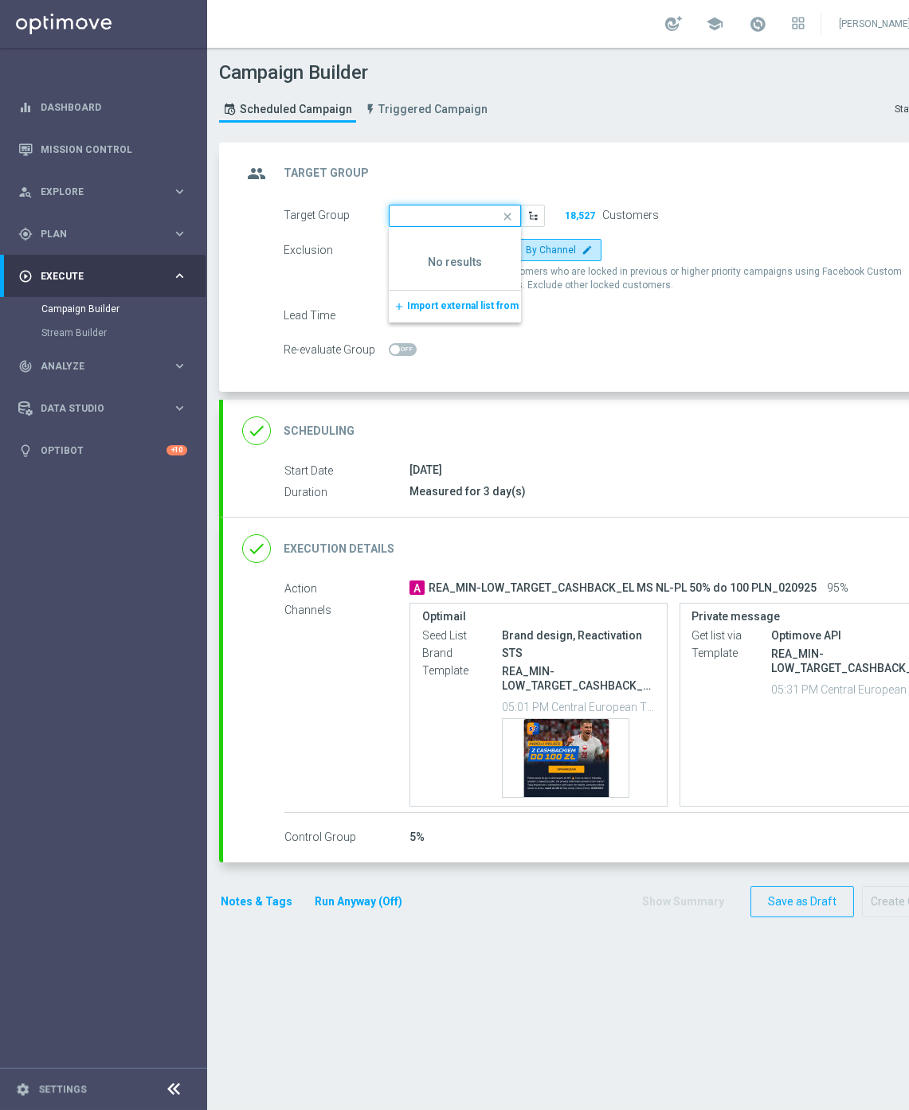
scroll to position [0, 272]
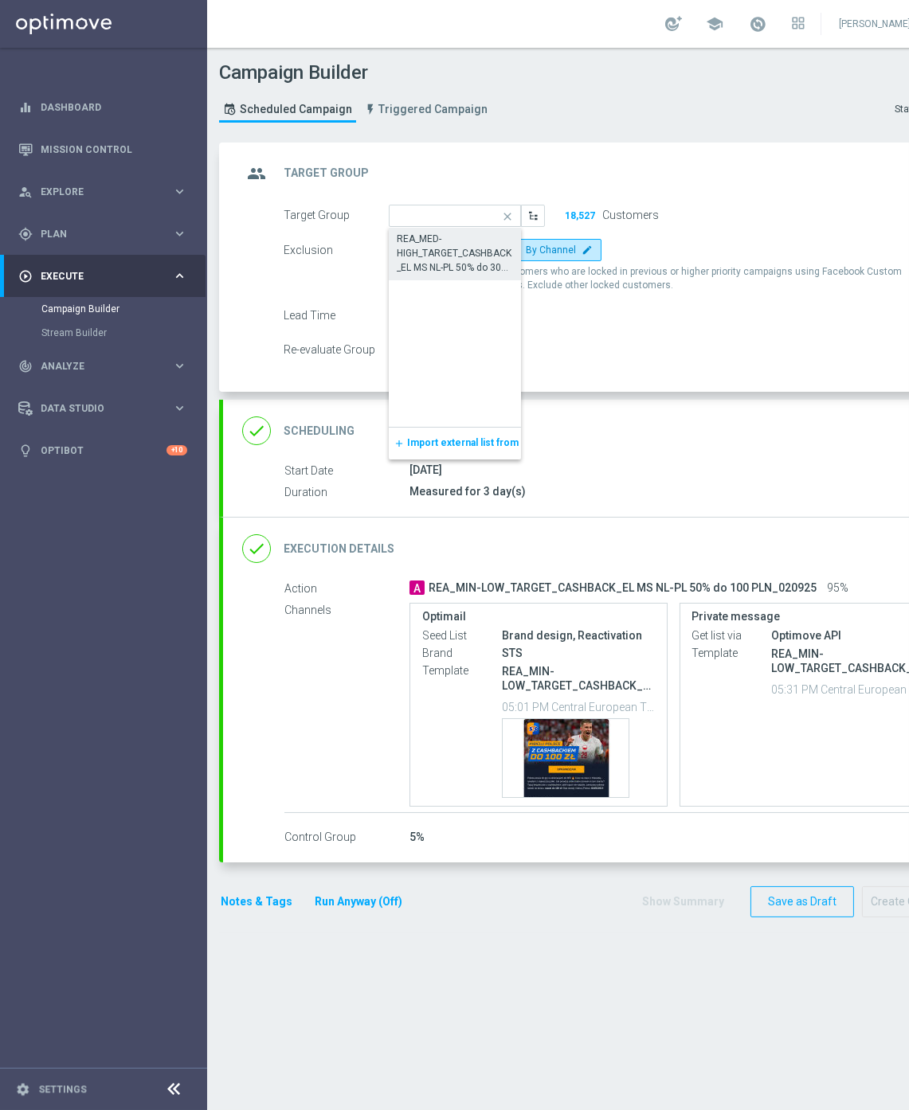
click at [432, 242] on div "REA_MED-HIGH_TARGET_CASHBACK_EL MS NL-PL 50% do 300 PLN_020925" at bounding box center [455, 253] width 116 height 43
type input "REA_MED-HIGH_TARGET_CASHBACK_EL MS NL-PL 50% do 300 PLN_020925"
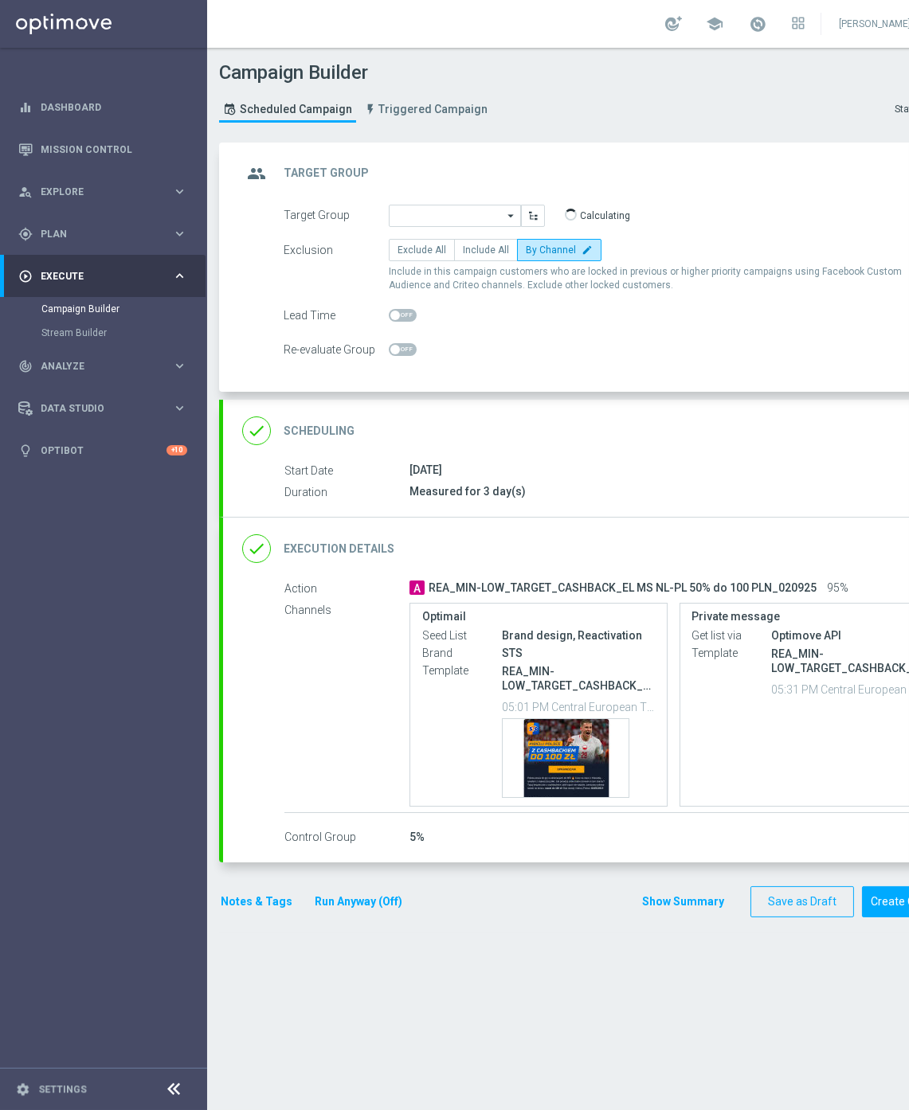
scroll to position [0, 0]
click at [669, 550] on div "done Execution Details keyboard_arrow_down" at bounding box center [595, 549] width 707 height 30
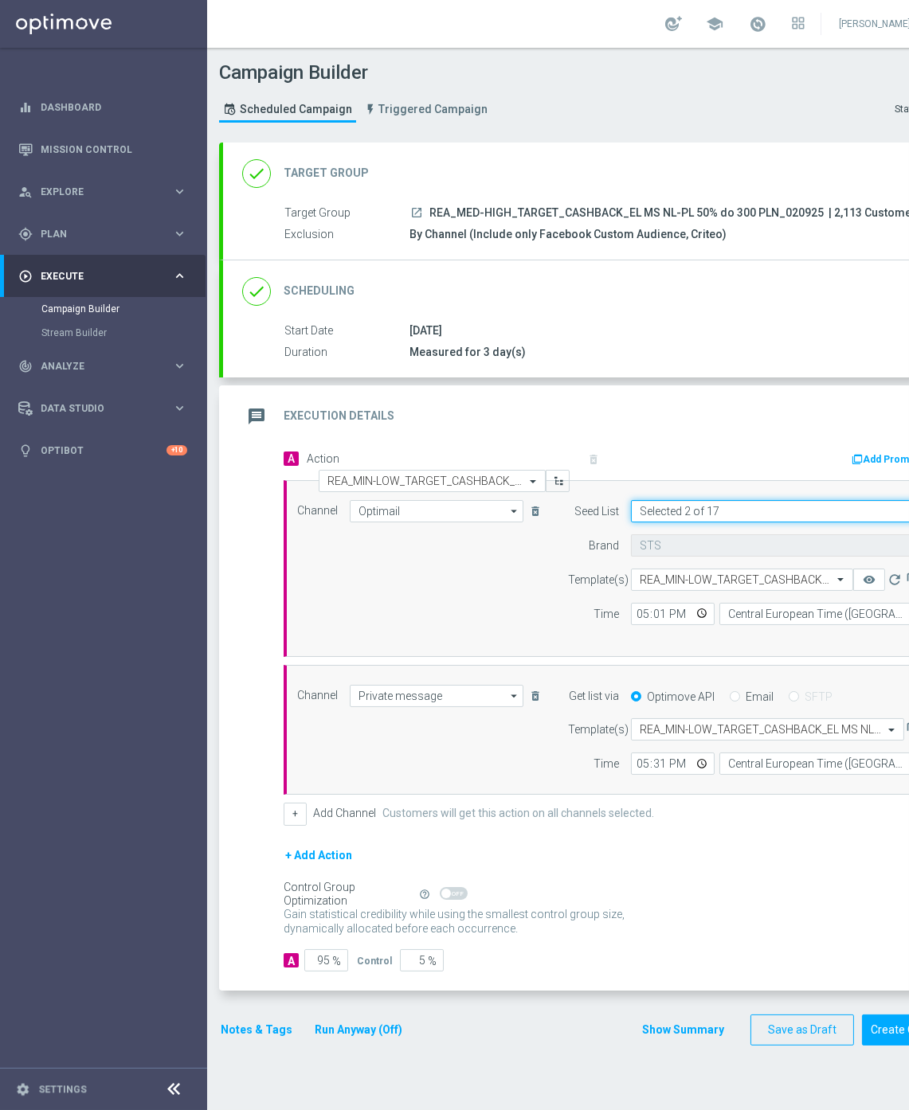
click at [704, 514] on input "Selected 2 of 17" at bounding box center [777, 511] width 292 height 22
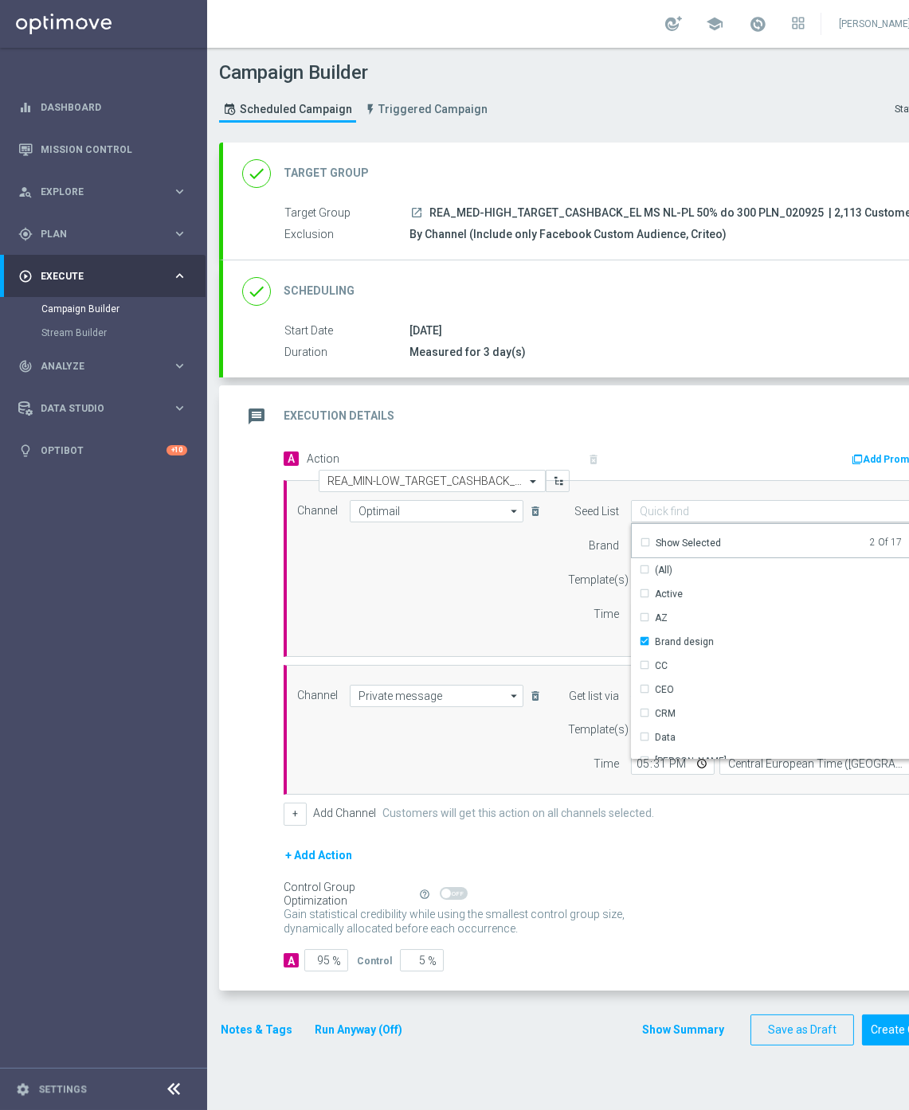
click at [682, 532] on div "Show Selected" at bounding box center [680, 543] width 97 height 22
click at [671, 570] on div "(All Search Results)" at bounding box center [699, 570] width 88 height 14
click at [657, 464] on div "Add Promotion" at bounding box center [784, 458] width 342 height 21
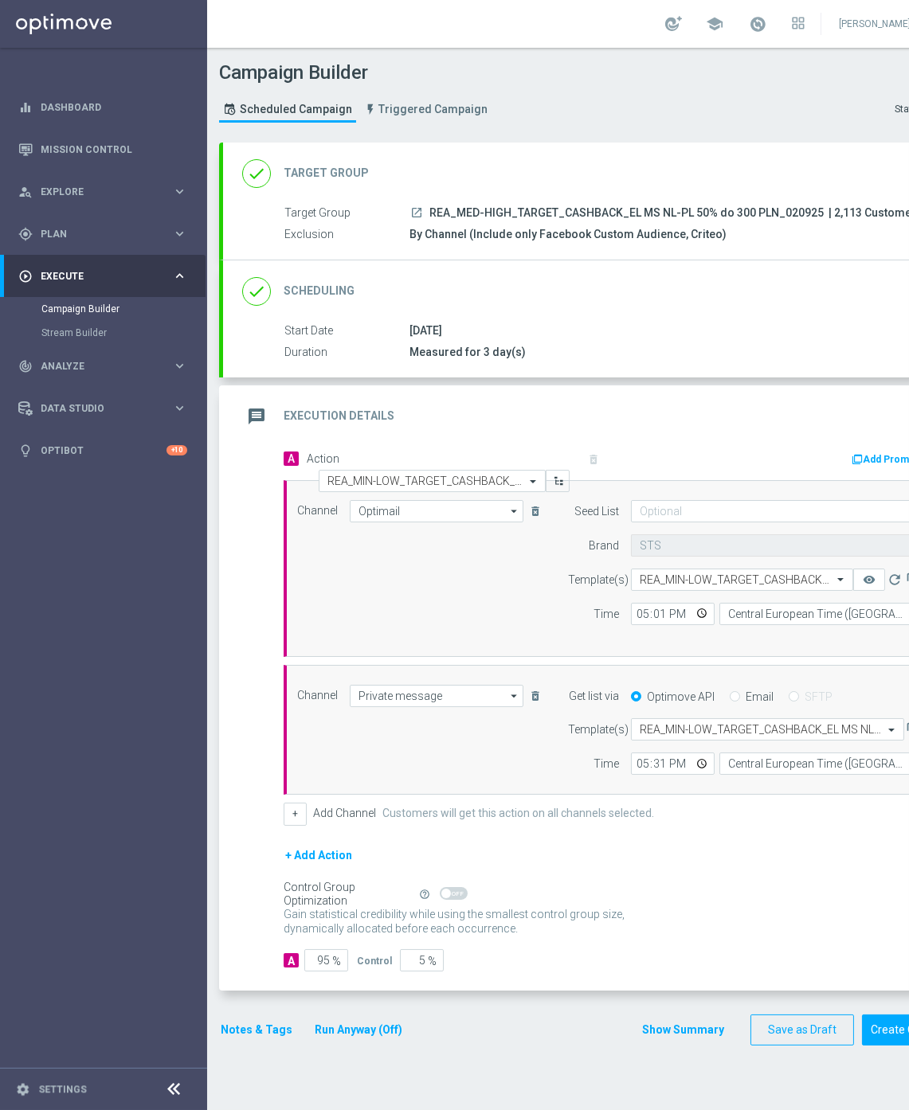
click at [427, 468] on span "Action Select action REA_MIN-LOW_TARGET_CASHBACK_EL MS NL-PL 50% do 100 PLN_020…" at bounding box center [444, 472] width 275 height 40
click at [423, 479] on input "text" at bounding box center [416, 482] width 178 height 14
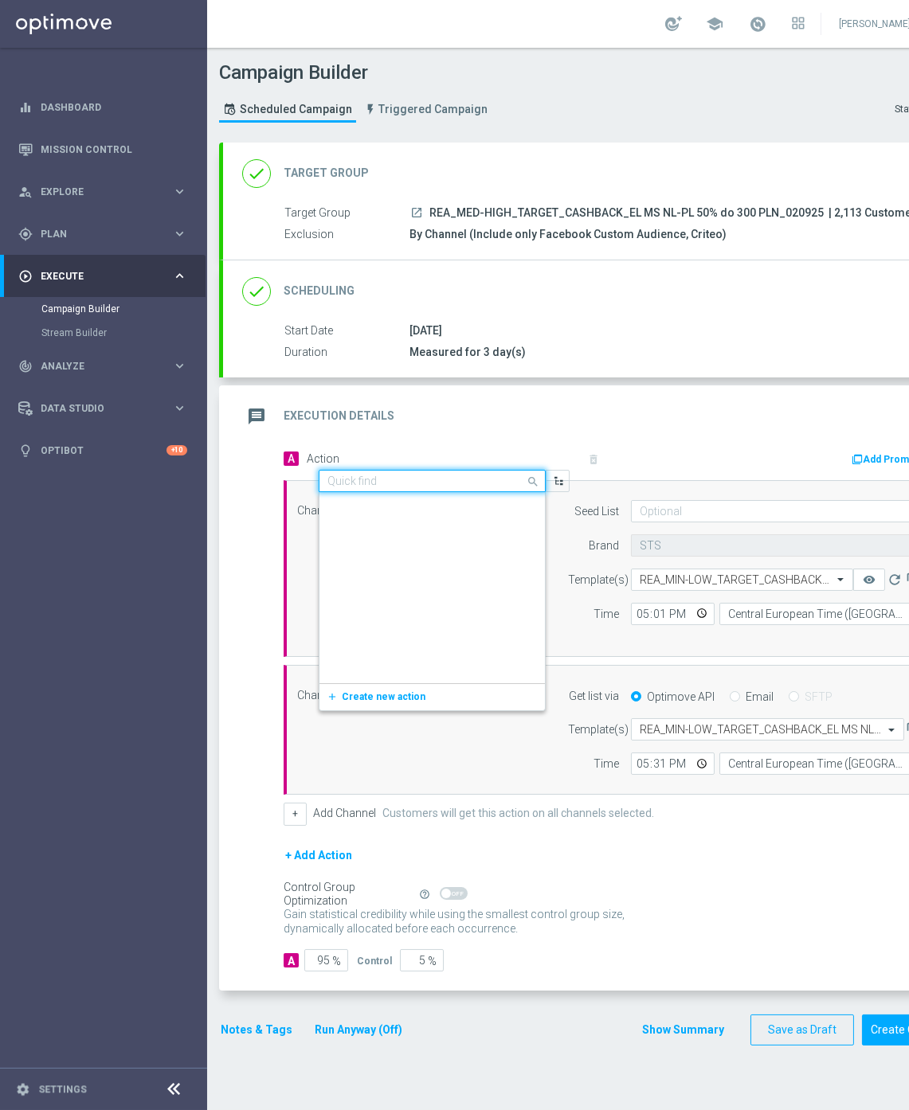
scroll to position [875312, 0]
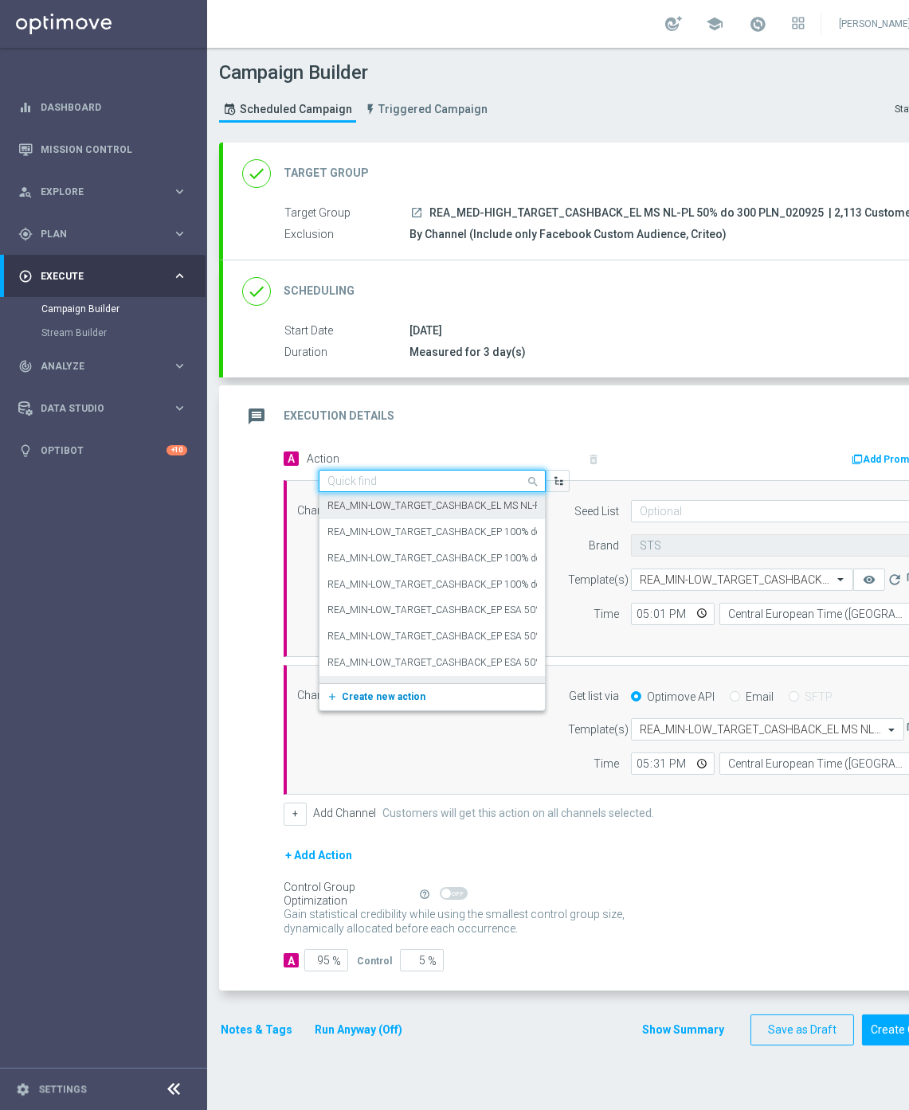
click at [354, 702] on button "add_new Create new action" at bounding box center [429, 697] width 220 height 18
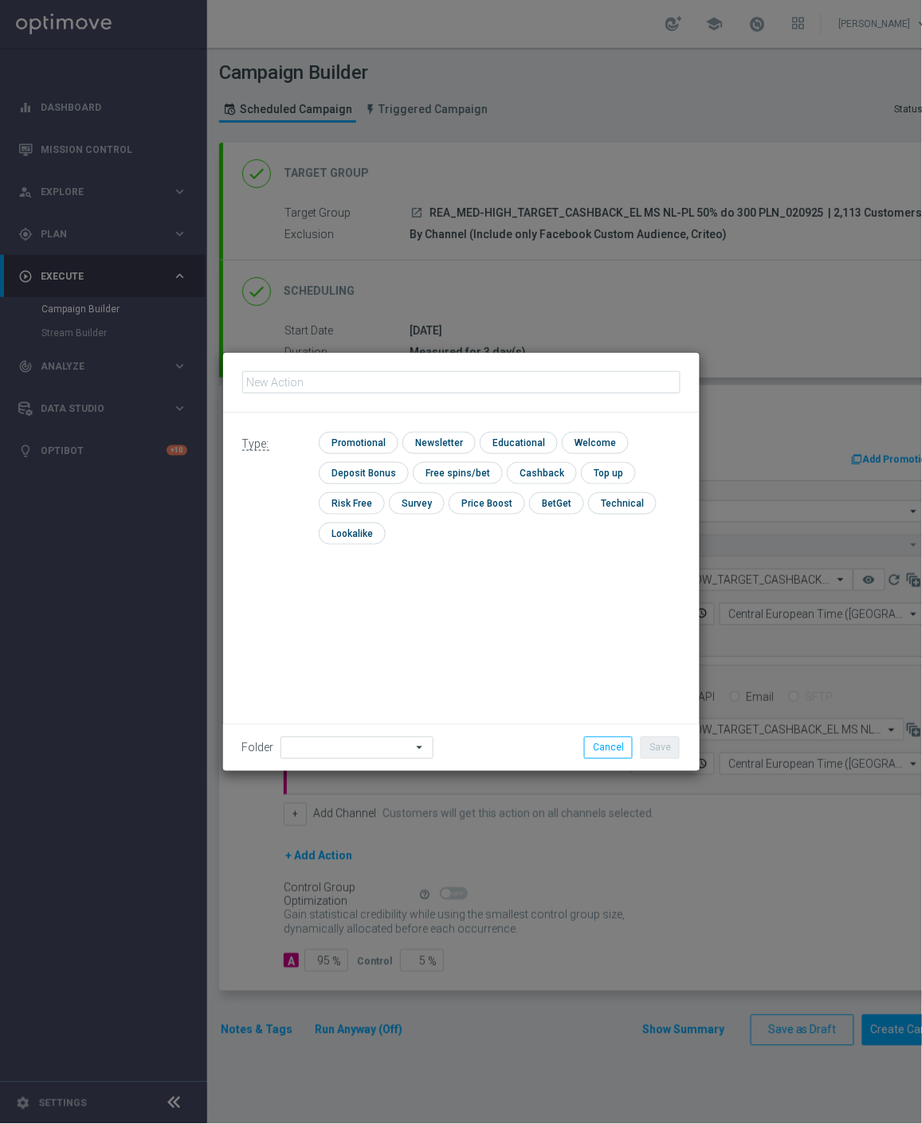
type input "REA_MED-HIGH_TARGET_CASHBACK_EL MS NL-PL 50% do 300 PLN_020925"
click at [339, 448] on input "checkbox" at bounding box center [357, 443] width 76 height 22
checkbox input "true"
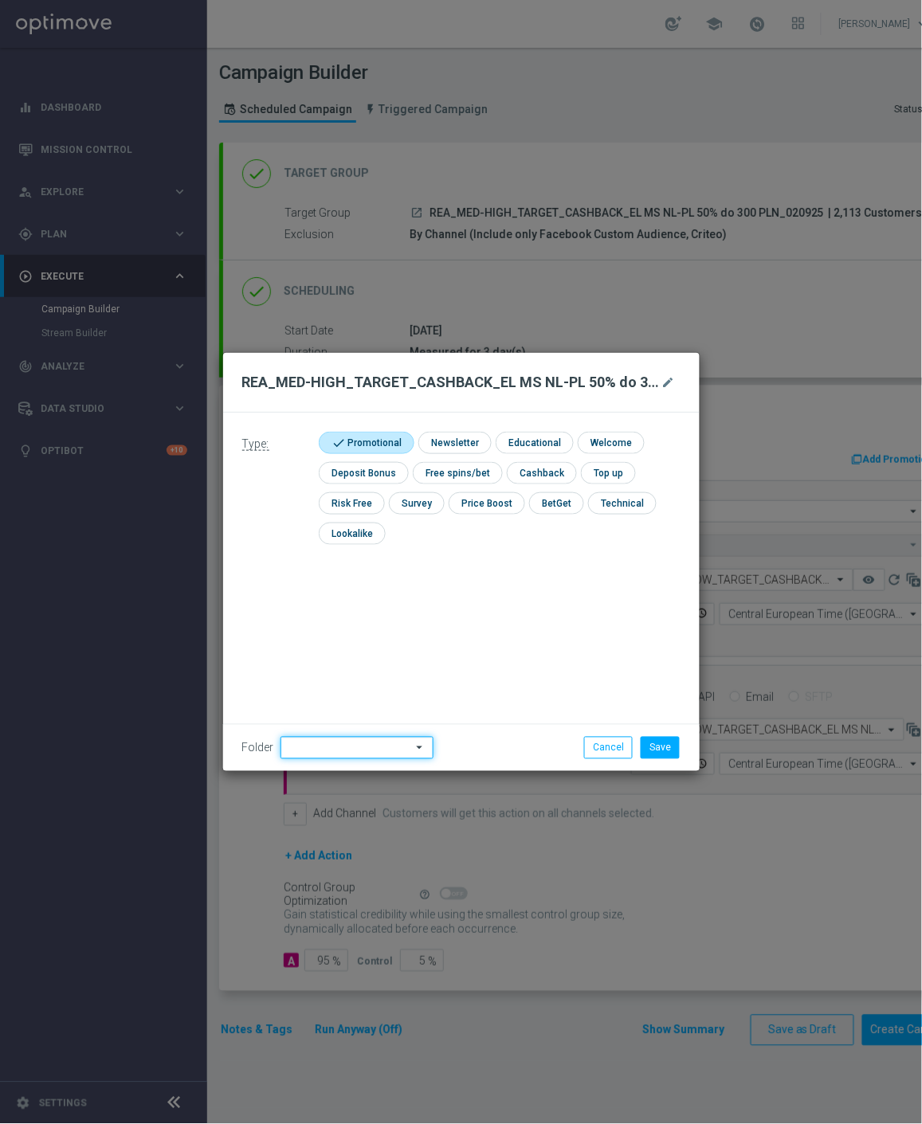
click at [303, 744] on input at bounding box center [356, 748] width 153 height 22
click at [346, 552] on div "Antoni L." at bounding box center [352, 549] width 145 height 24
type input "Antoni L."
click at [671, 749] on button "Save" at bounding box center [659, 748] width 39 height 22
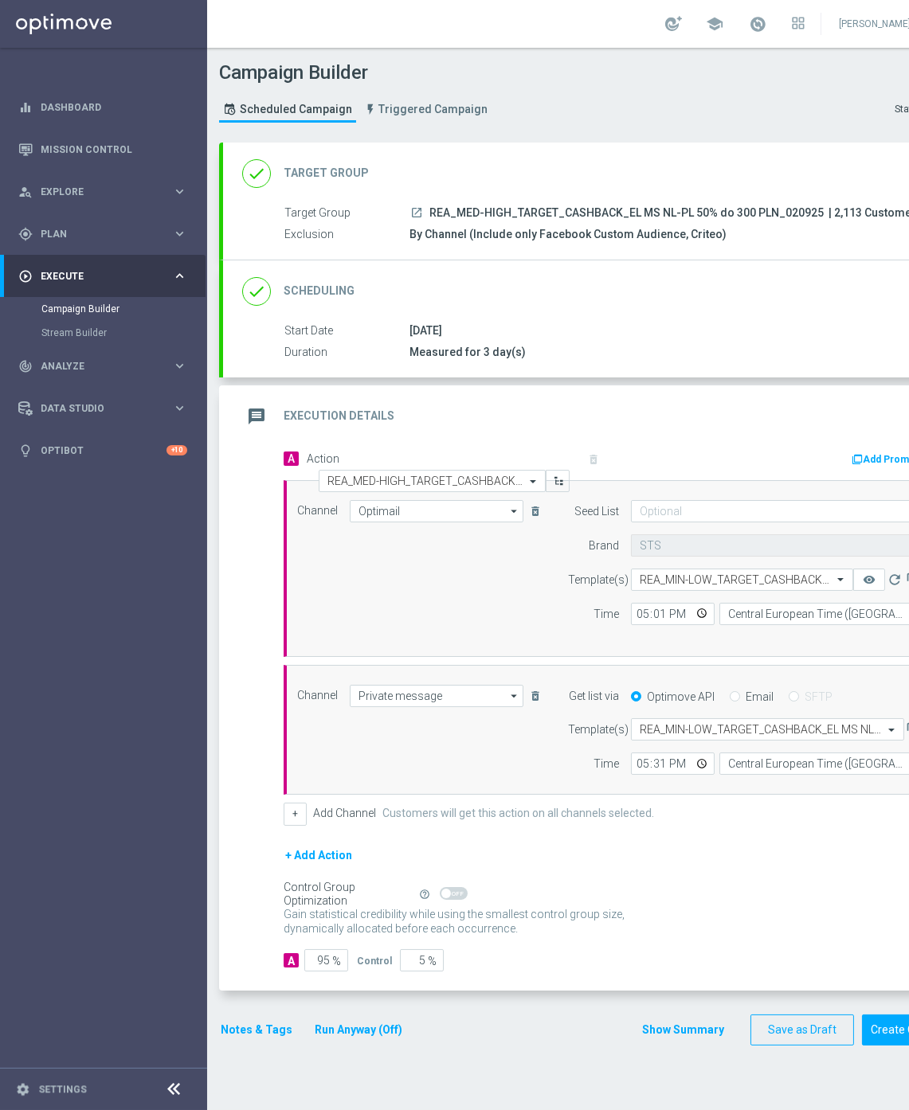
click at [269, 1031] on button "Notes & Tags" at bounding box center [256, 1030] width 75 height 20
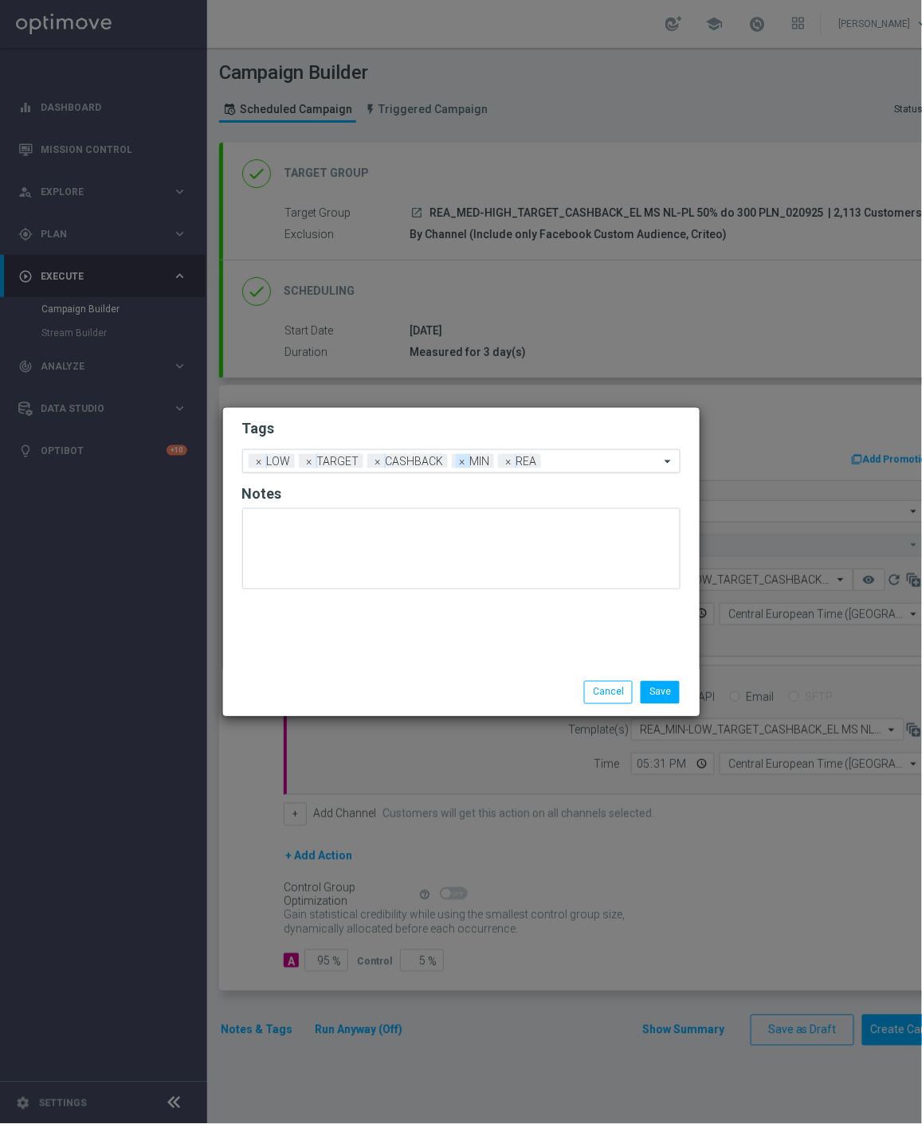
click at [456, 465] on span "×" at bounding box center [463, 461] width 14 height 14
click at [257, 464] on span "×" at bounding box center [260, 461] width 14 height 14
click at [478, 460] on input "text" at bounding box center [555, 463] width 209 height 14
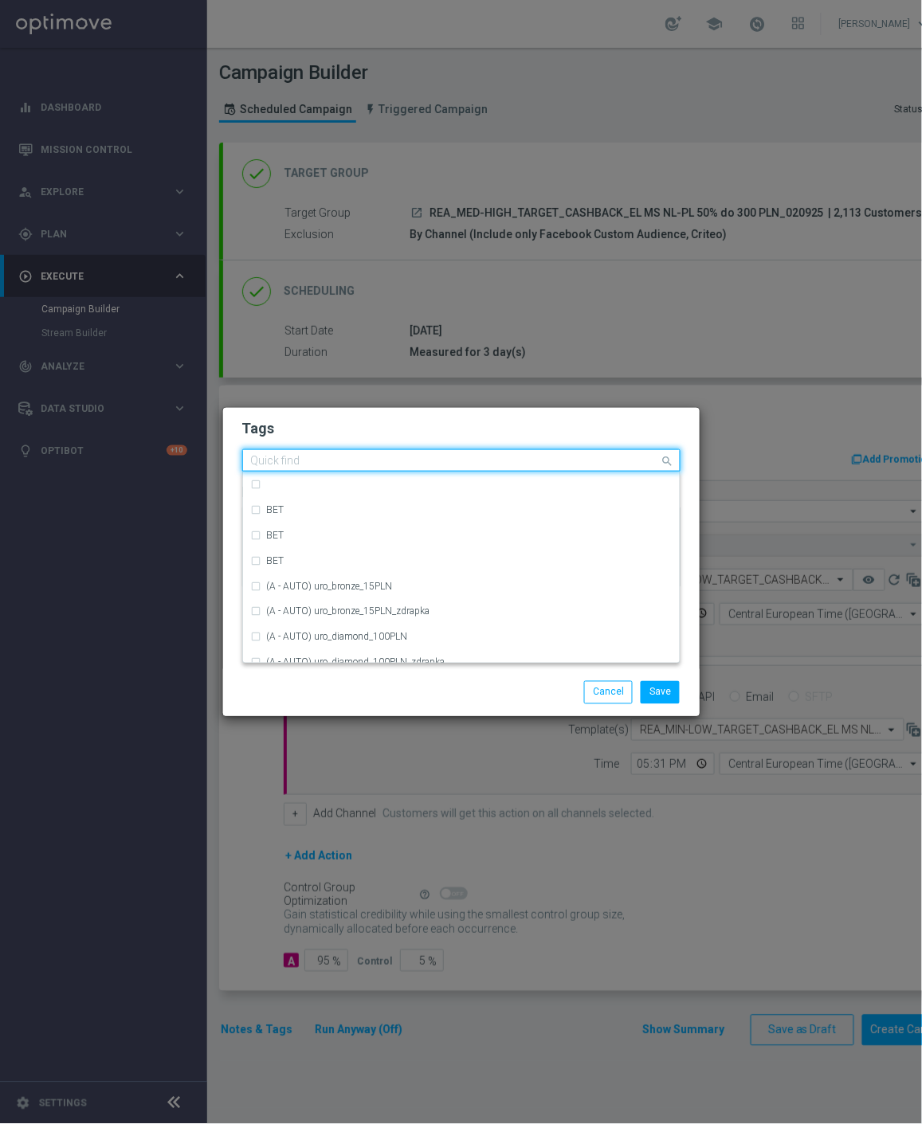
type input "<"
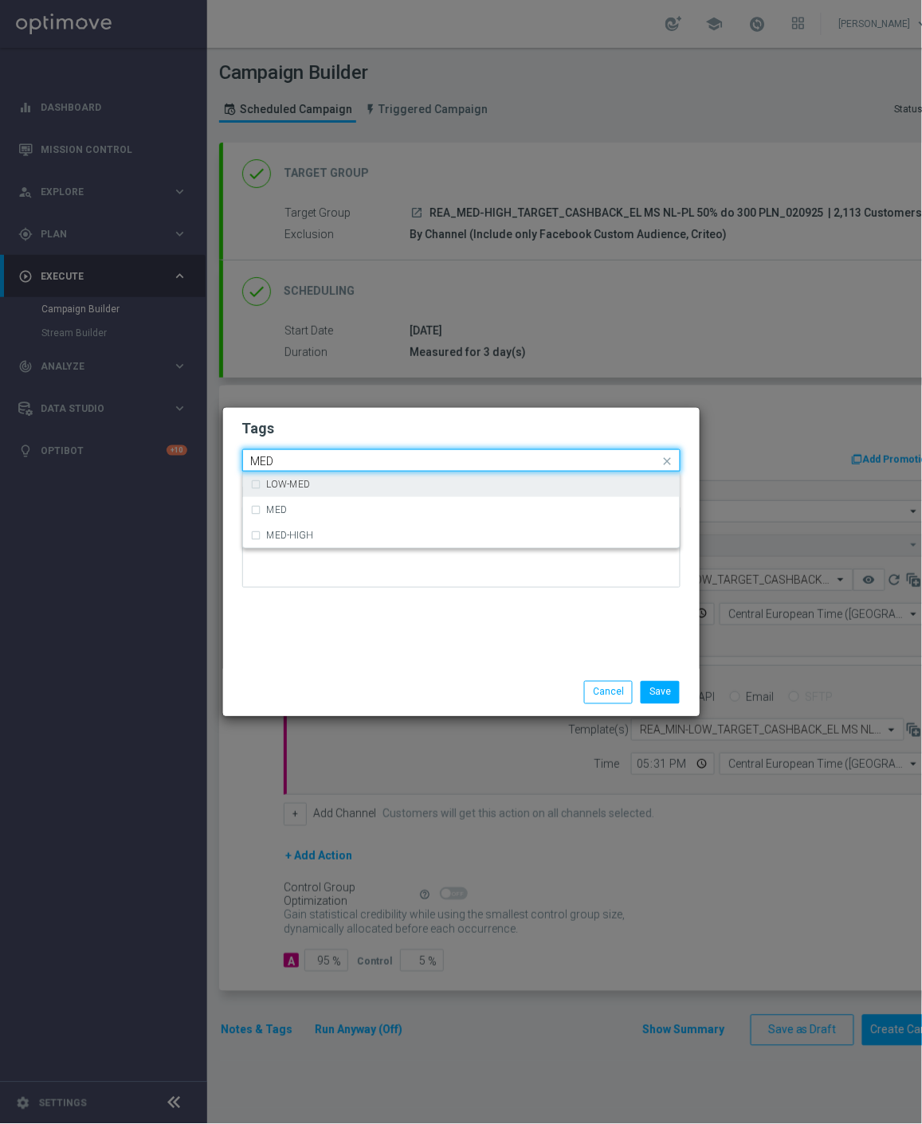
click at [370, 507] on div "MED" at bounding box center [469, 510] width 405 height 10
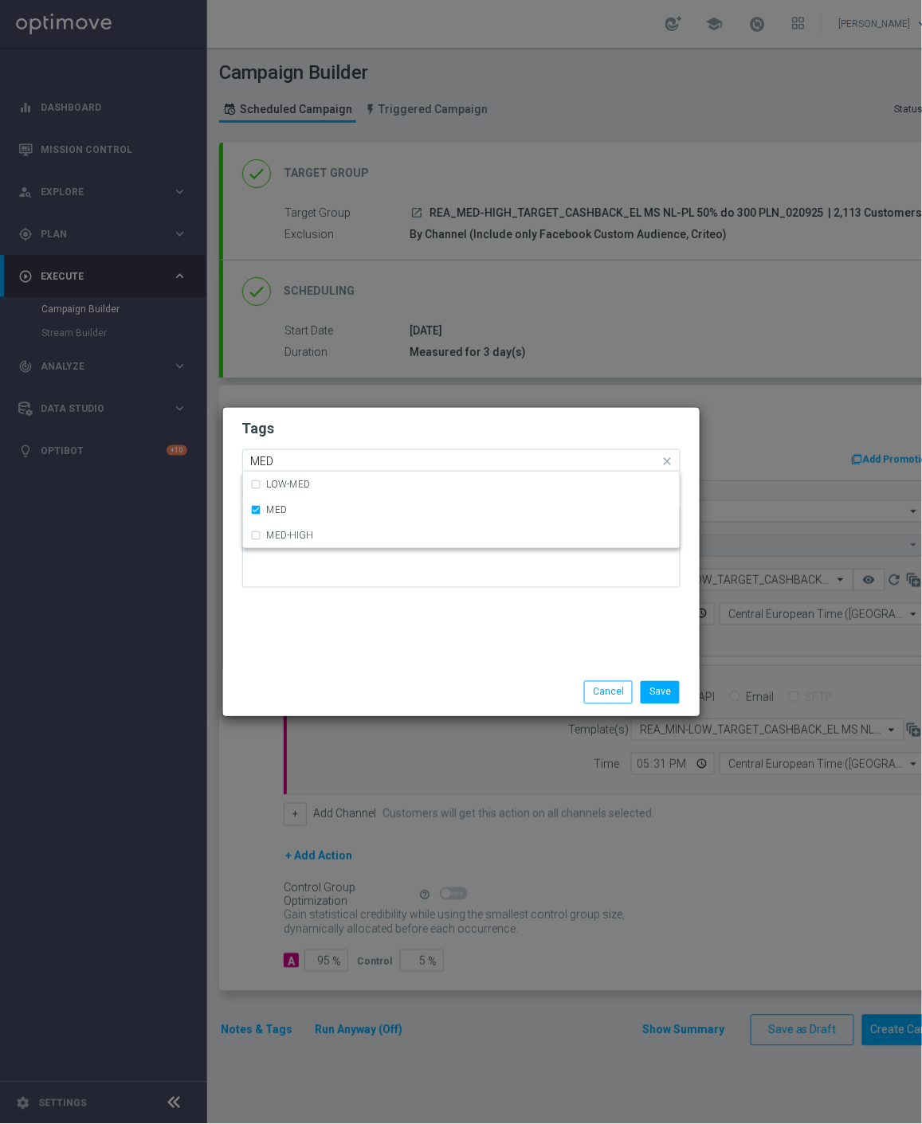
click at [313, 462] on input "MED" at bounding box center [455, 462] width 409 height 14
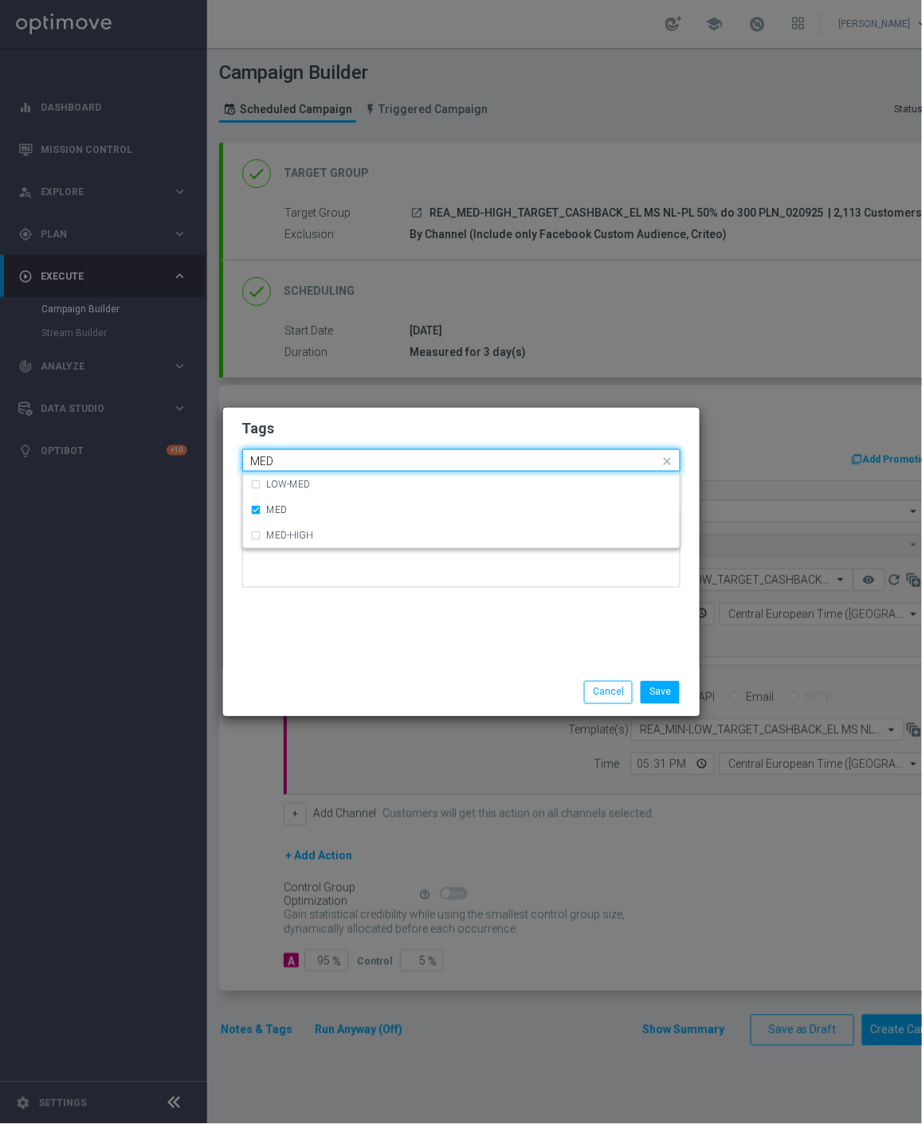
click at [313, 460] on input "MED" at bounding box center [455, 462] width 409 height 14
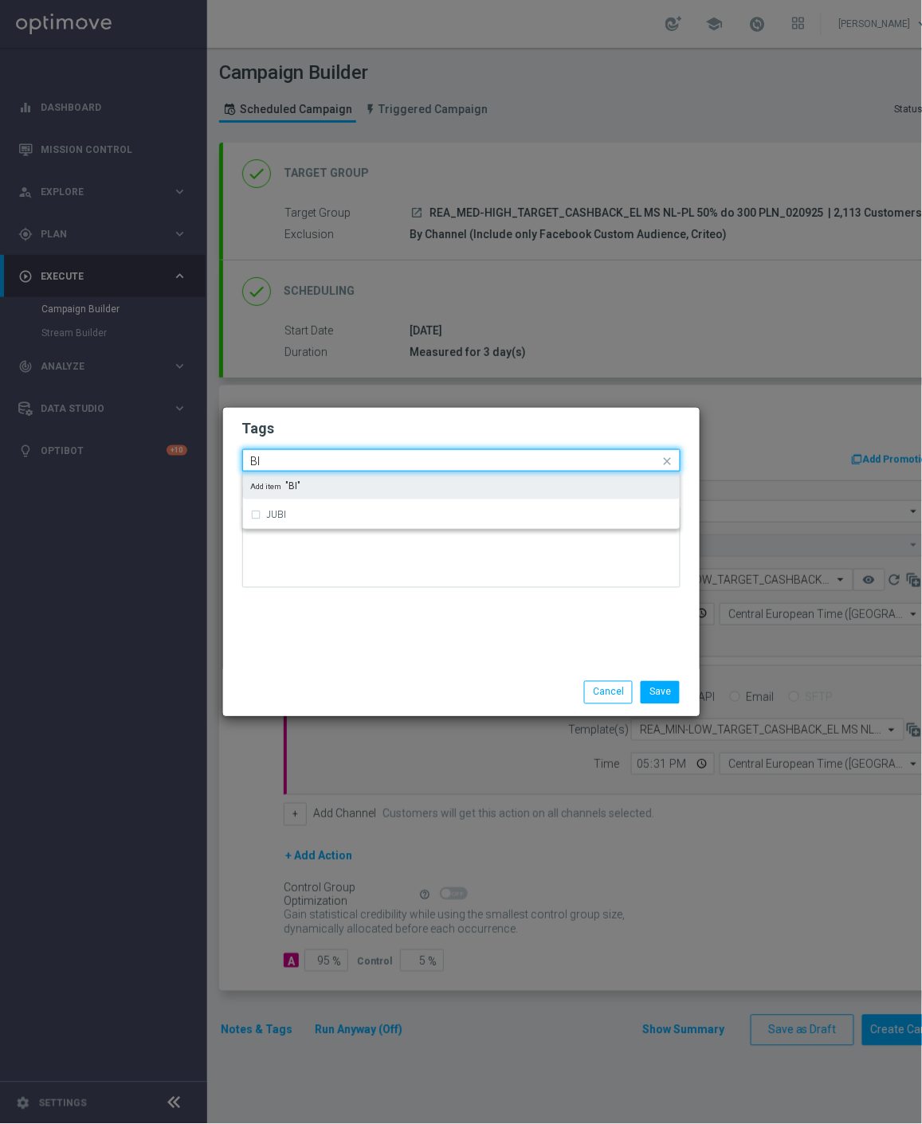
type input "B"
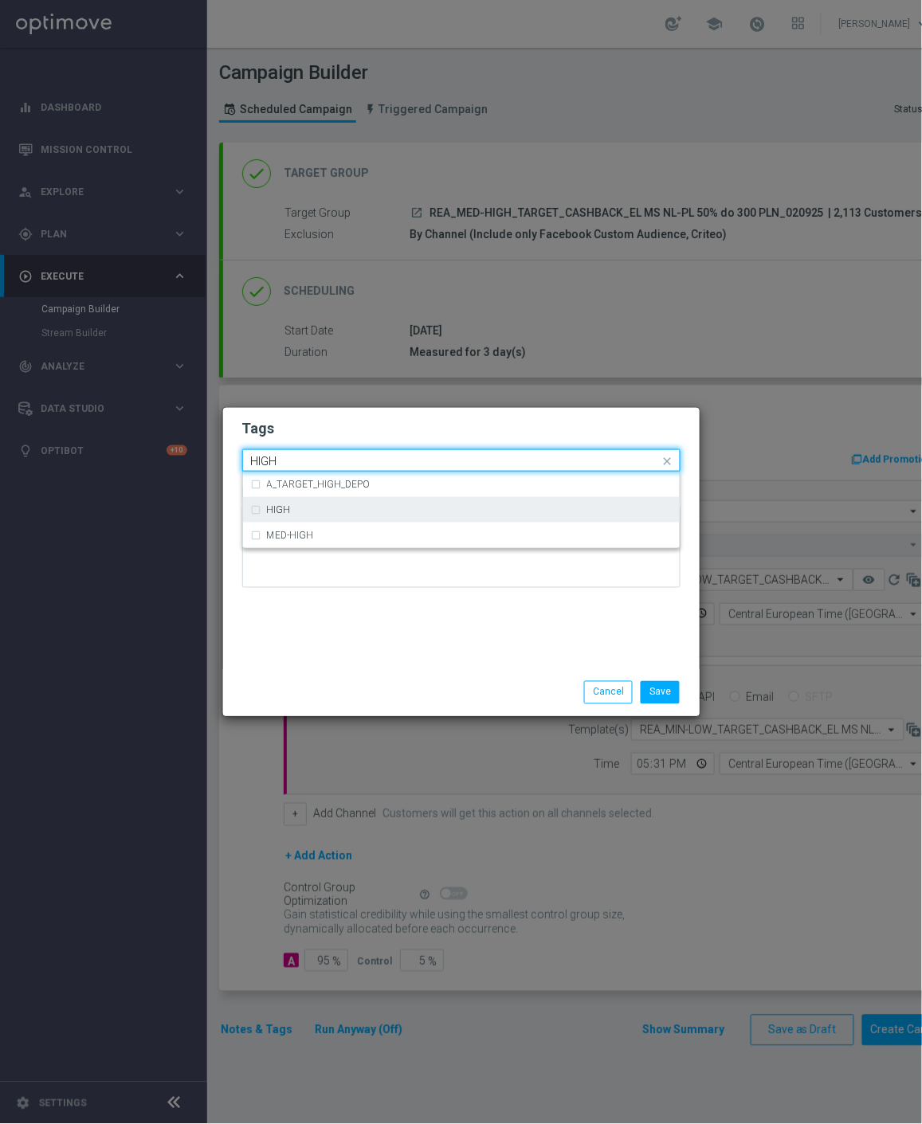
click at [287, 507] on label "HIGH" at bounding box center [279, 510] width 24 height 10
type input "HIGH"
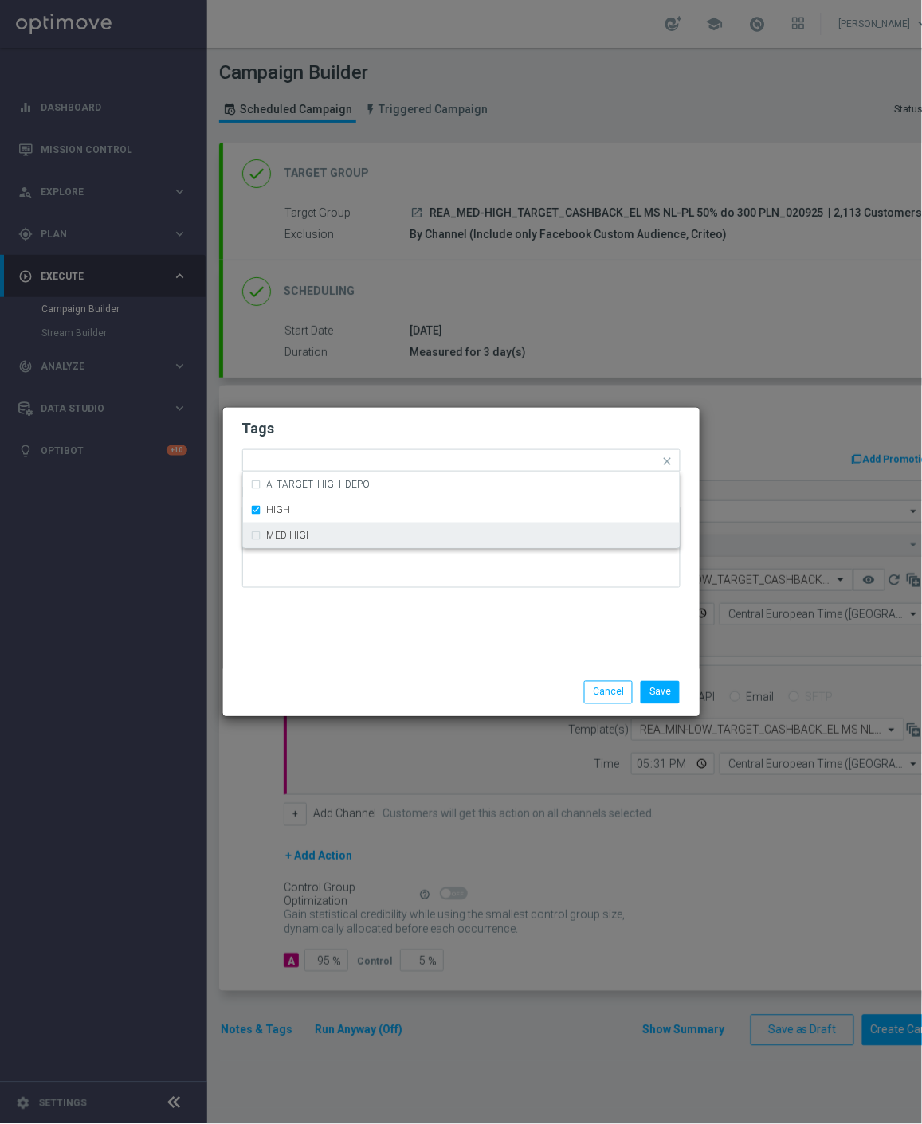
click at [369, 598] on div at bounding box center [461, 553] width 438 height 93
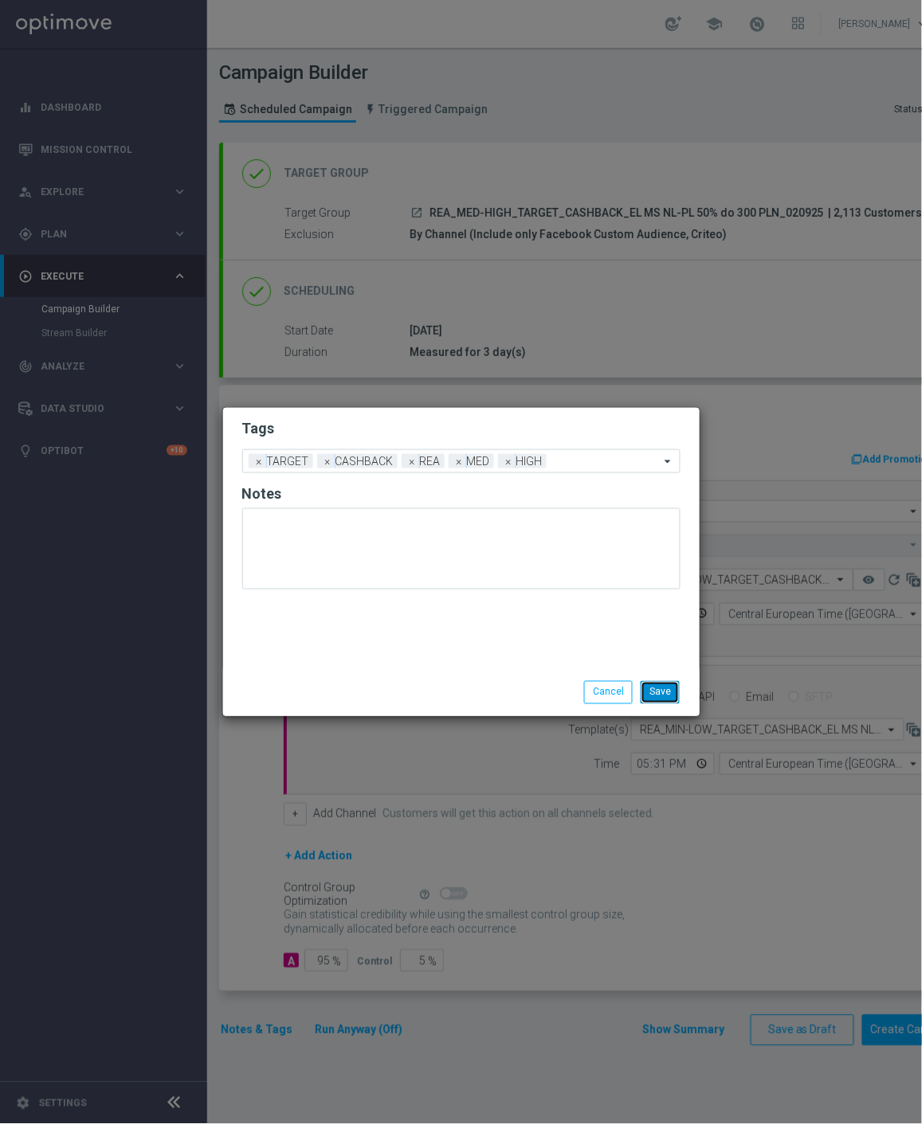
click at [656, 696] on button "Save" at bounding box center [659, 692] width 39 height 22
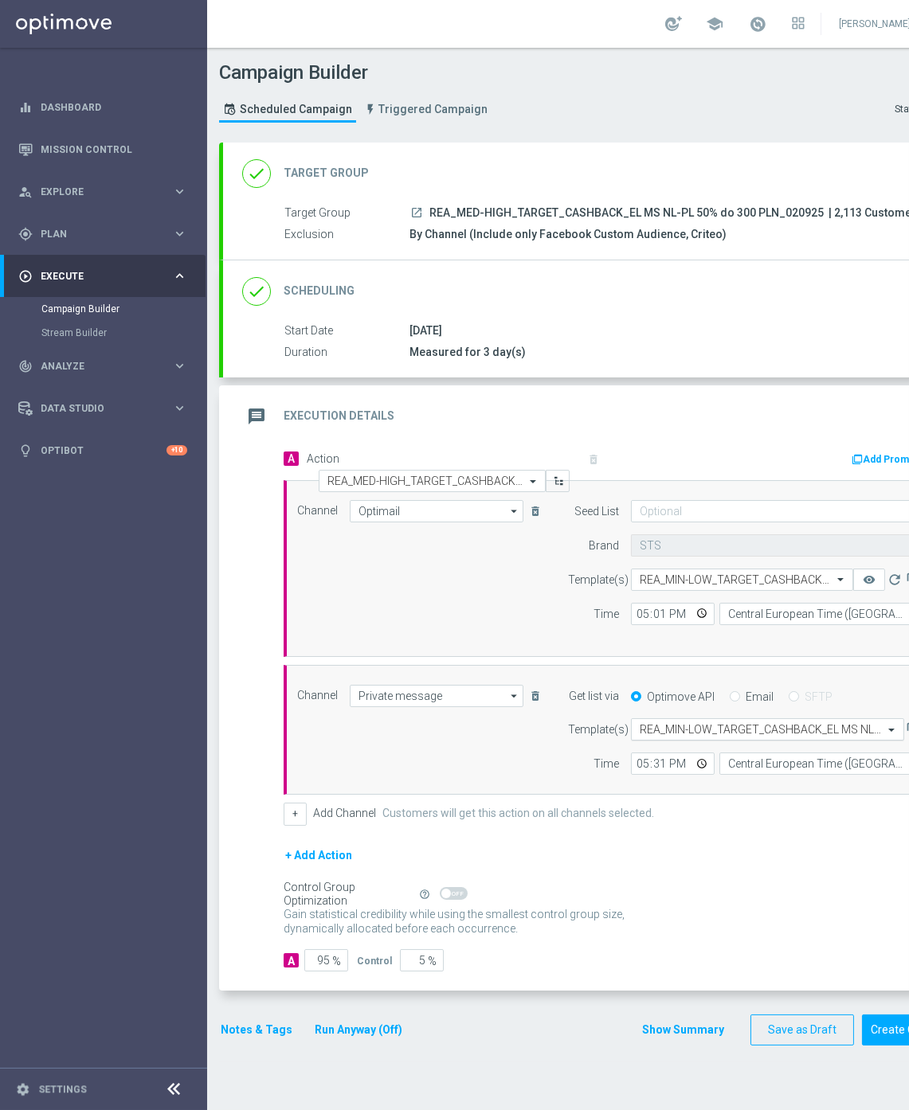
click at [671, 736] on input "text" at bounding box center [752, 730] width 224 height 14
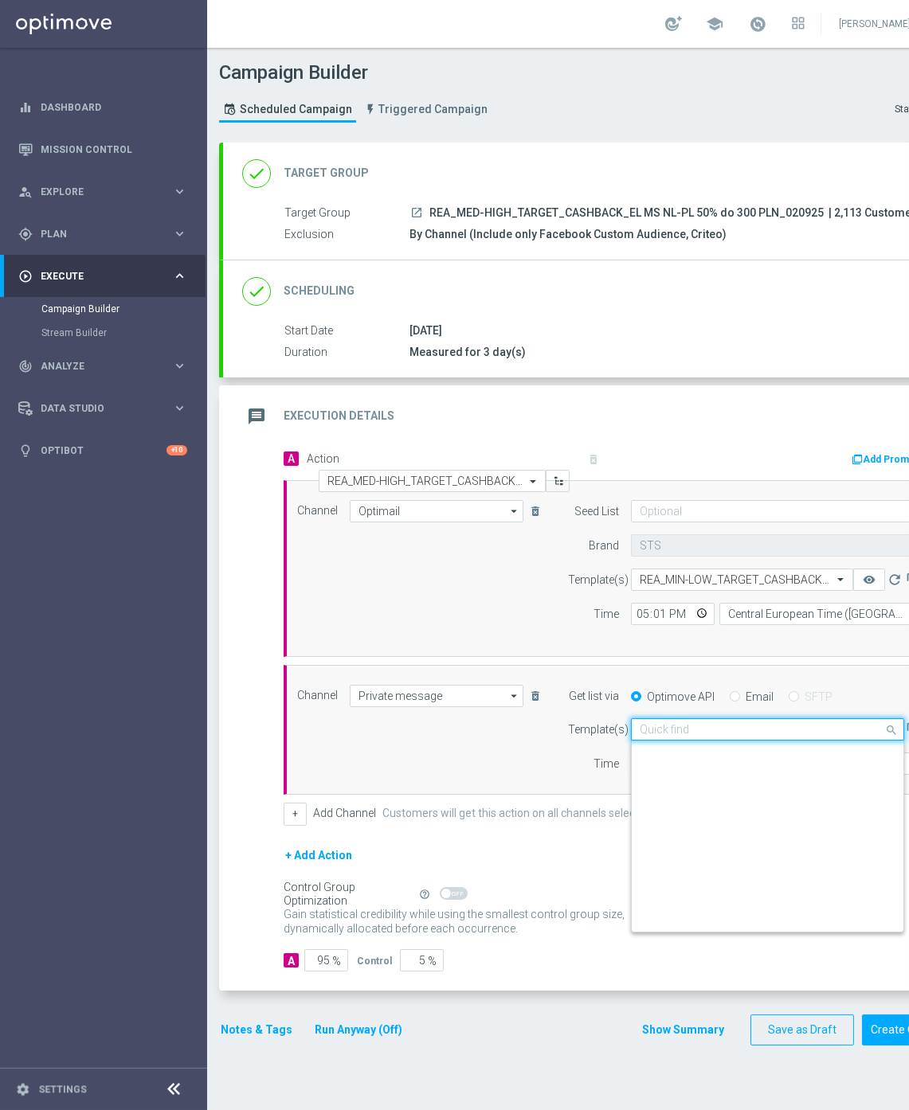
paste input "REA_MED-HIGH_TARGET_CASHBACK_EL MS NL-PL 50% do 300 PLN_020925"
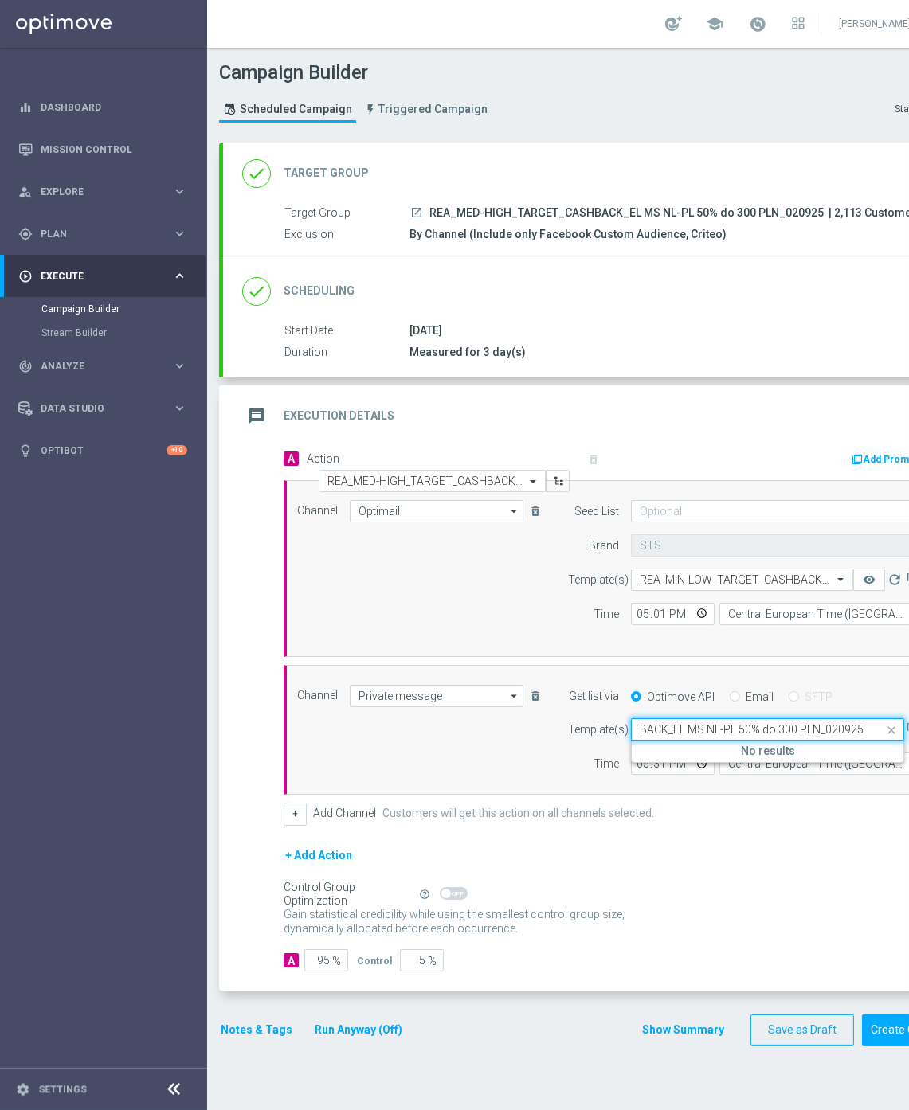
scroll to position [0, 155]
click at [691, 750] on label "REA_MED-HIGH_TARGET_CASHBACK_EL MS NL-PL 50% do 300 PLN_020925" at bounding box center [806, 754] width 333 height 14
type input "REA_MED-HIGH_TARGET_CASHBACK_EL MS NL-PL 50% do 300 PLN_020925"
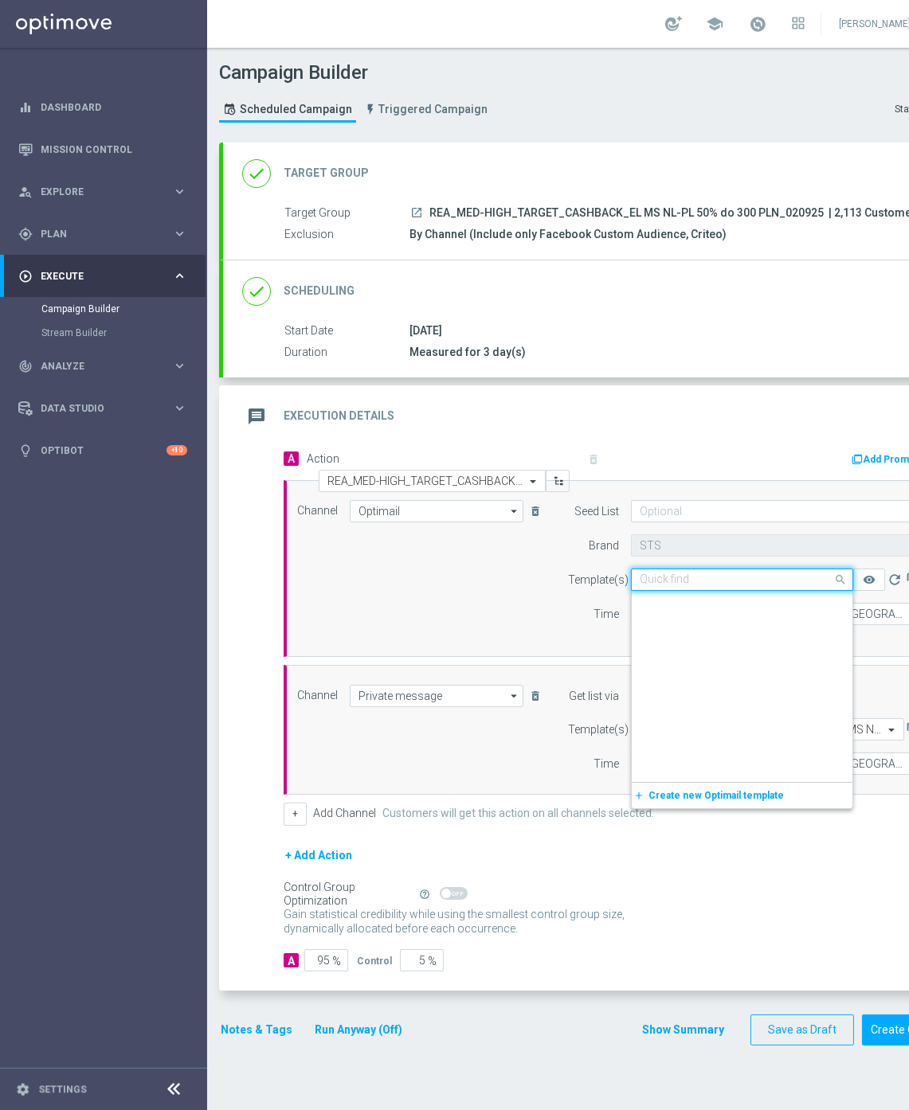
click at [683, 578] on input "text" at bounding box center [726, 581] width 173 height 14
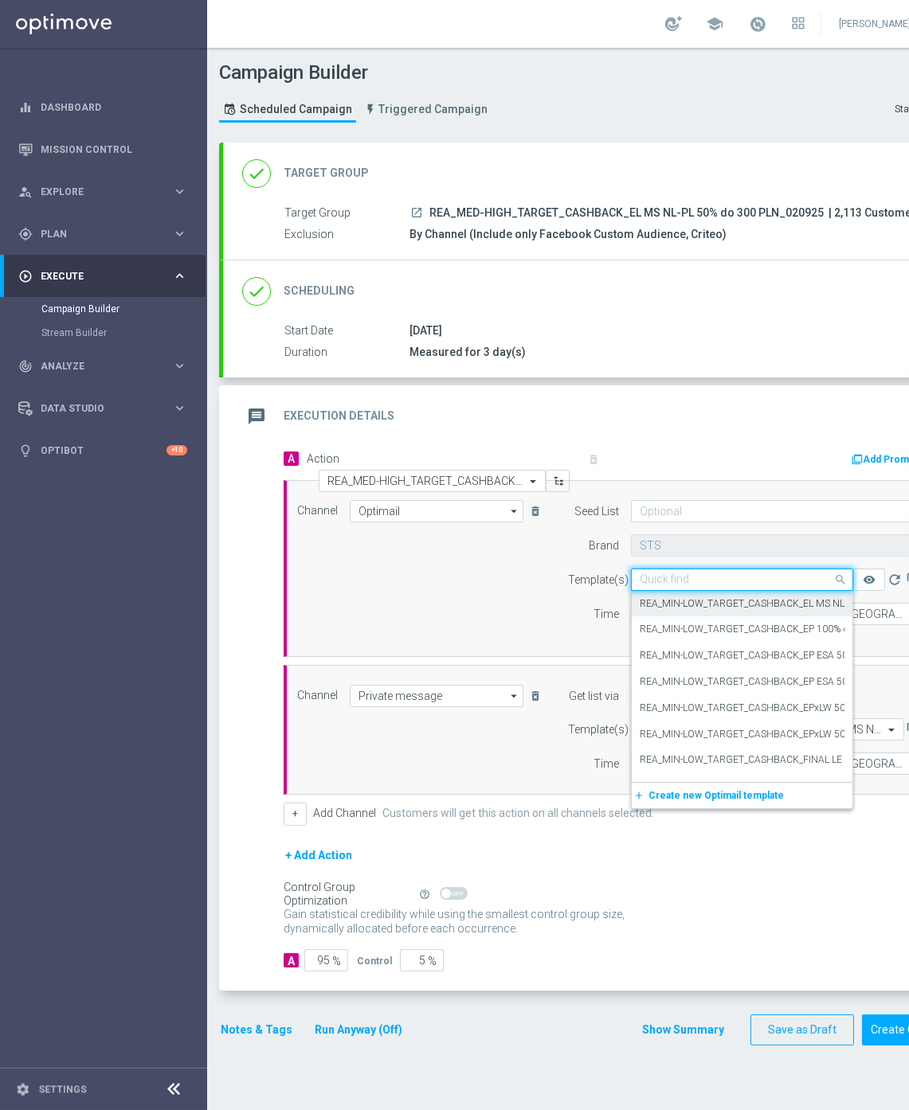
paste input "REA_MED-HIGH_TARGET_CASHBACK_EL MS NL-PL 50% do 300 PLN_020925"
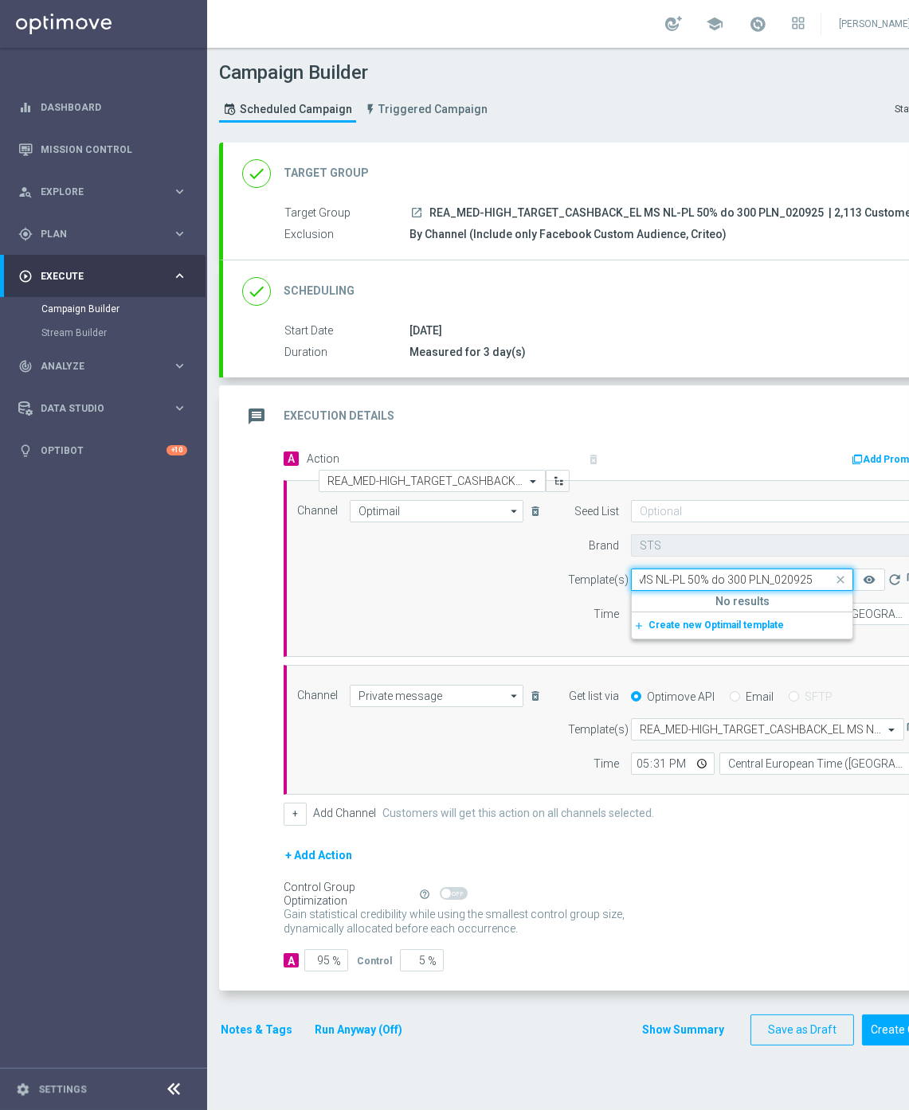
scroll to position [0, 206]
click at [714, 602] on label "REA_MED-HIGH_TARGET_CASHBACK_EL MS NL-PL 50% do 300 PLN_020925" at bounding box center [806, 604] width 333 height 14
type input "REA_MED-HIGH_TARGET_CASHBACK_EL MS NL-PL 50% do 300 PLN_020925"
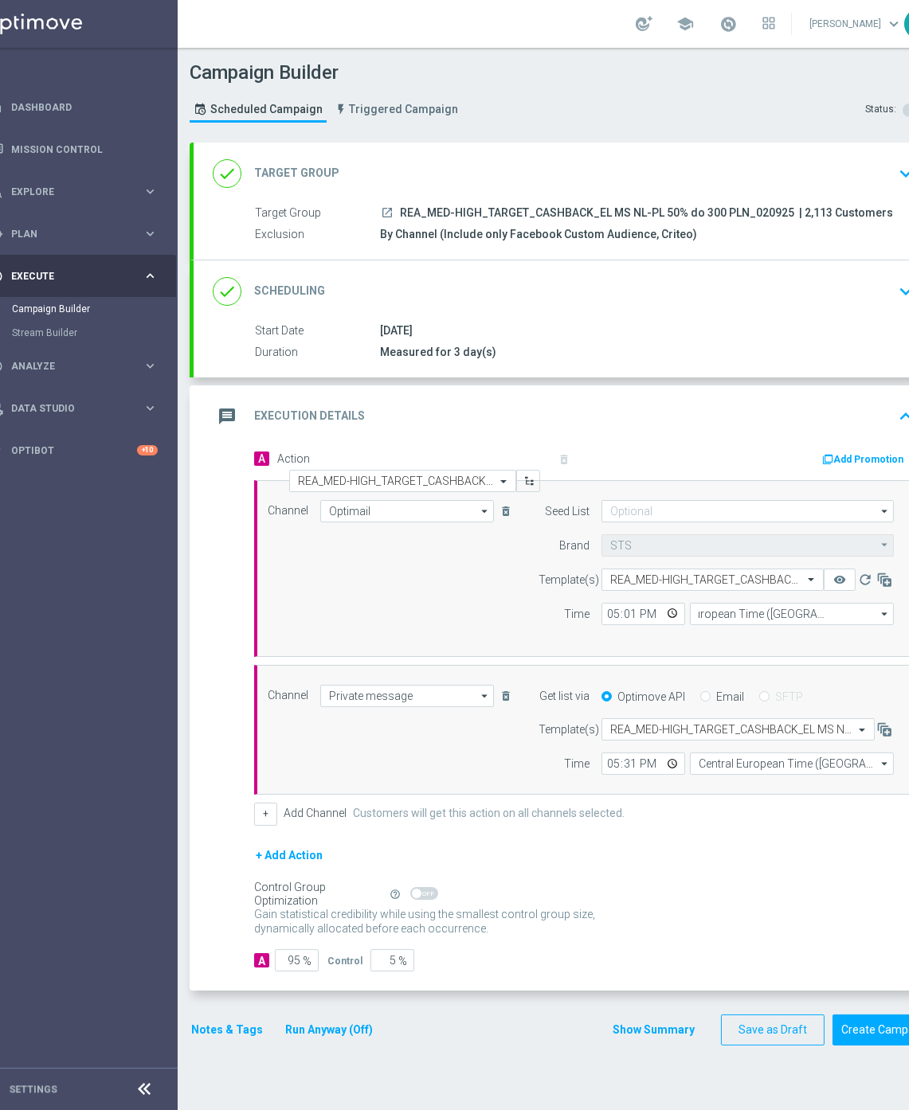
scroll to position [0, 84]
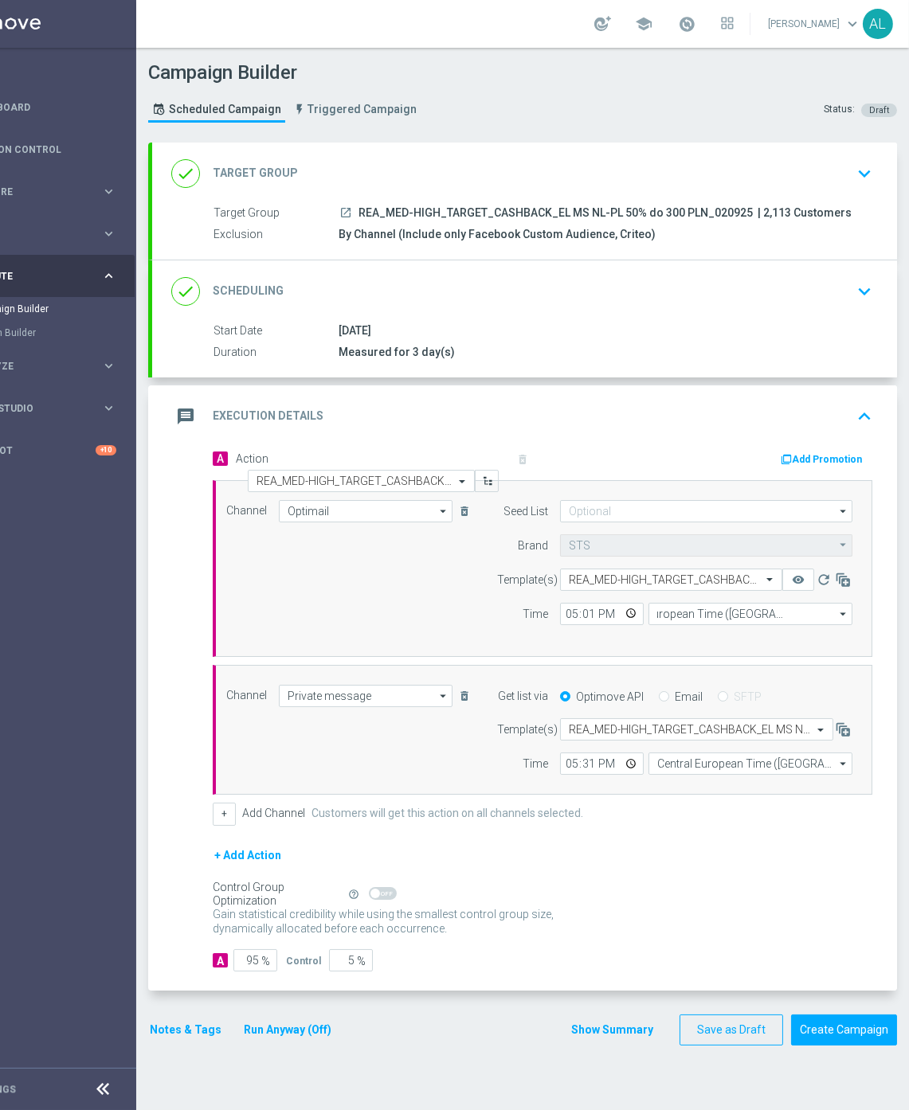
click at [179, 1030] on button "Notes & Tags" at bounding box center [185, 1030] width 75 height 20
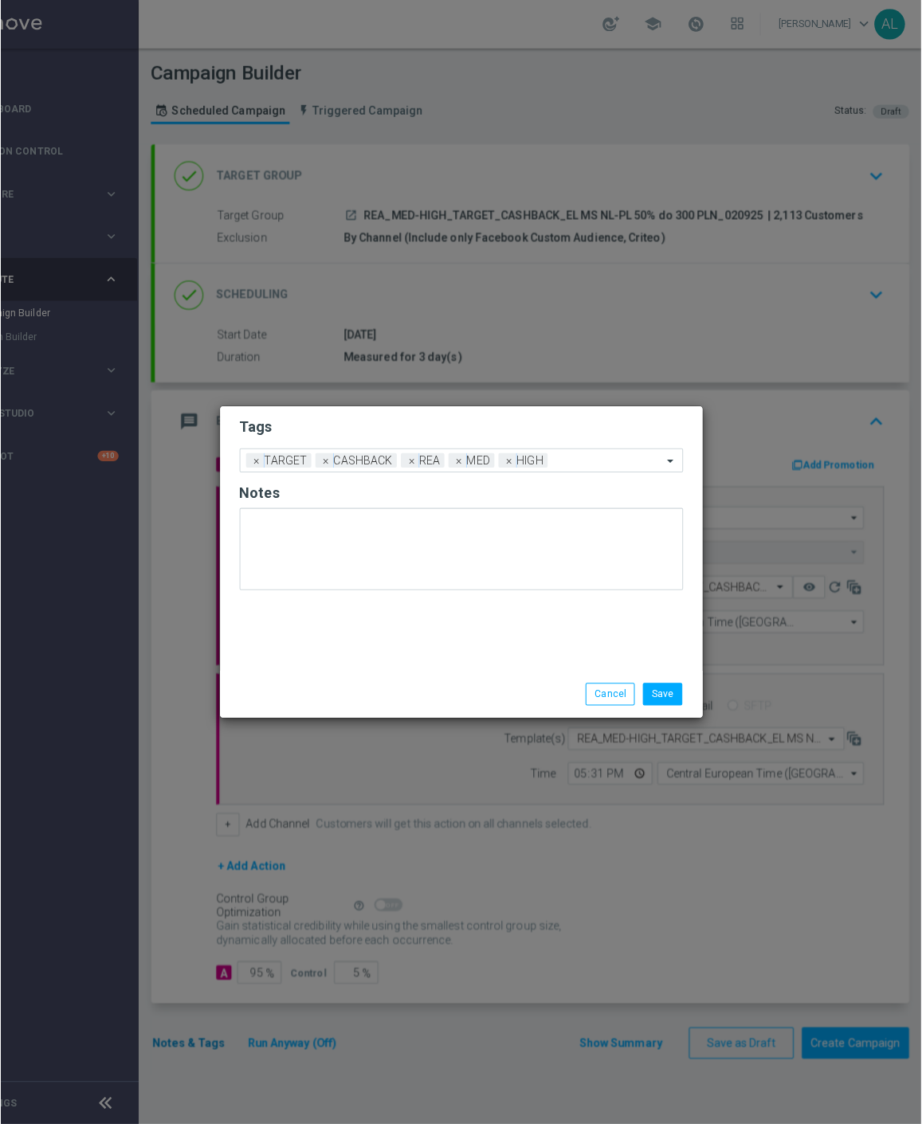
scroll to position [0, 70]
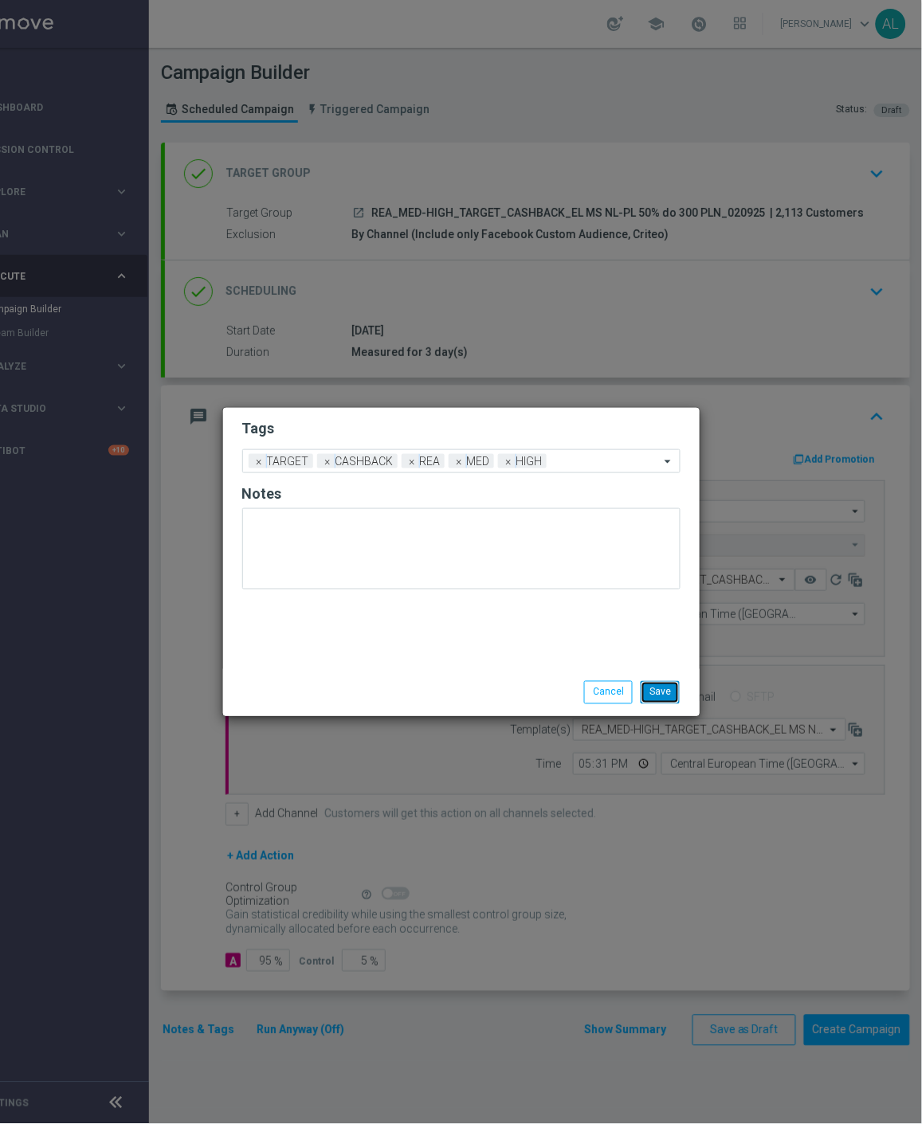
click at [671, 687] on button "Save" at bounding box center [659, 692] width 39 height 22
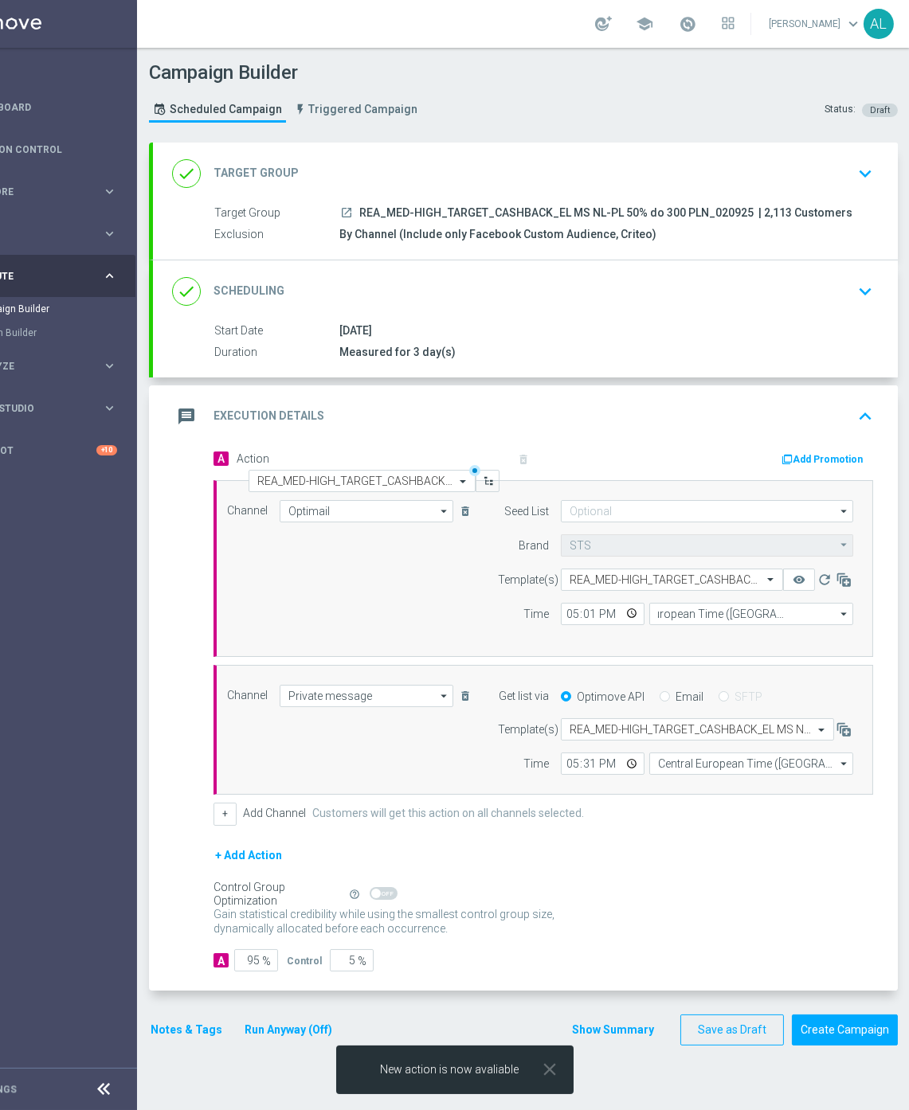
click at [769, 175] on div "done Target Group keyboard_arrow_down" at bounding box center [525, 174] width 707 height 30
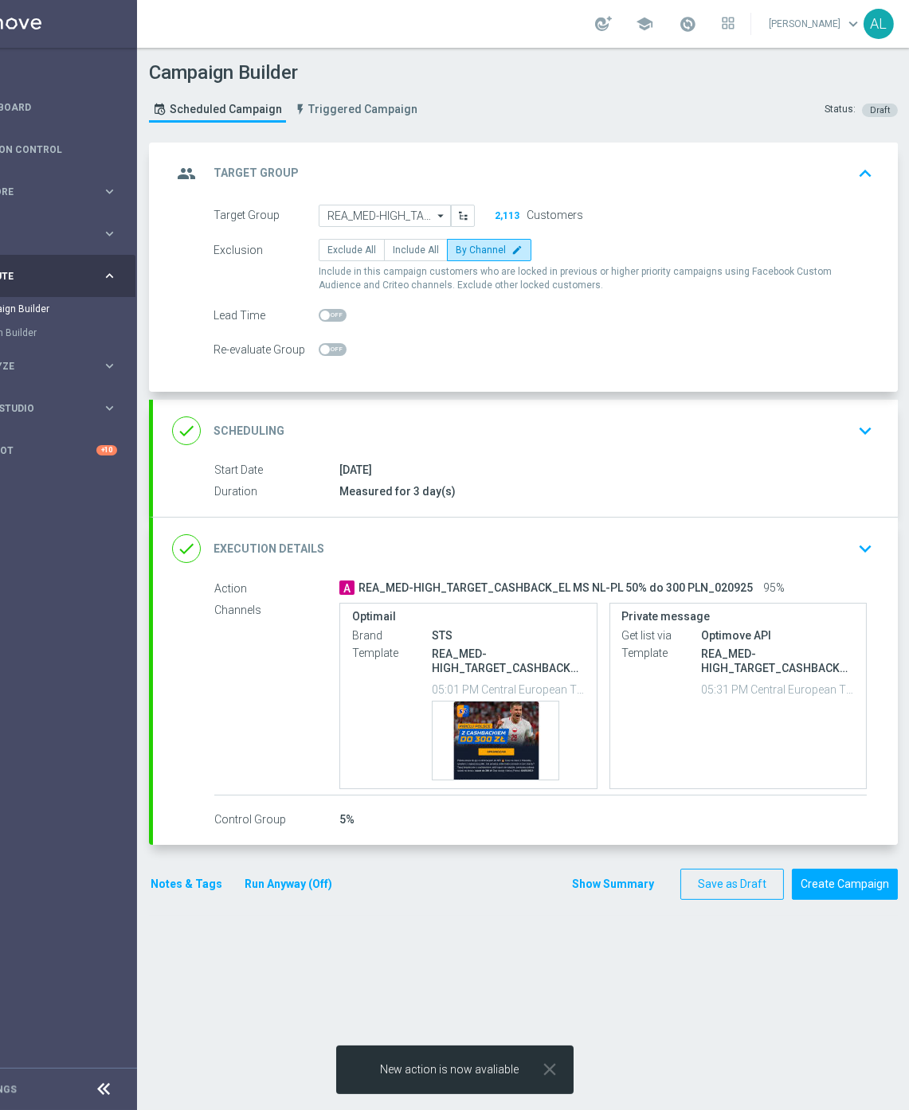
click at [736, 418] on div "done Scheduling keyboard_arrow_down" at bounding box center [525, 431] width 707 height 30
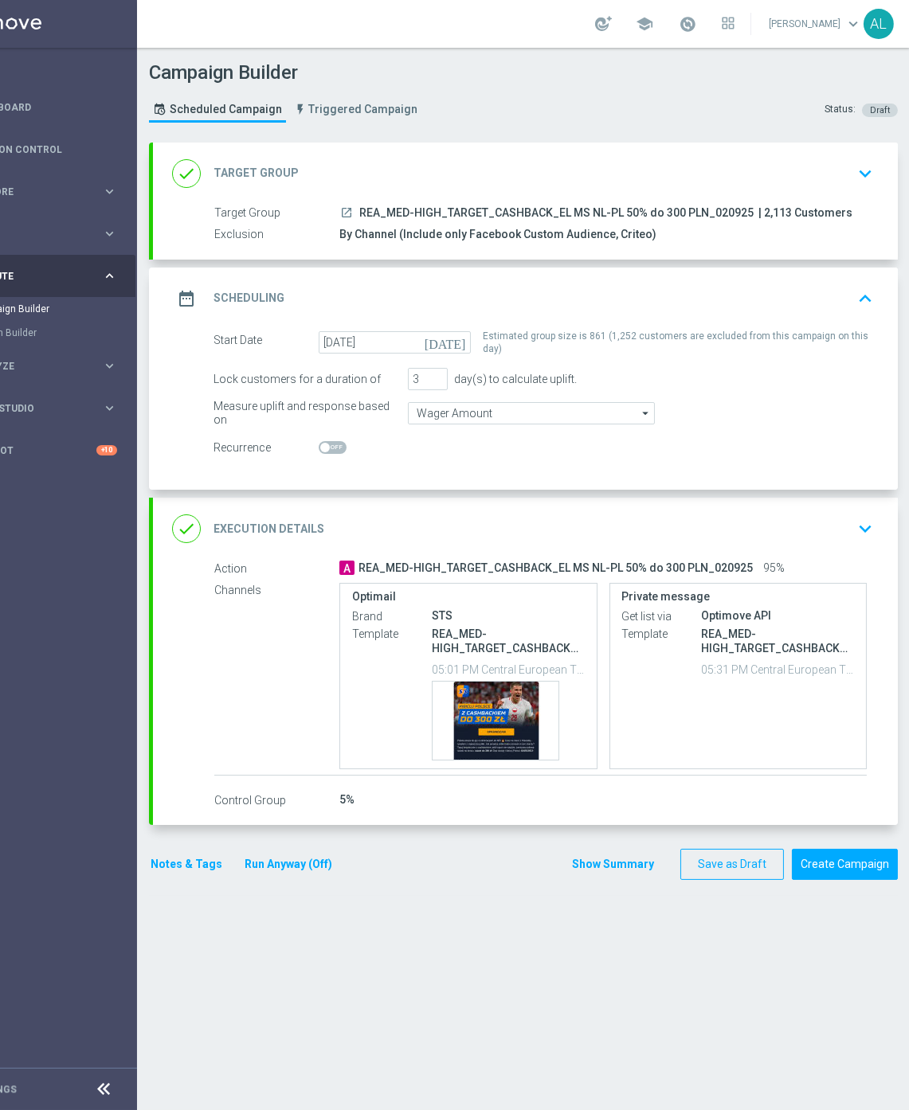
click at [793, 519] on div "done Execution Details keyboard_arrow_down" at bounding box center [525, 529] width 707 height 30
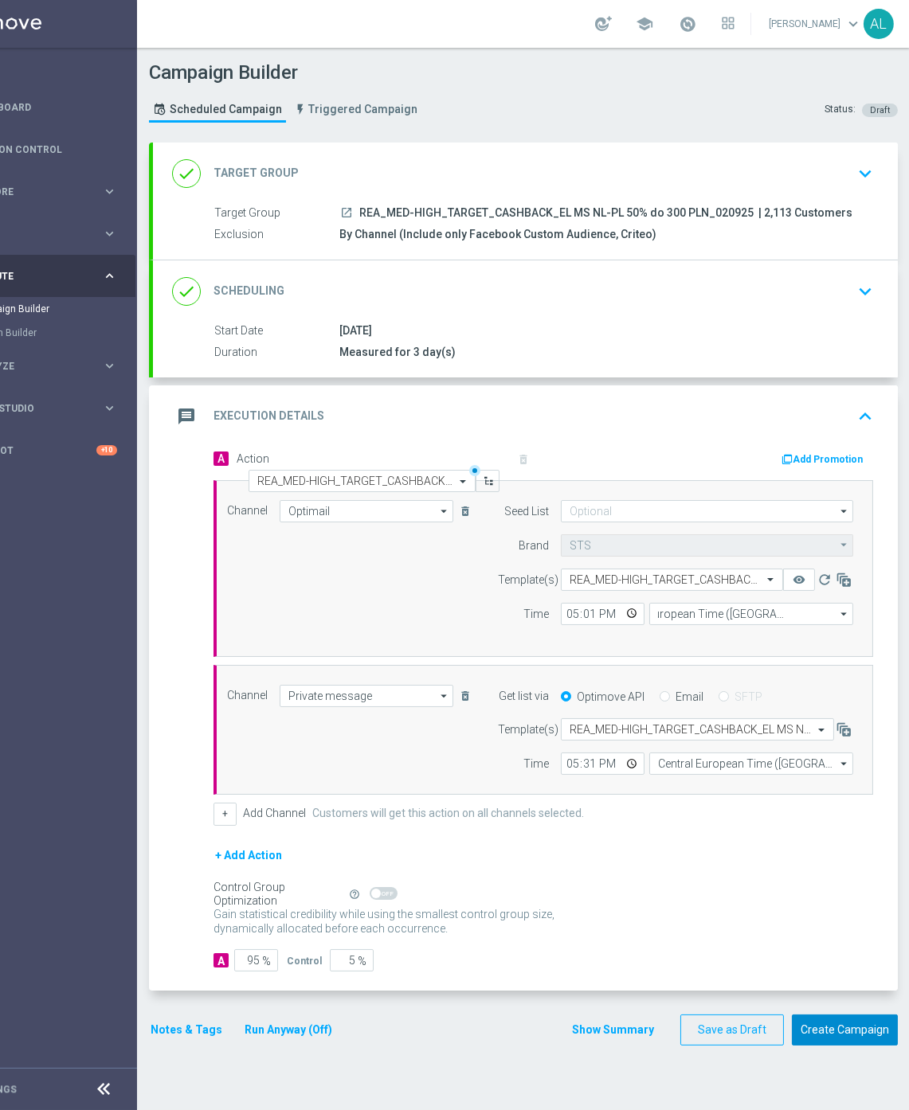
click at [832, 1032] on button "Create Campaign" at bounding box center [845, 1030] width 106 height 31
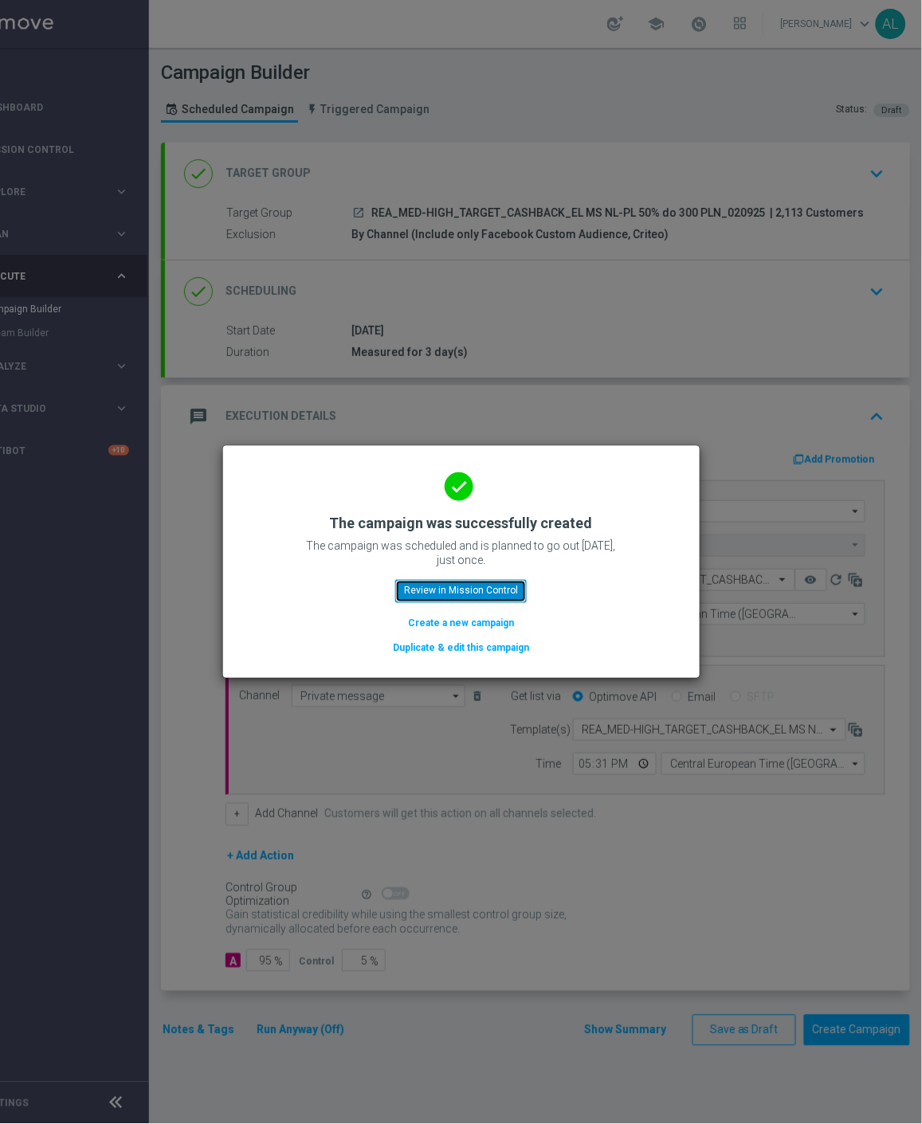
click at [468, 582] on button "Review in Mission Control" at bounding box center [460, 591] width 131 height 22
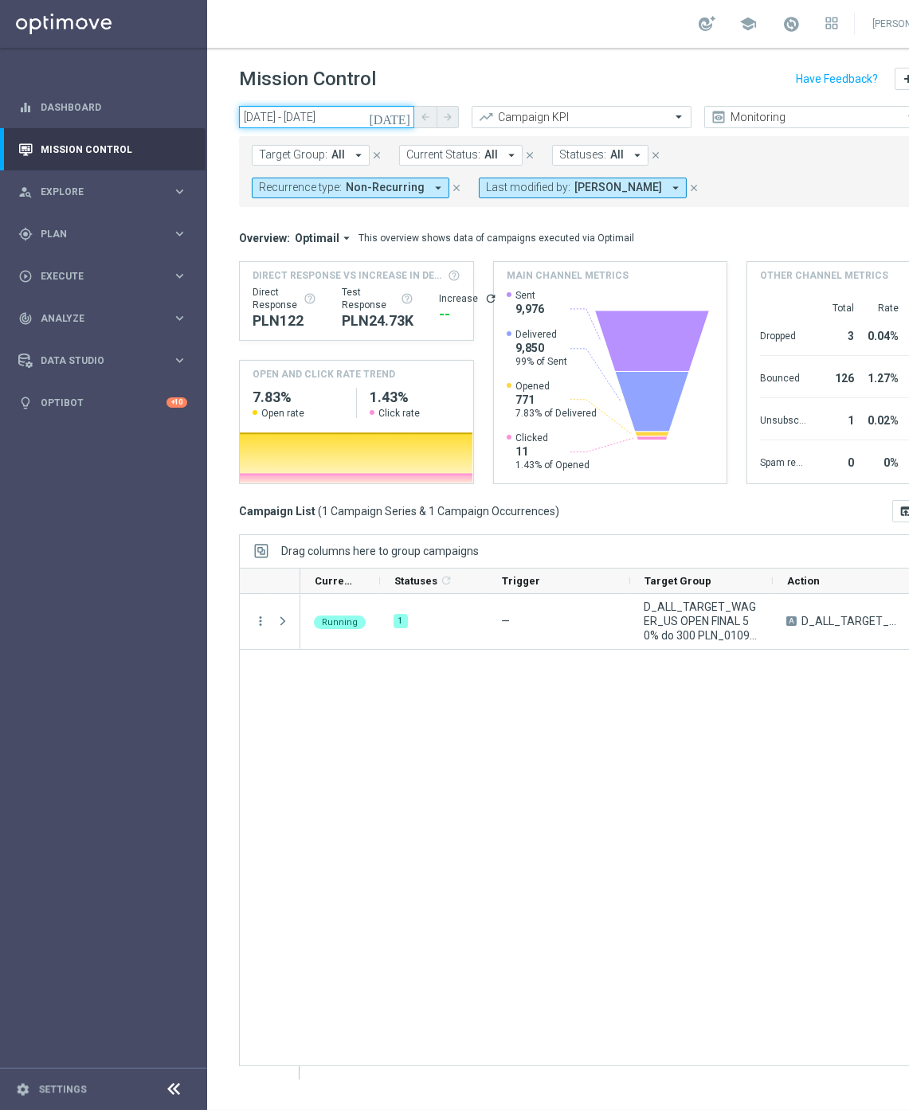
click at [276, 118] on input "01 Sep 2025 - 01 Sep 2025" at bounding box center [326, 117] width 175 height 22
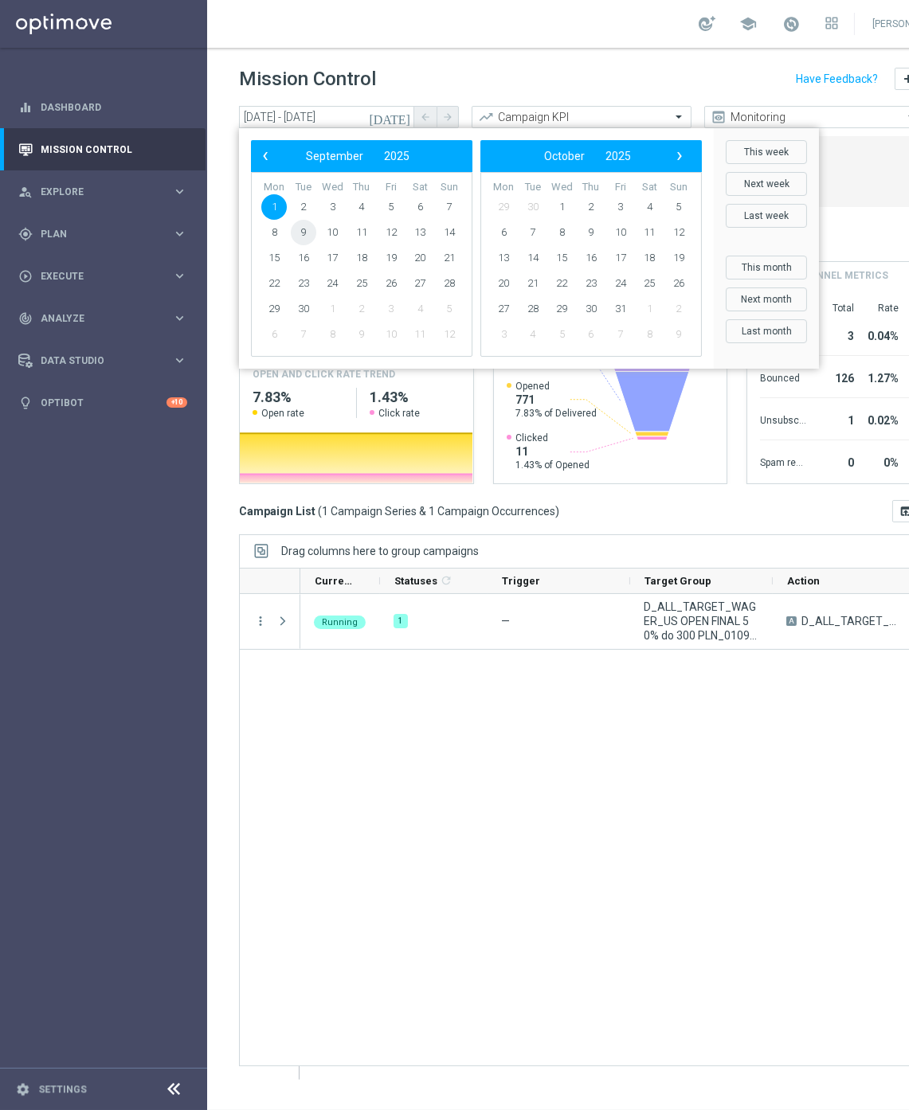
click at [299, 229] on span "9" at bounding box center [303, 232] width 25 height 25
type input "09 Sep 2025 - 09 Sep 2025"
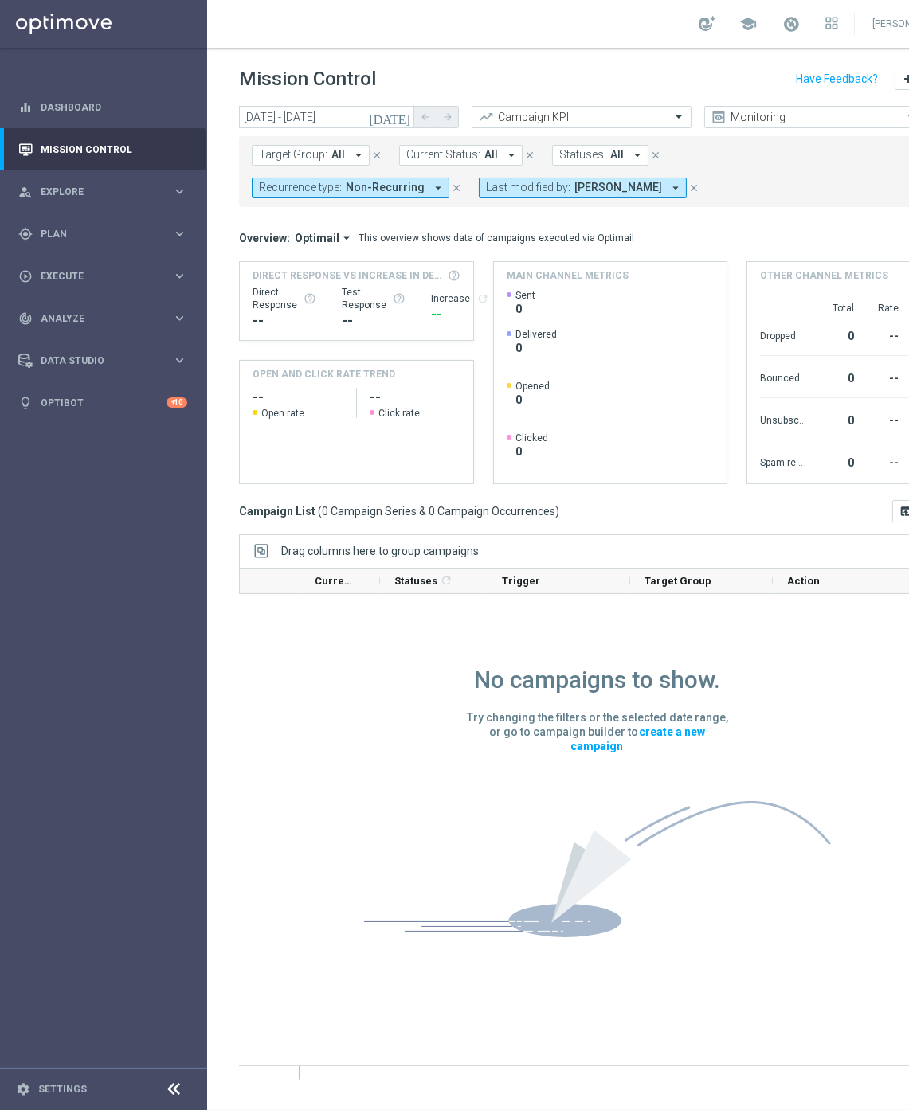
click at [425, 181] on span "Non-Recurring" at bounding box center [385, 188] width 79 height 14
click at [316, 297] on label "Recurring" at bounding box center [296, 302] width 41 height 10
click at [374, 264] on div "Non-Recurring" at bounding box center [317, 276] width 114 height 25
click at [571, 194] on form "Target Group: All arrow_drop_down close Current Status: All arrow_drop_down clo…" at bounding box center [575, 171] width 646 height 53
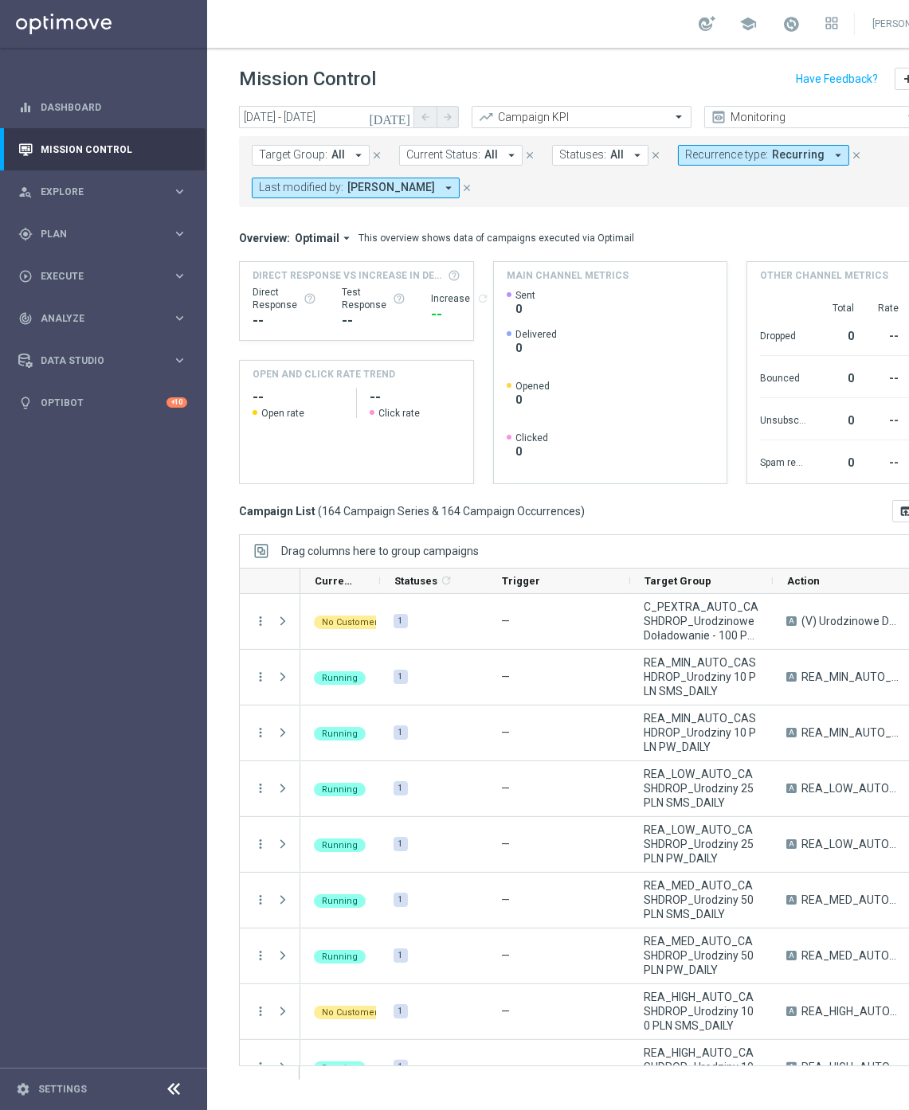
click at [333, 154] on span "All" at bounding box center [338, 155] width 14 height 14
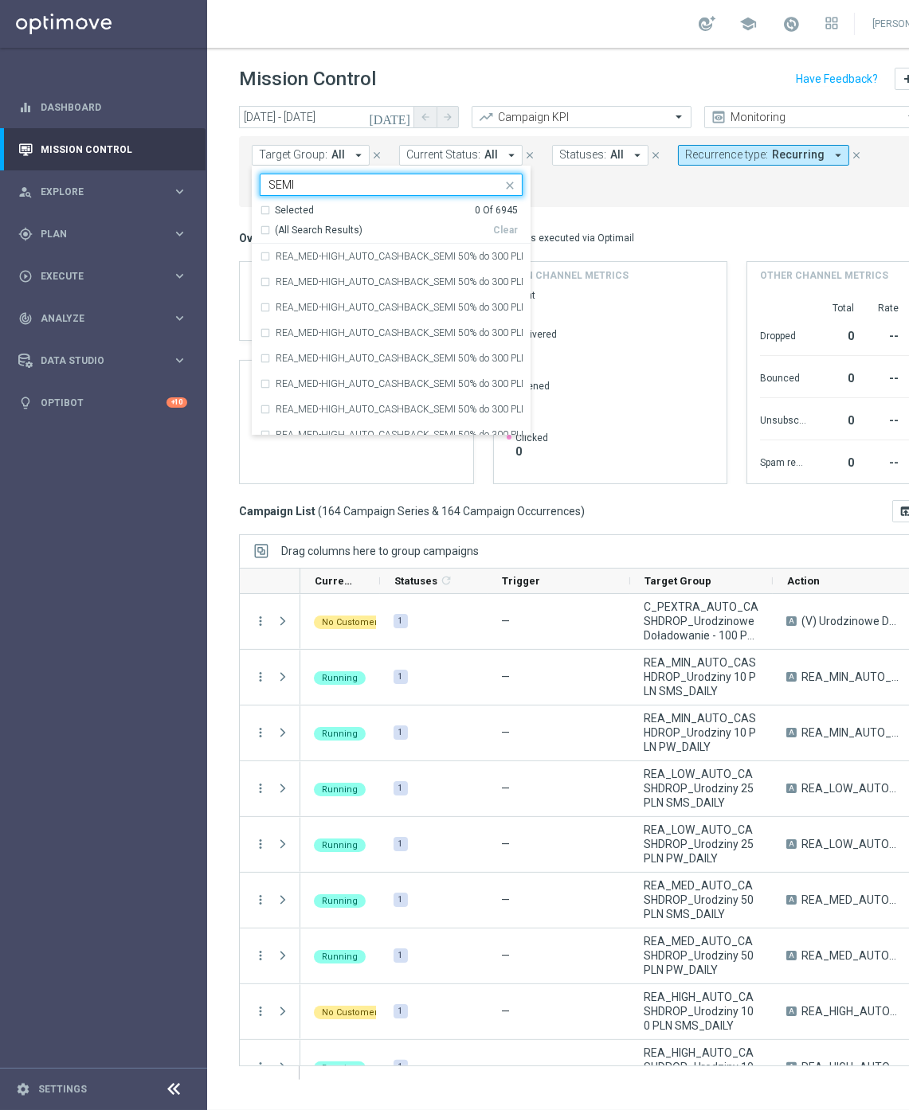
click at [264, 233] on div "(All Search Results)" at bounding box center [376, 231] width 233 height 14
type input "SEMI"
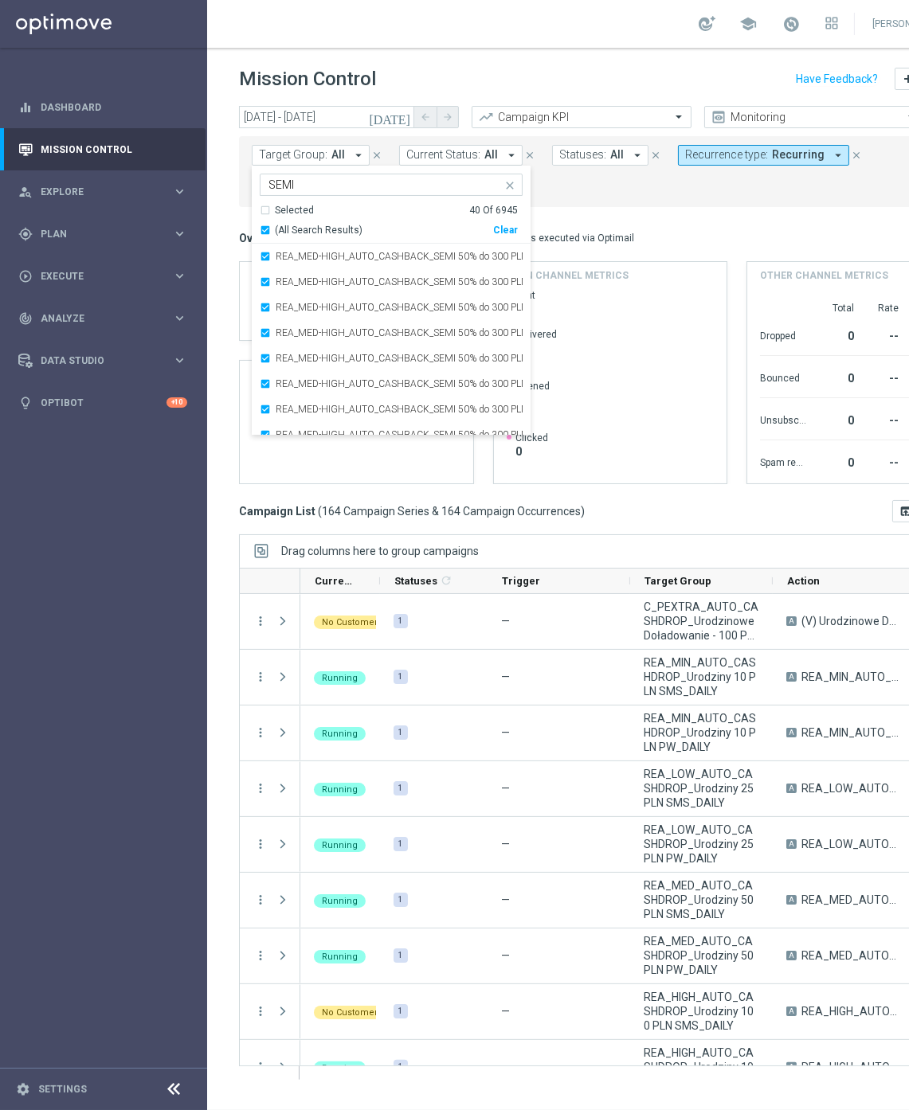
click at [583, 209] on mini-dashboard "Overview: Optimail arrow_drop_down This overview shows data of campaigns execut…" at bounding box center [610, 353] width 742 height 293
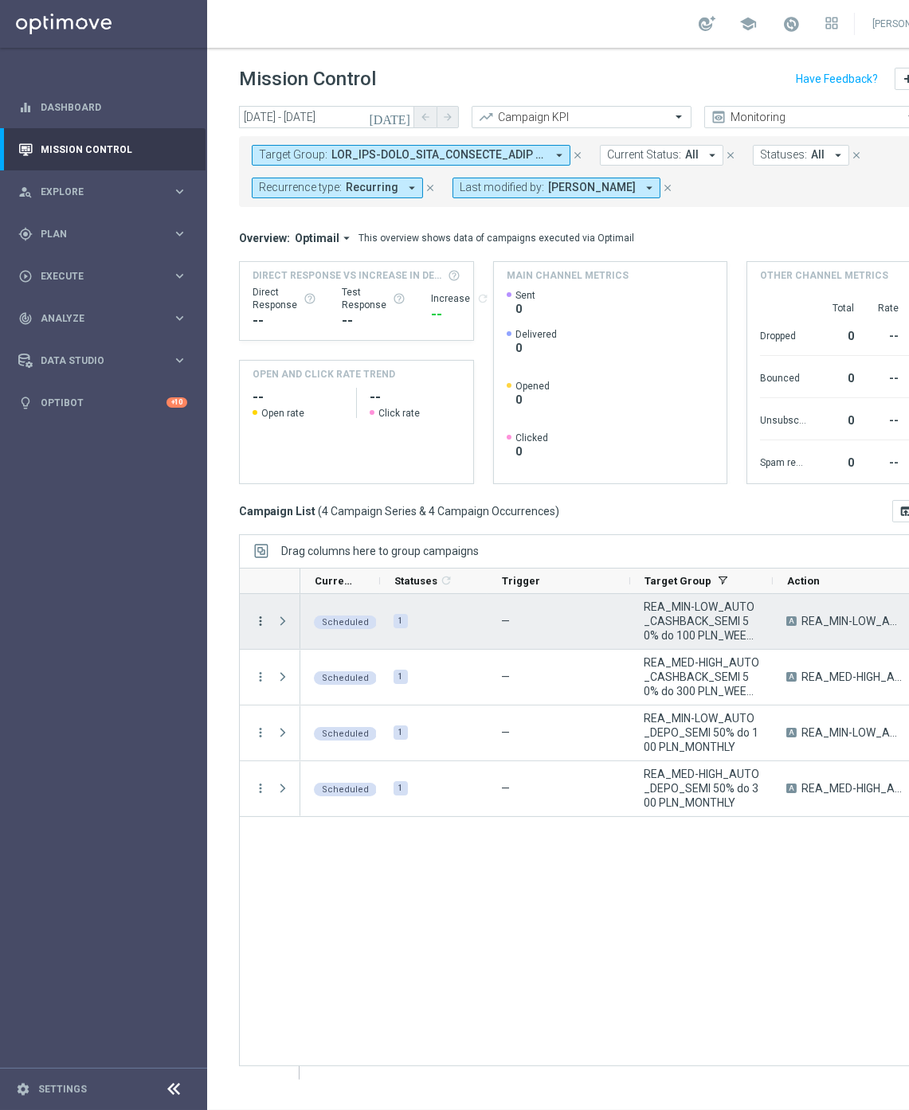
click at [260, 624] on icon "more_vert" at bounding box center [260, 621] width 14 height 14
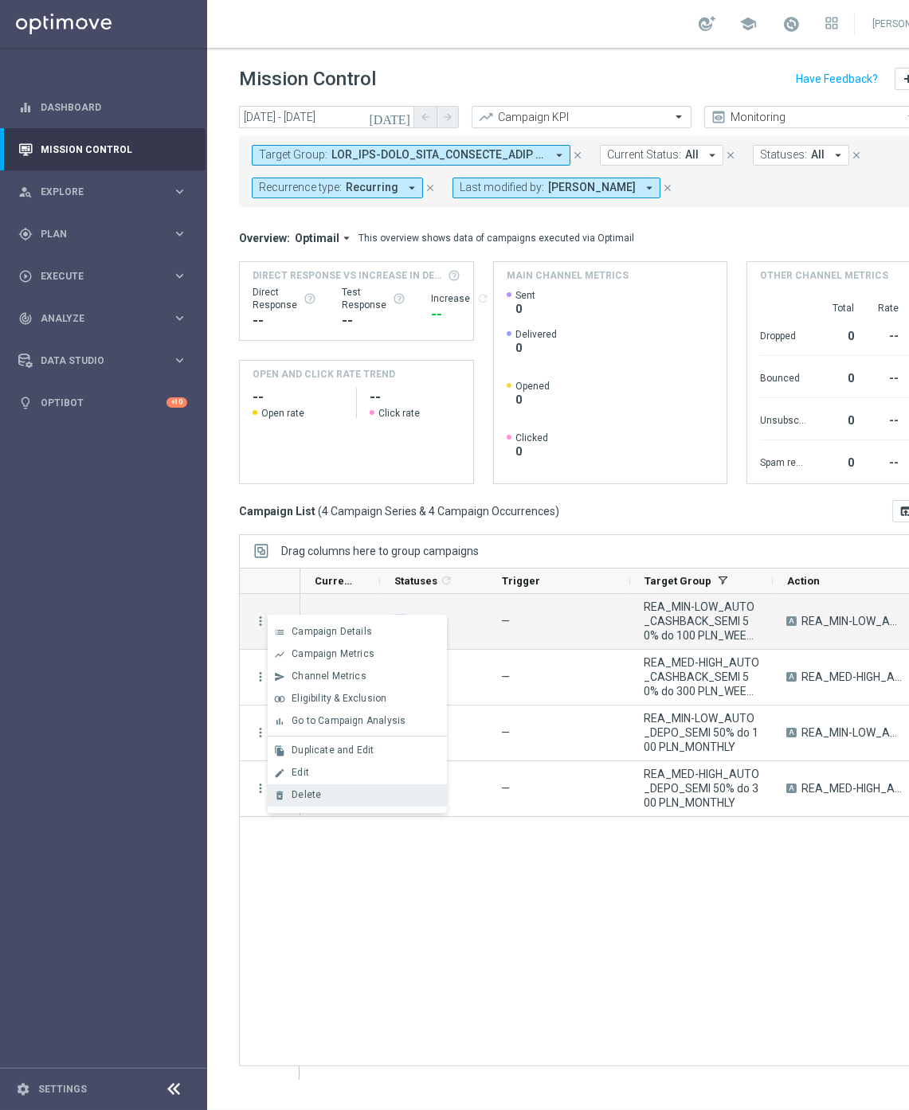
click at [323, 794] on div "Delete" at bounding box center [366, 794] width 148 height 11
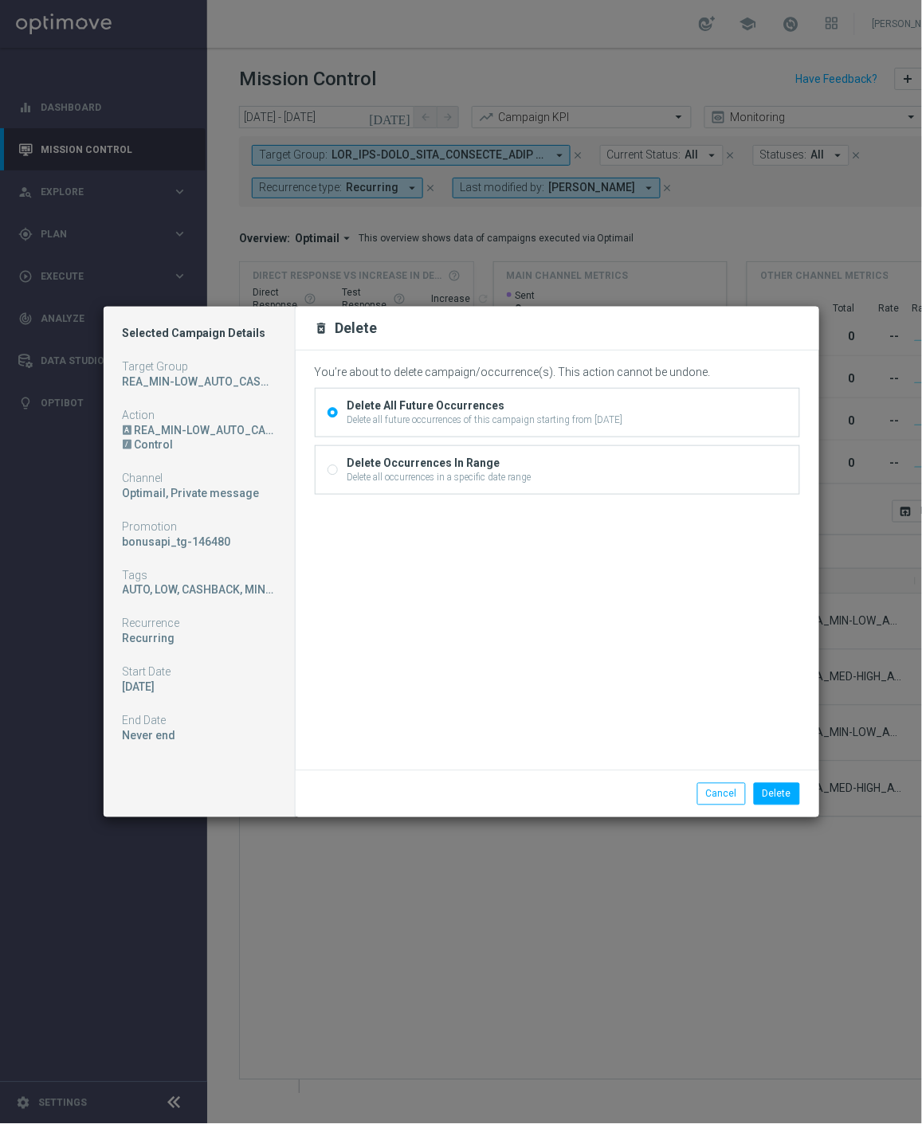
click at [431, 464] on div "Delete Occurrences In Range" at bounding box center [439, 463] width 184 height 14
click at [338, 466] on input "Delete Occurrences In Range Delete all occurrences in a specific date range" at bounding box center [332, 471] width 10 height 10
radio input "true"
radio input "false"
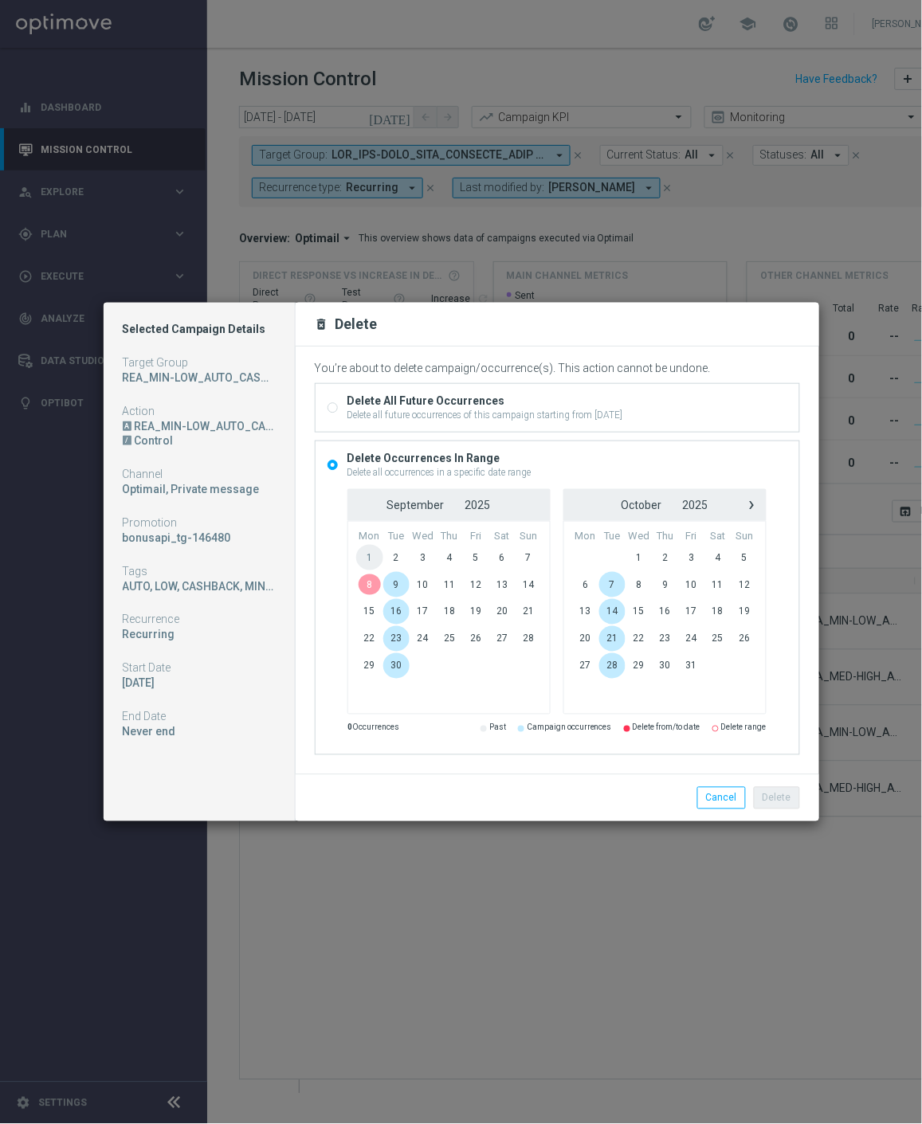
click at [391, 582] on span "9" at bounding box center [396, 584] width 26 height 25
click at [787, 785] on div "Delete Cancel" at bounding box center [557, 797] width 523 height 47
click at [783, 792] on button "Delete" at bounding box center [777, 798] width 46 height 22
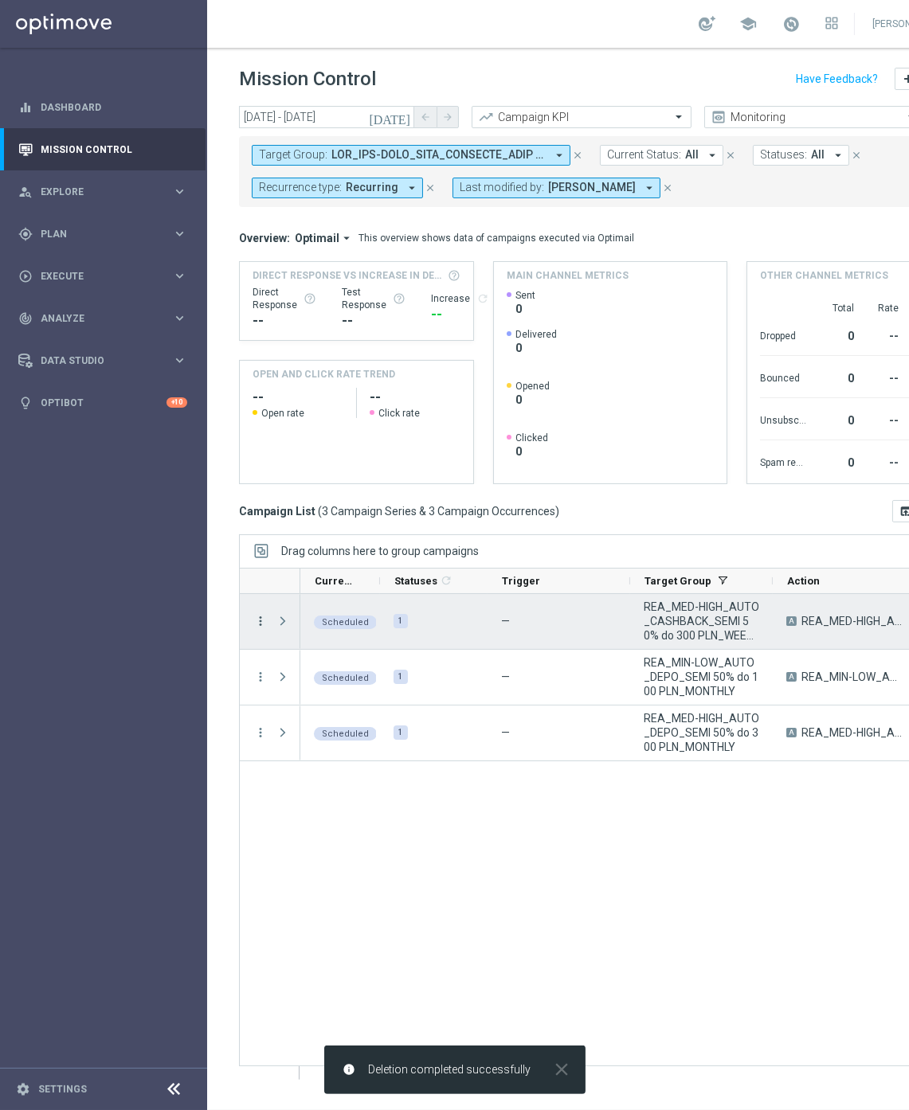
click at [255, 622] on icon "more_vert" at bounding box center [260, 621] width 14 height 14
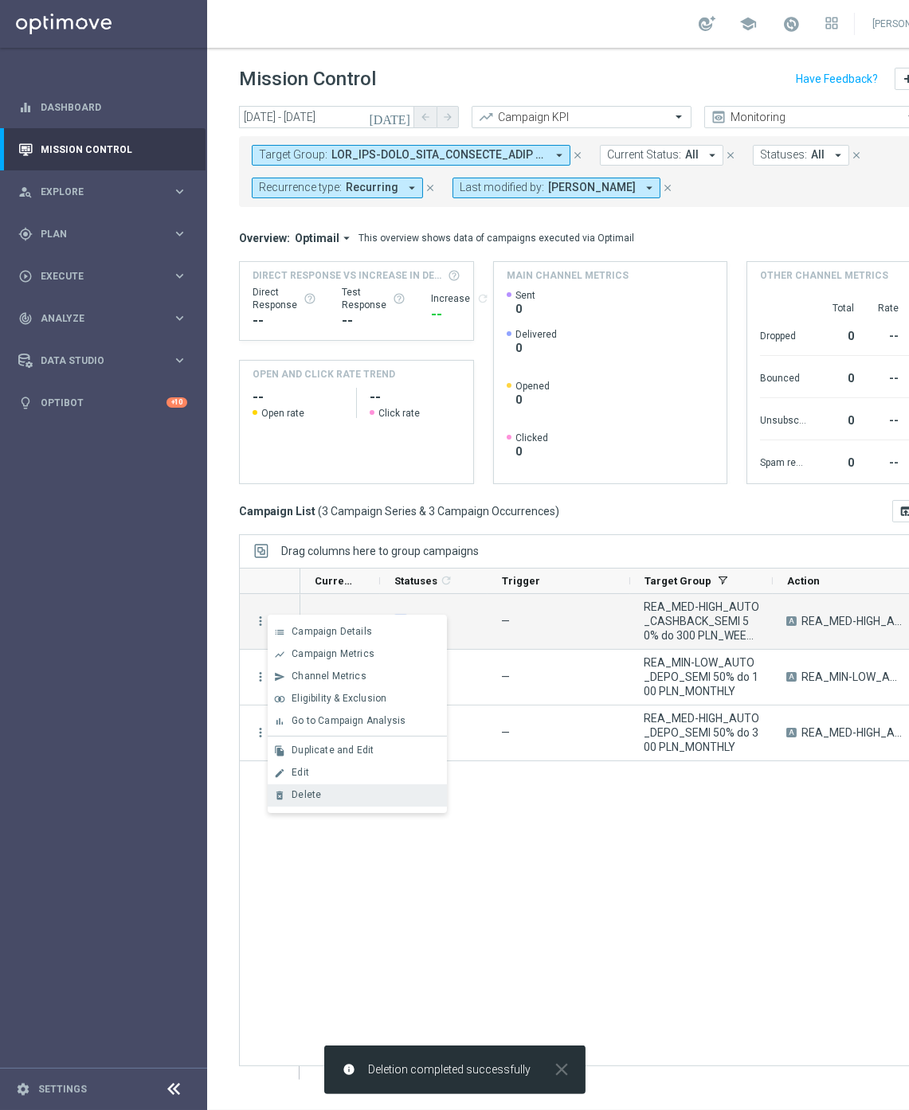
click at [332, 785] on div "delete_forever Delete" at bounding box center [357, 796] width 179 height 22
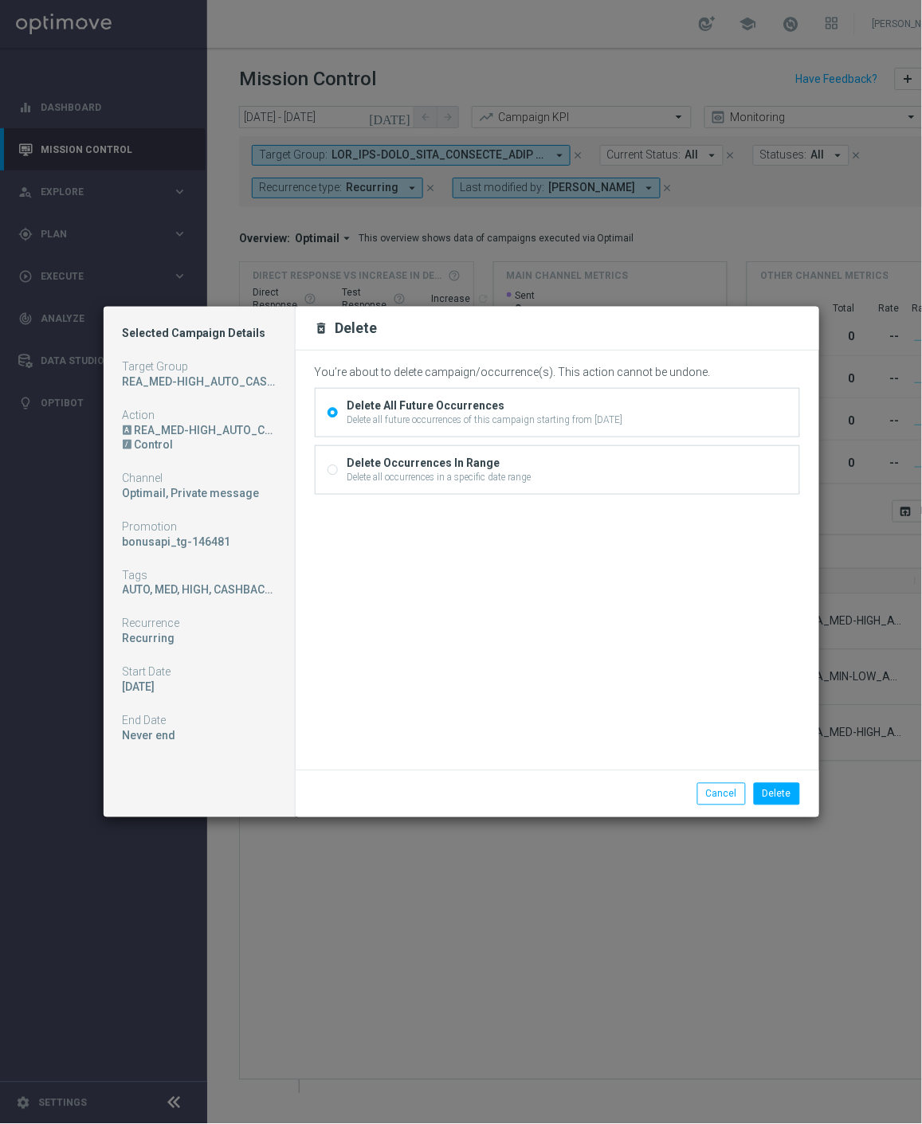
click at [393, 464] on div "Delete Occurrences In Range" at bounding box center [439, 463] width 184 height 14
click at [338, 466] on input "Delete Occurrences In Range Delete all occurrences in a specific date range" at bounding box center [332, 471] width 10 height 10
radio input "true"
radio input "false"
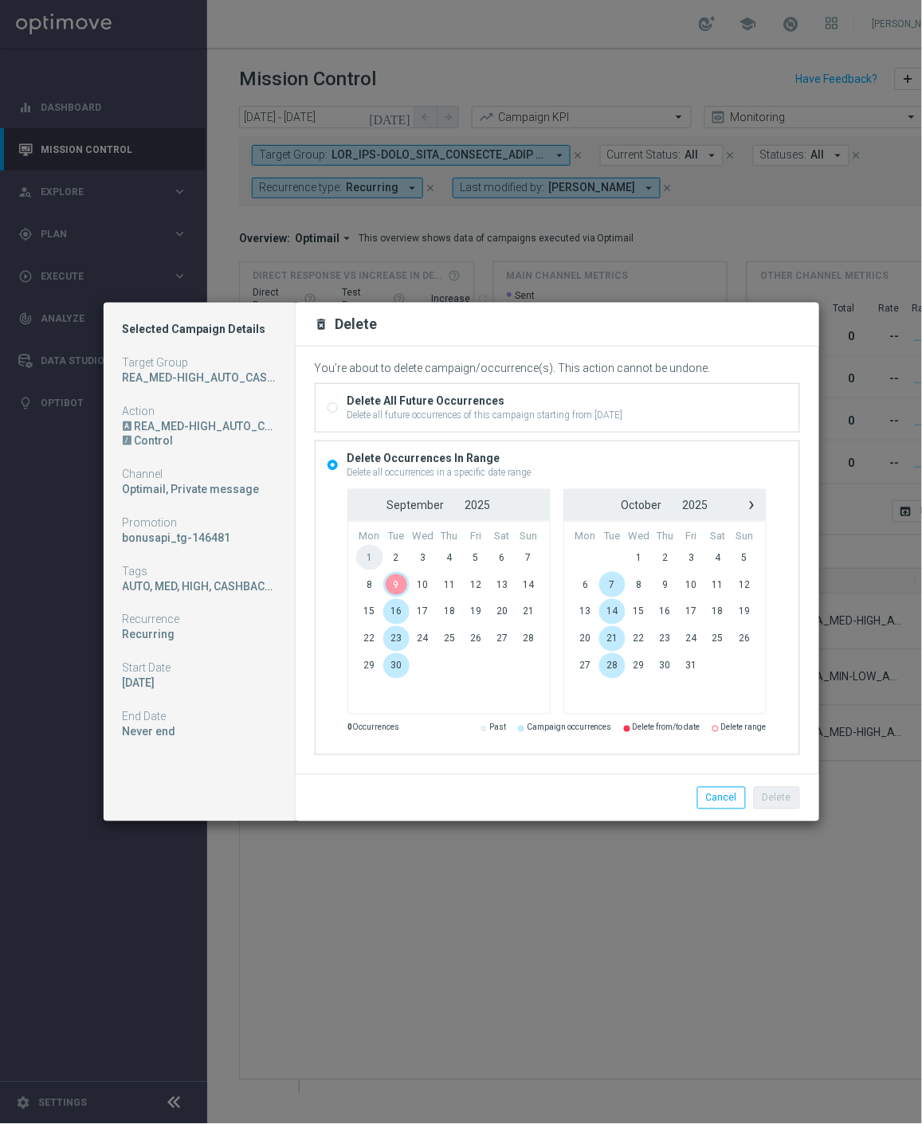
click at [398, 580] on span "9" at bounding box center [396, 584] width 26 height 25
click at [775, 802] on button "Delete" at bounding box center [777, 798] width 46 height 22
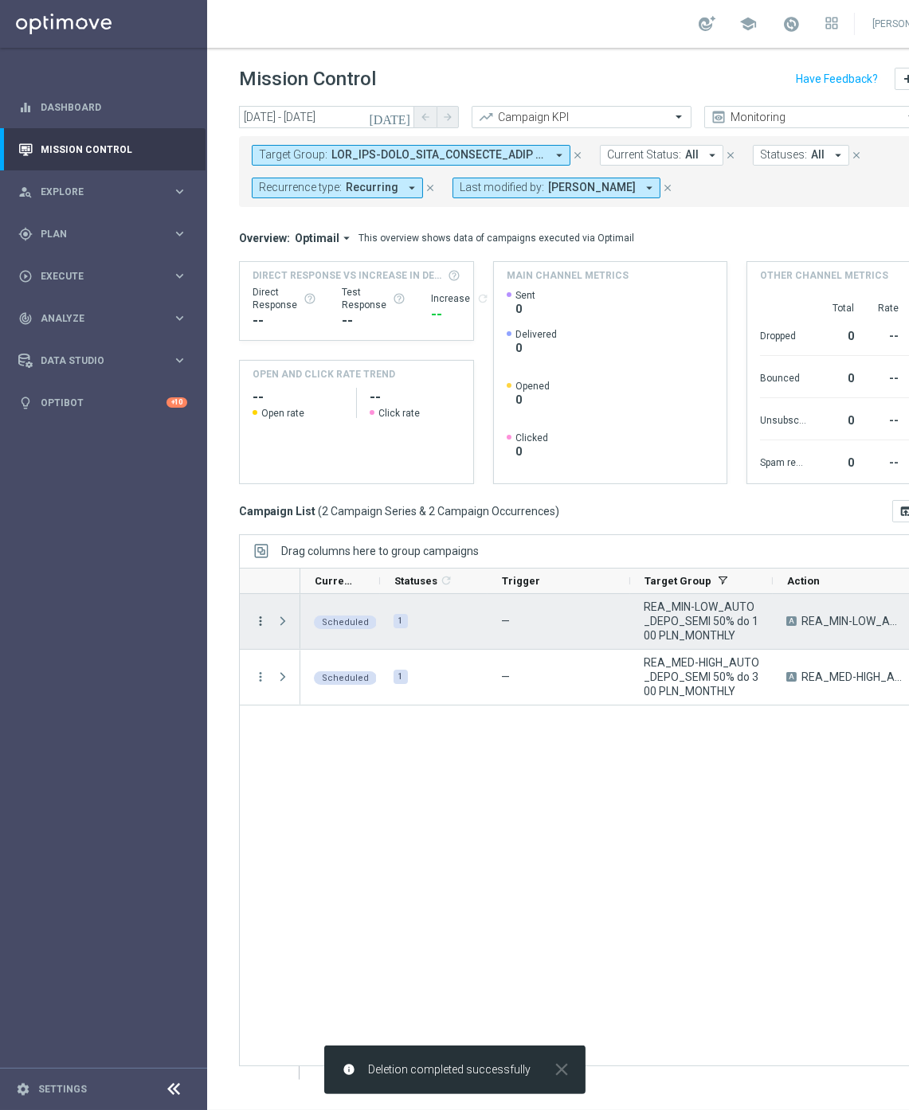
click at [261, 620] on icon "more_vert" at bounding box center [260, 621] width 14 height 14
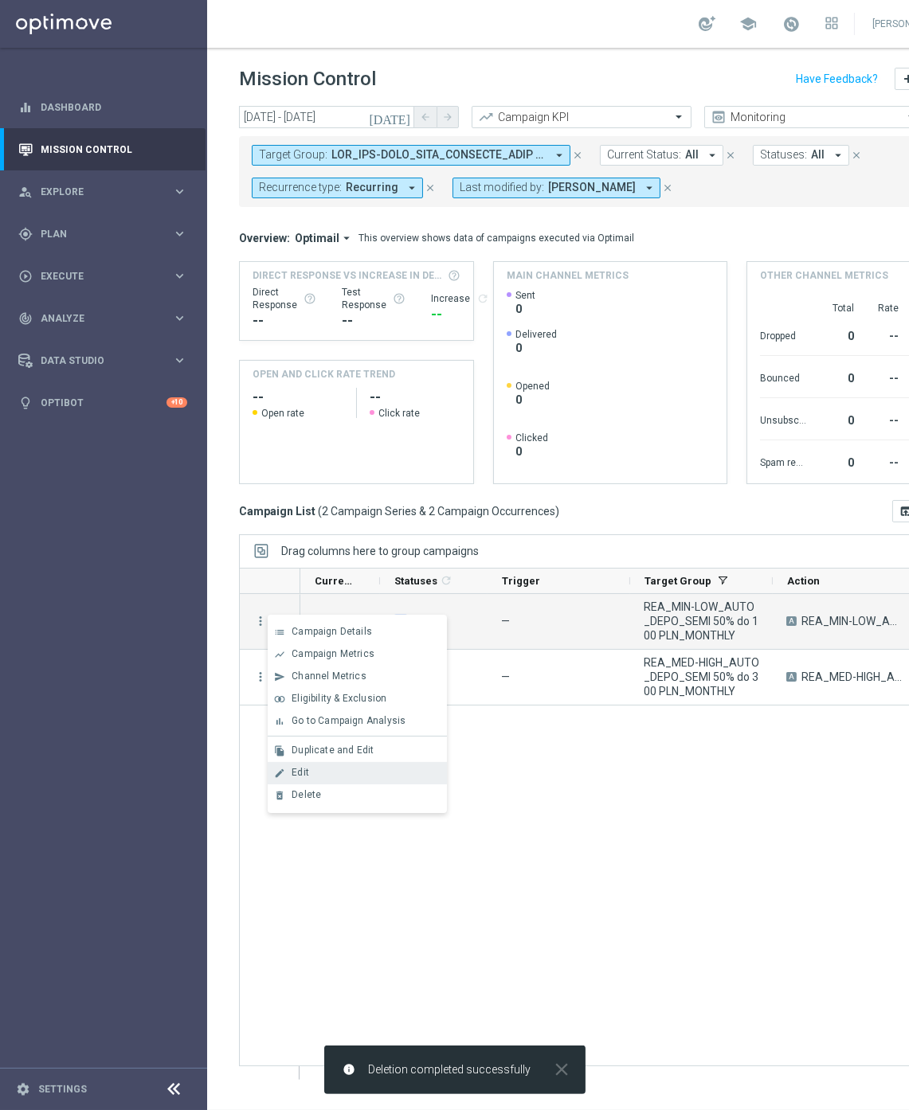
click at [333, 769] on div "Edit" at bounding box center [366, 772] width 148 height 11
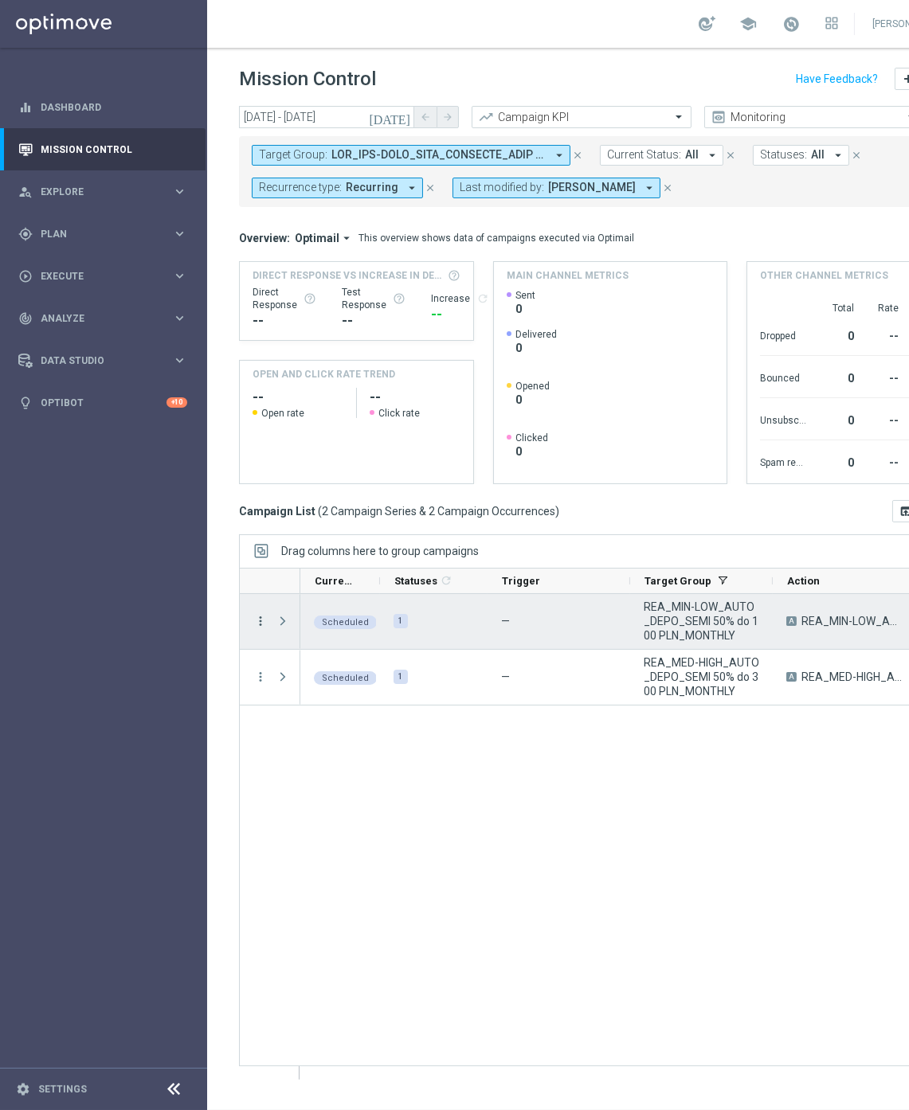
click at [255, 624] on icon "more_vert" at bounding box center [260, 621] width 14 height 14
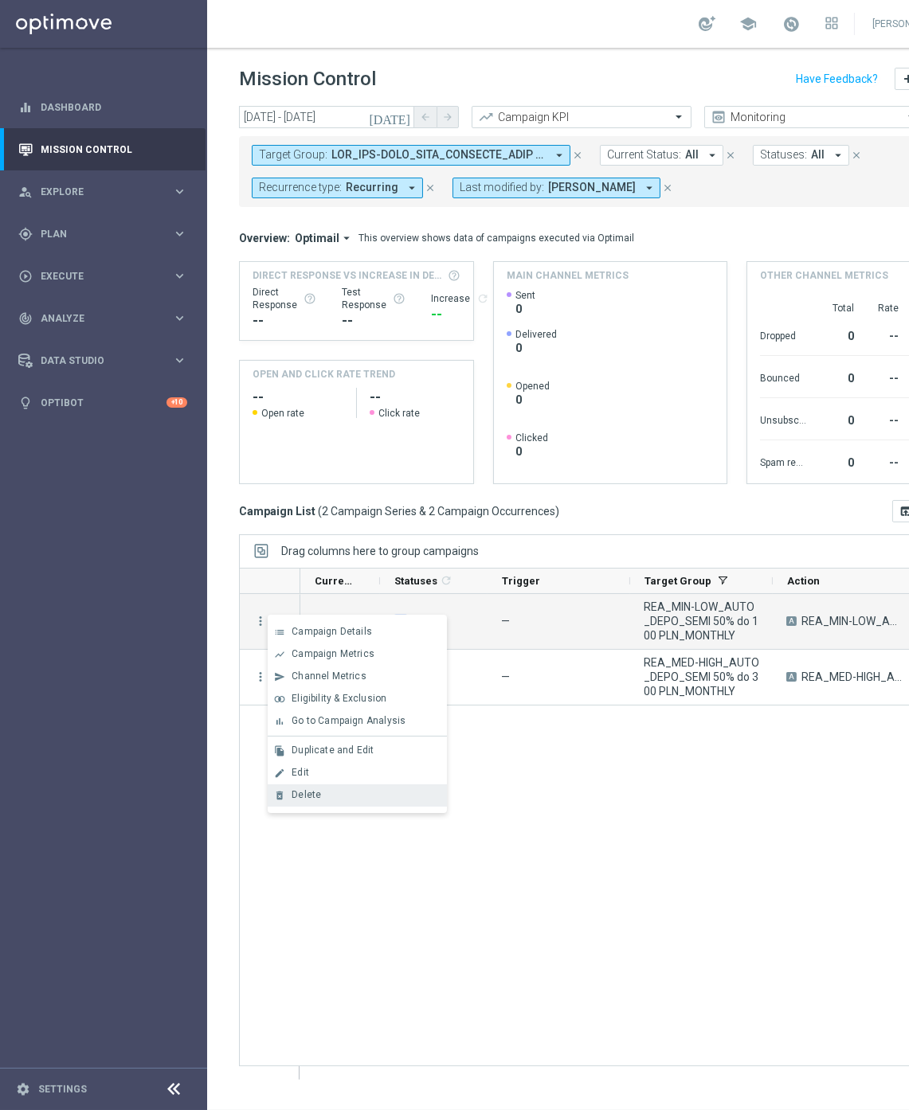
click at [311, 789] on span "Delete" at bounding box center [306, 794] width 29 height 11
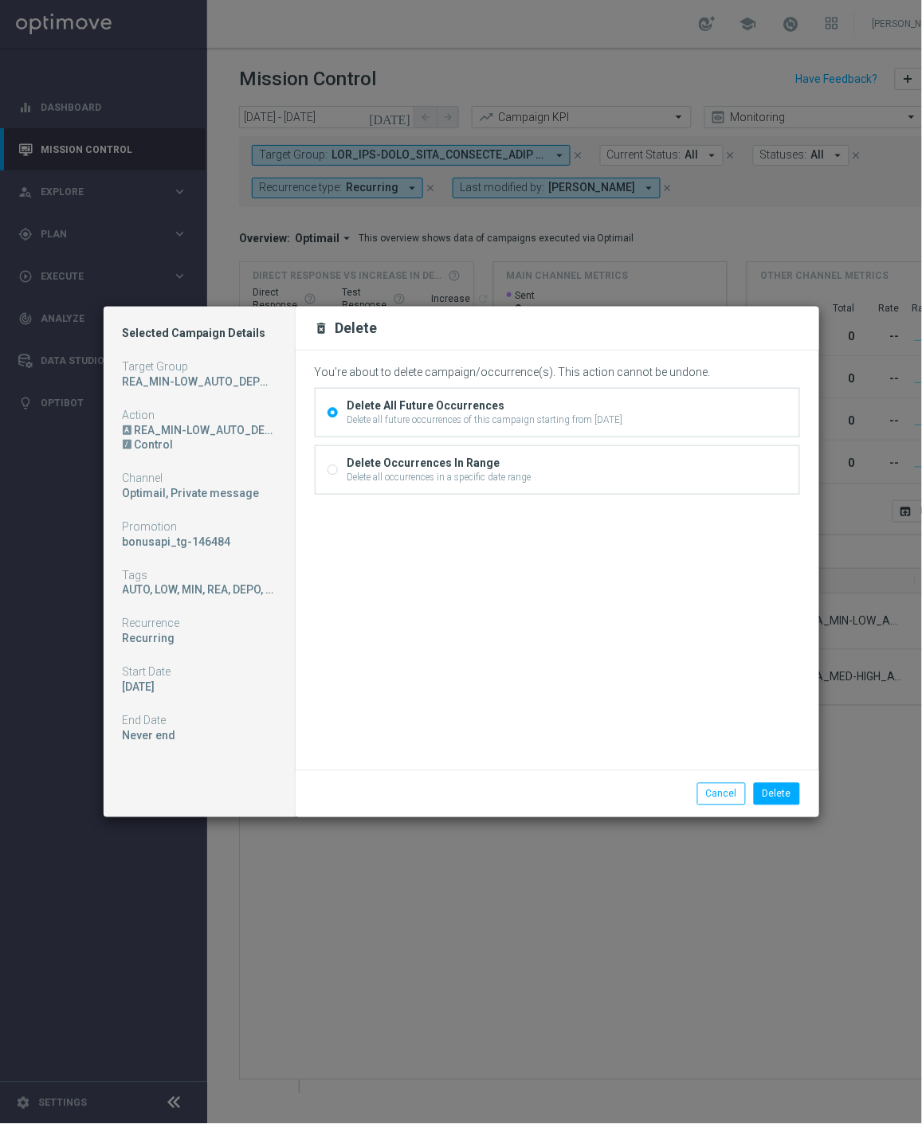
click at [373, 455] on div "Delete Occurrences In Range Delete all occurrences in a specific date range" at bounding box center [556, 470] width 483 height 48
click at [387, 470] on div "Delete all occurrences in a specific date range" at bounding box center [439, 477] width 184 height 14
click at [338, 470] on input "Delete Occurrences In Range Delete all occurrences in a specific date range" at bounding box center [332, 471] width 10 height 10
radio input "true"
radio input "false"
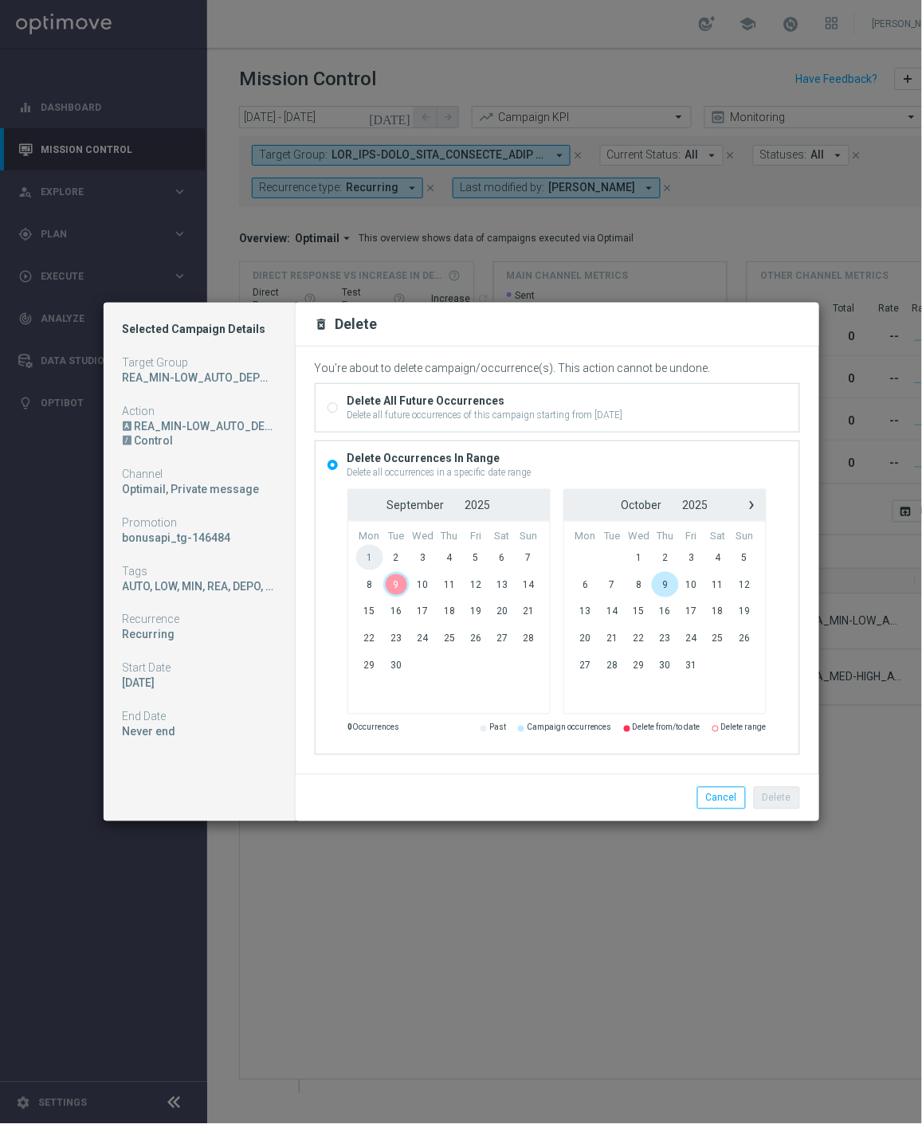
click at [396, 582] on span "9" at bounding box center [396, 584] width 26 height 25
click at [775, 798] on button "Delete" at bounding box center [777, 798] width 46 height 22
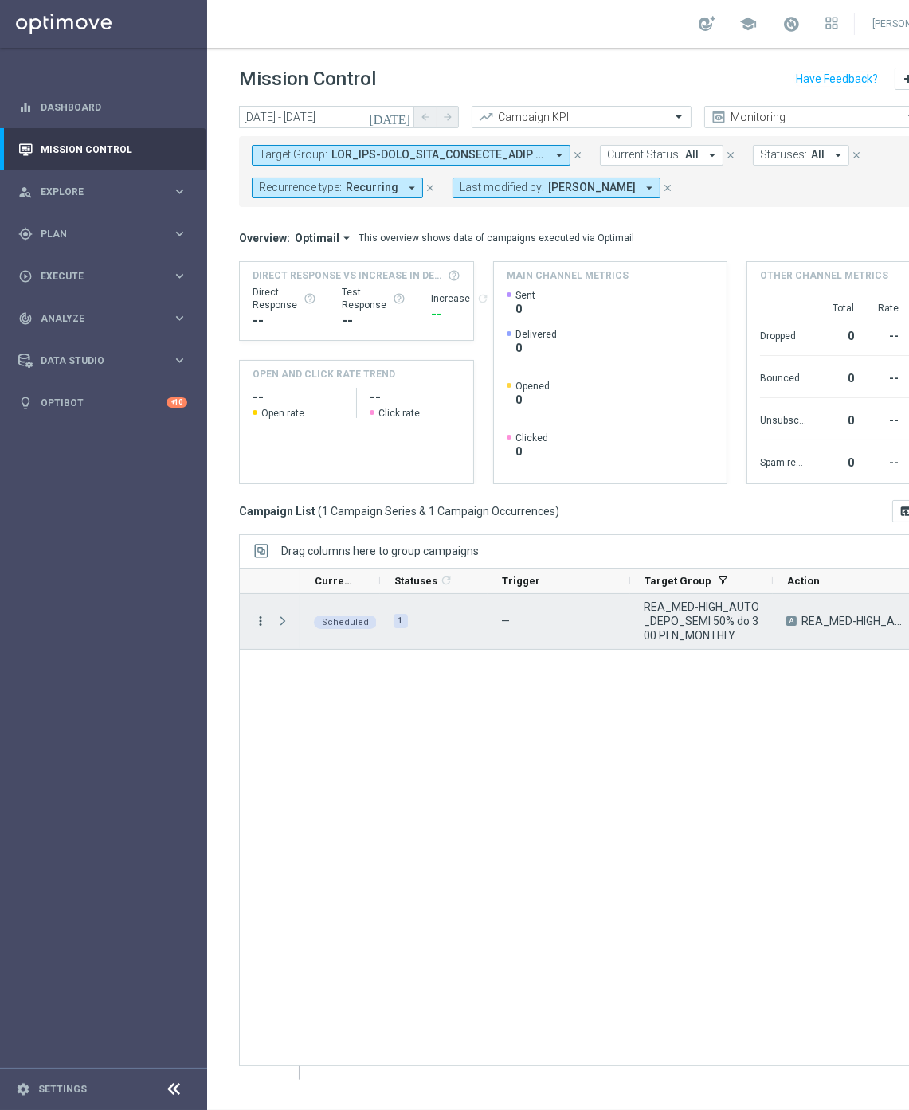
click at [264, 616] on icon "more_vert" at bounding box center [260, 621] width 14 height 14
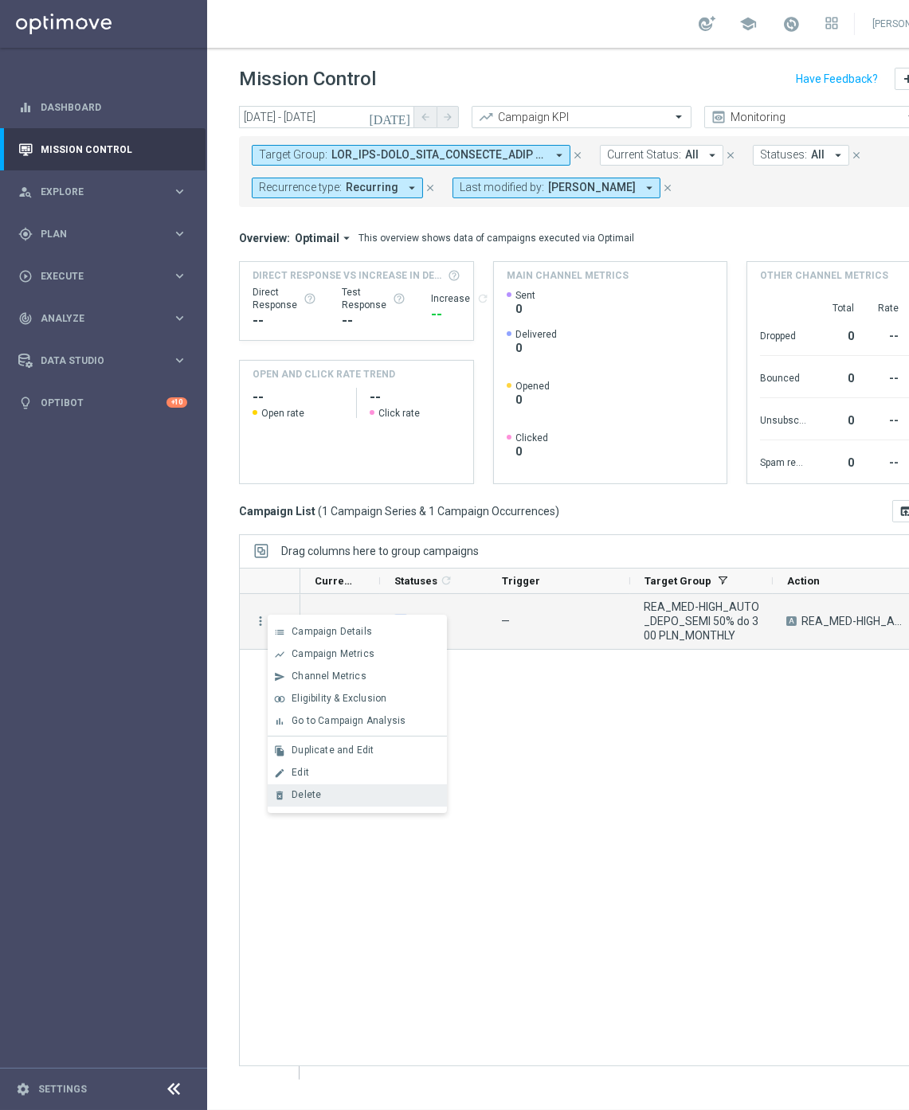
click at [333, 793] on div "Delete" at bounding box center [366, 794] width 148 height 11
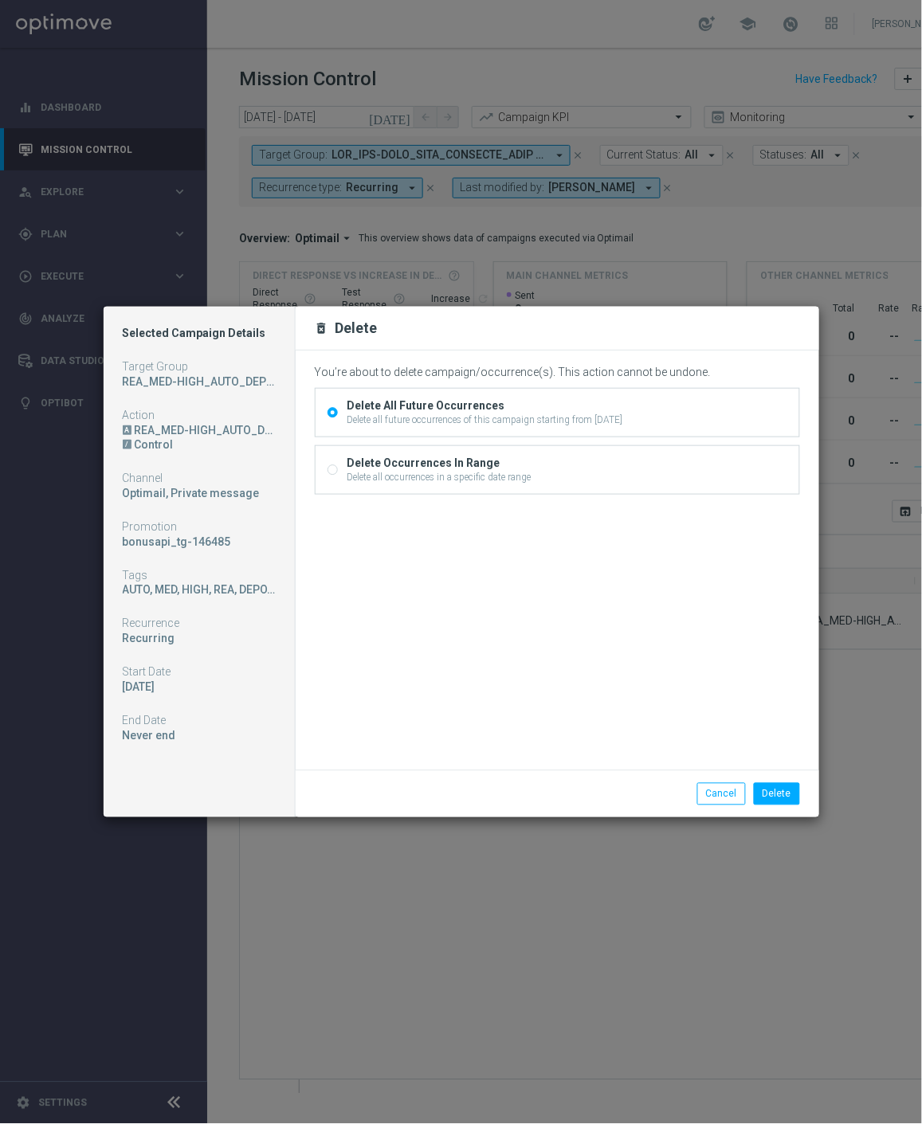
click at [411, 483] on div "Delete all occurrences in a specific date range" at bounding box center [439, 477] width 184 height 14
click at [338, 476] on input "Delete Occurrences In Range Delete all occurrences in a specific date range" at bounding box center [332, 471] width 10 height 10
radio input "true"
radio input "false"
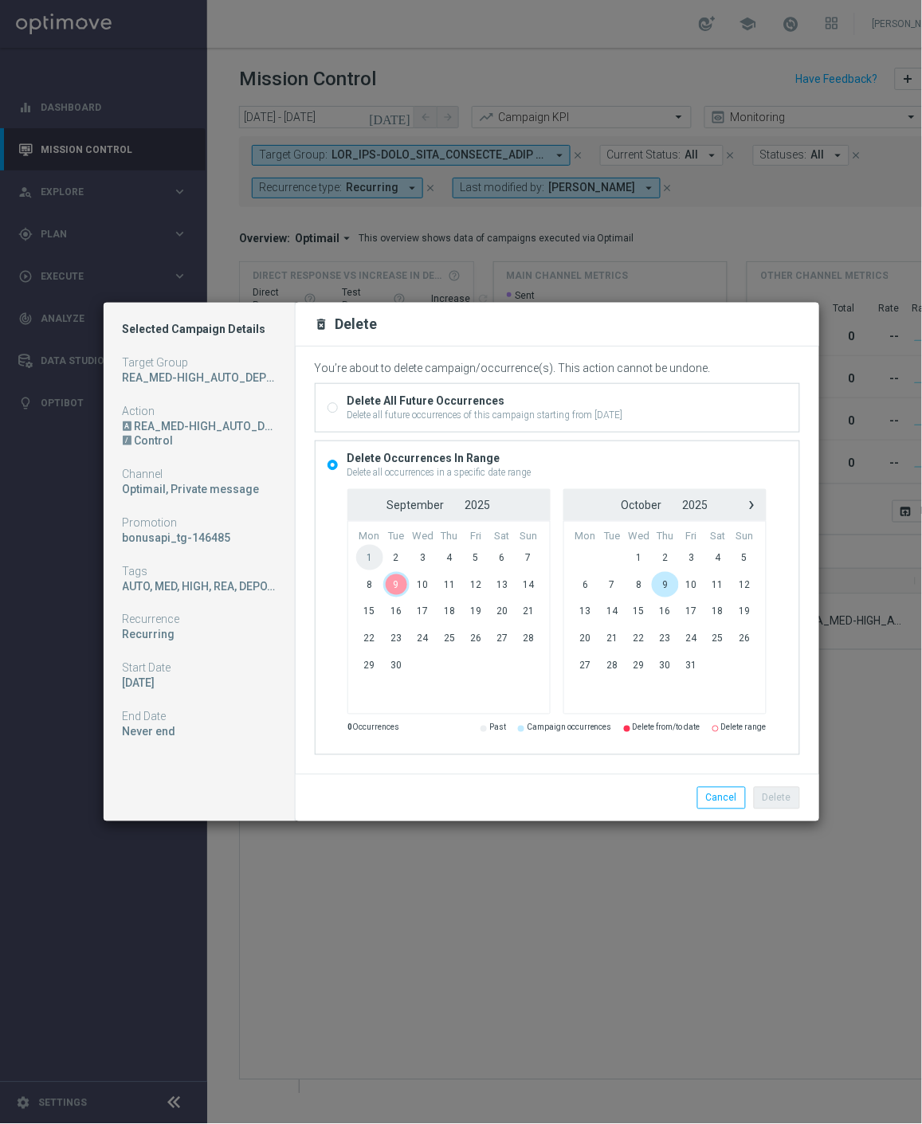
click at [393, 585] on span "9" at bounding box center [396, 584] width 26 height 25
click at [778, 798] on button "Delete" at bounding box center [777, 798] width 46 height 22
